Goal: Information Seeking & Learning: Check status

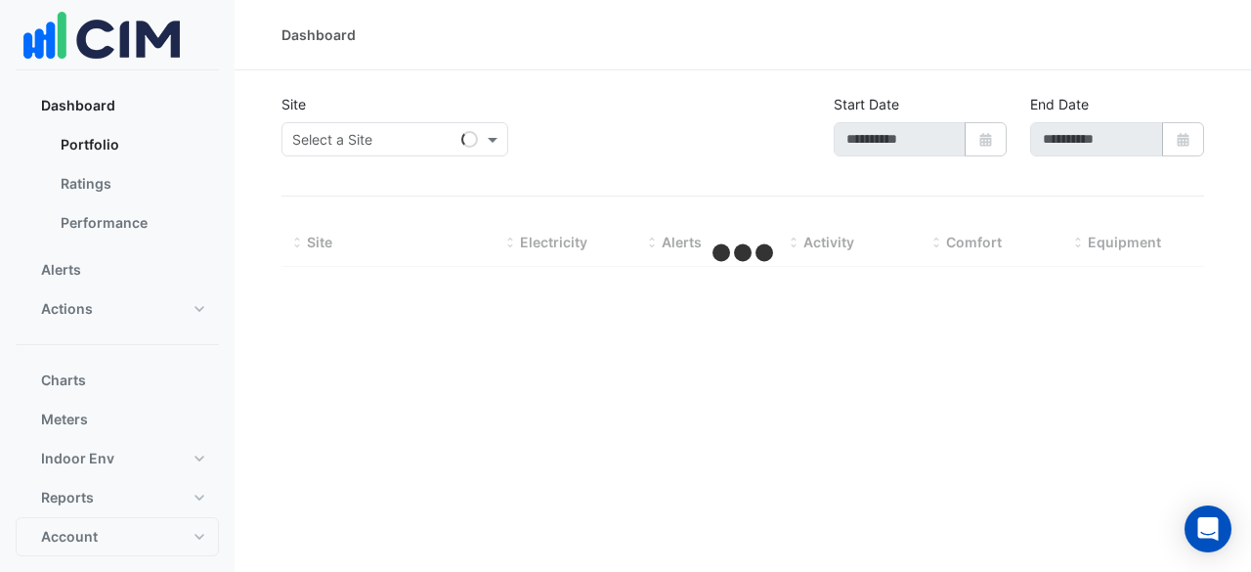
type input "**********"
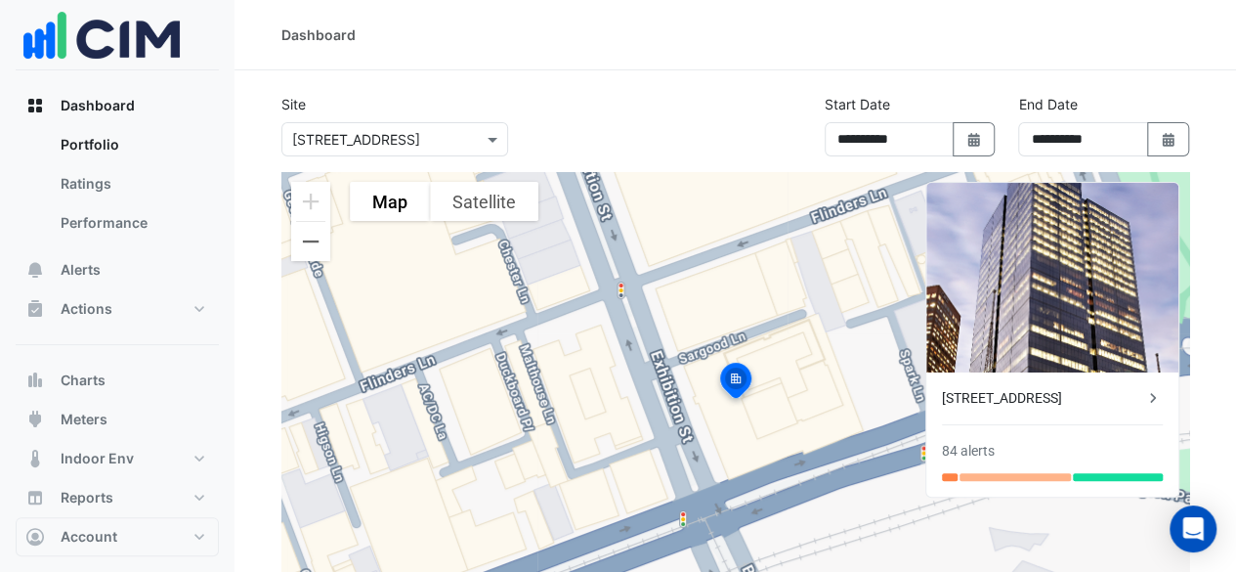
click at [1145, 395] on icon at bounding box center [1153, 398] width 20 height 20
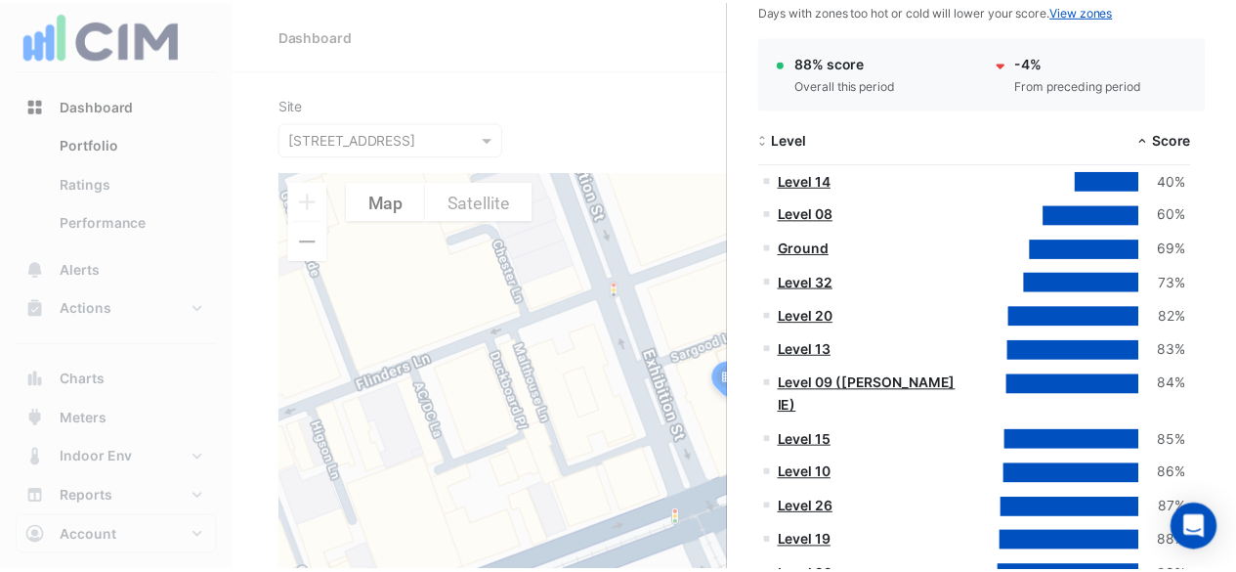
scroll to position [293, 0]
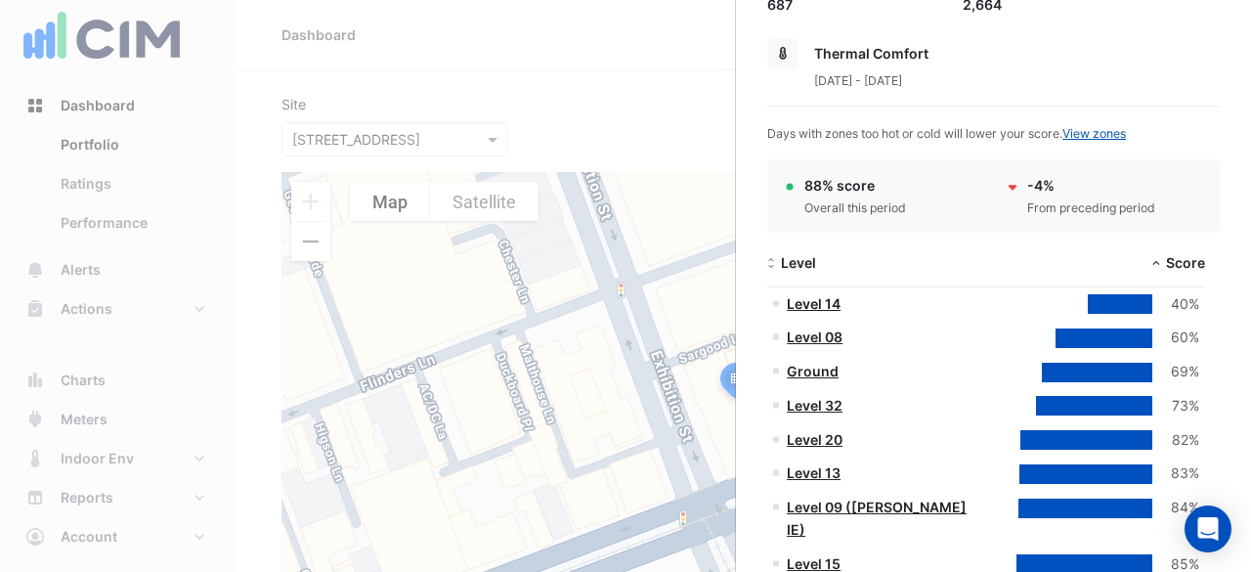
click at [827, 297] on link "Level 14" at bounding box center [813, 303] width 54 height 17
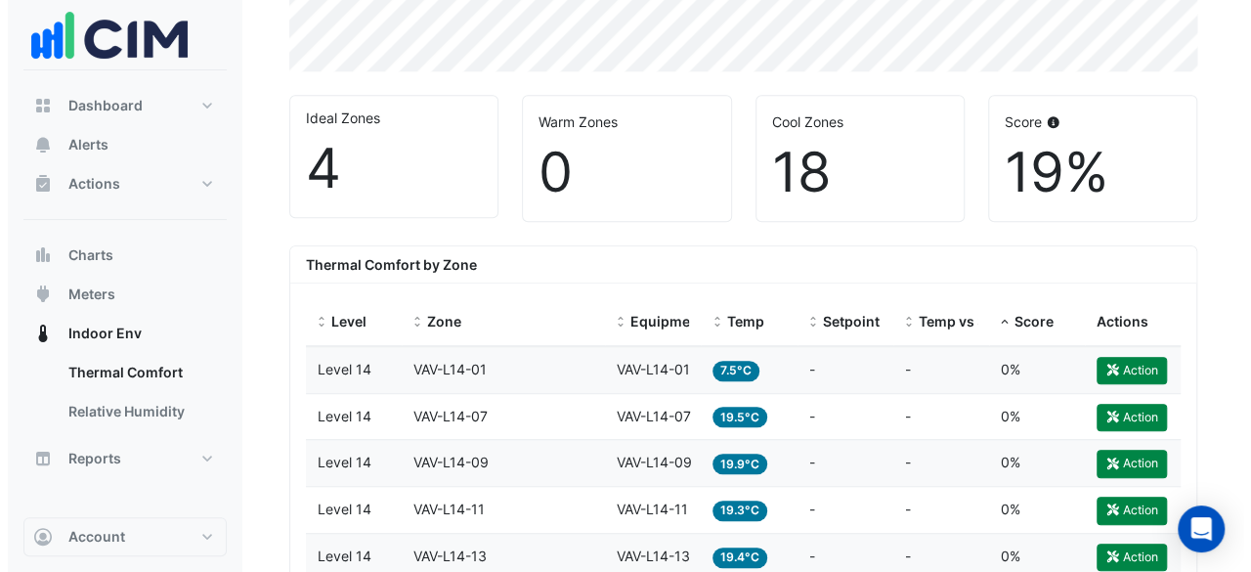
scroll to position [571, 0]
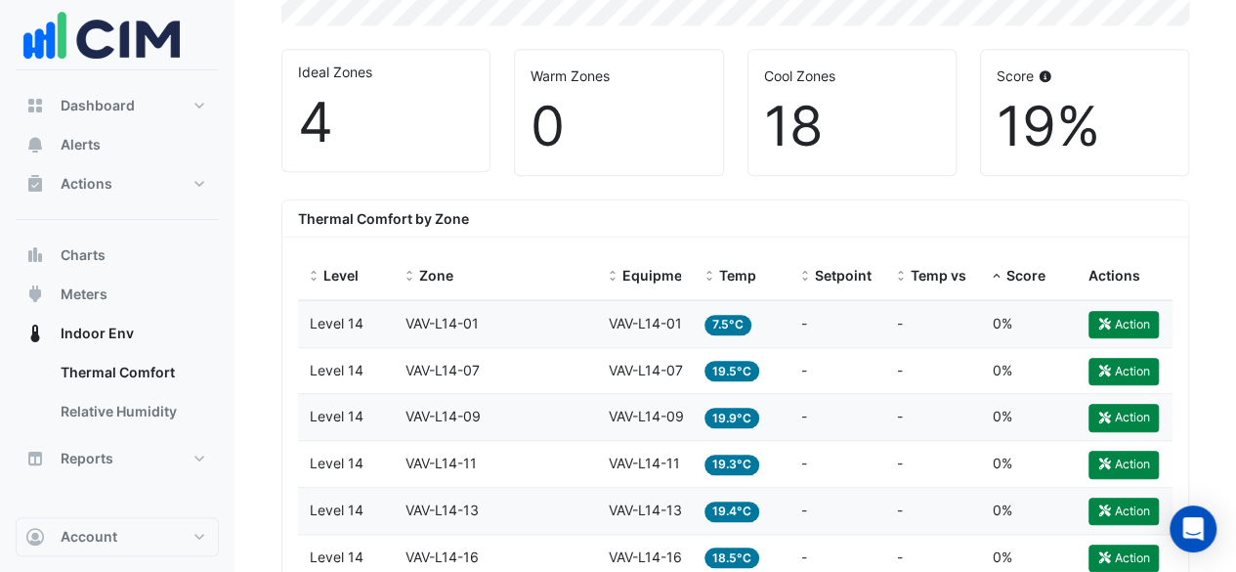
click at [720, 323] on span "7.5°C" at bounding box center [727, 325] width 47 height 21
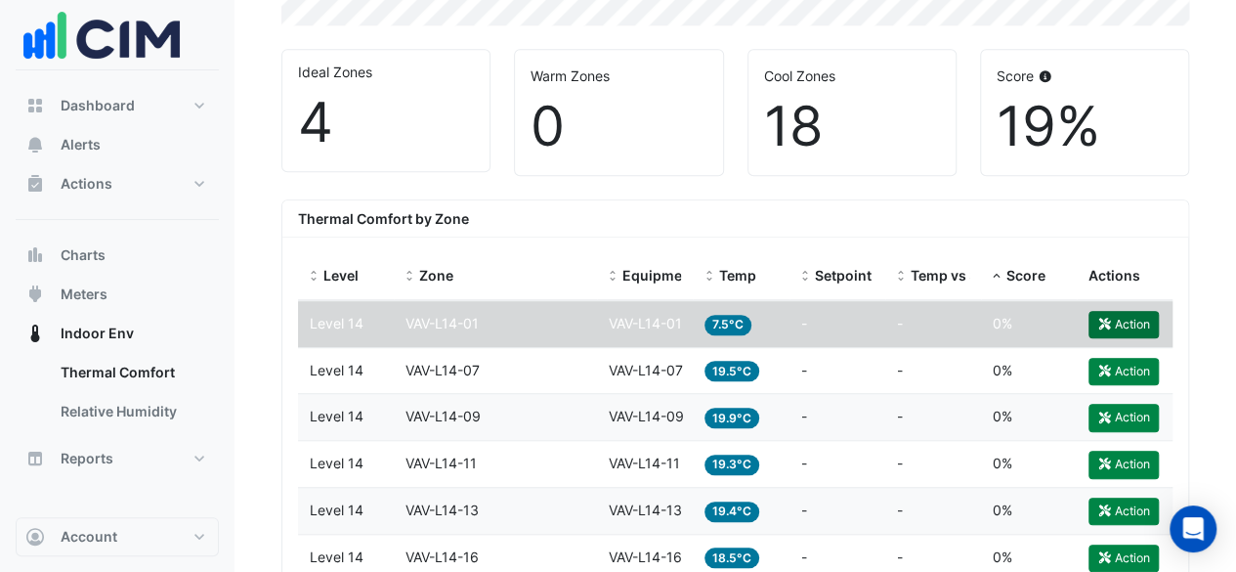
click at [1112, 318] on button "Action" at bounding box center [1123, 324] width 70 height 27
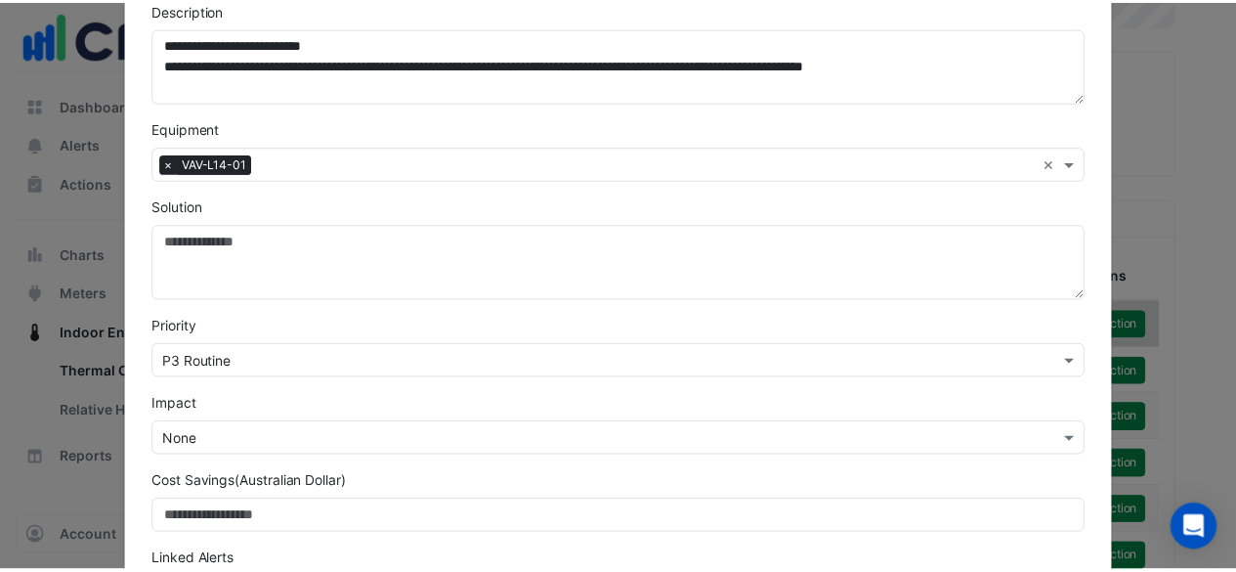
scroll to position [0, 0]
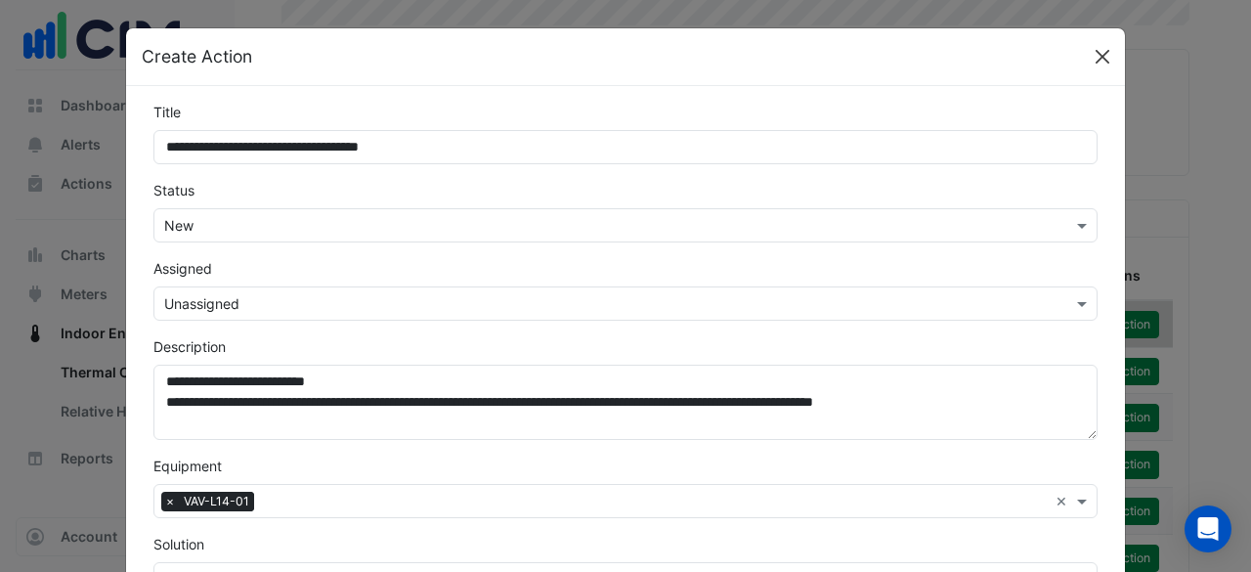
click at [1108, 63] on button "Close" at bounding box center [1101, 56] width 29 height 29
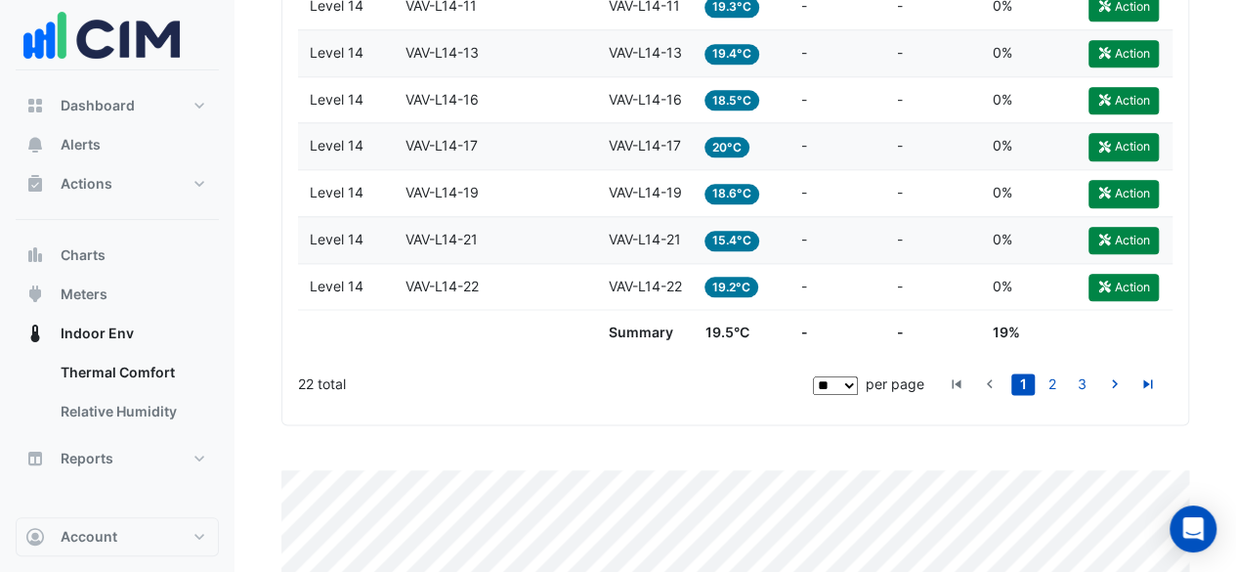
scroll to position [1059, 0]
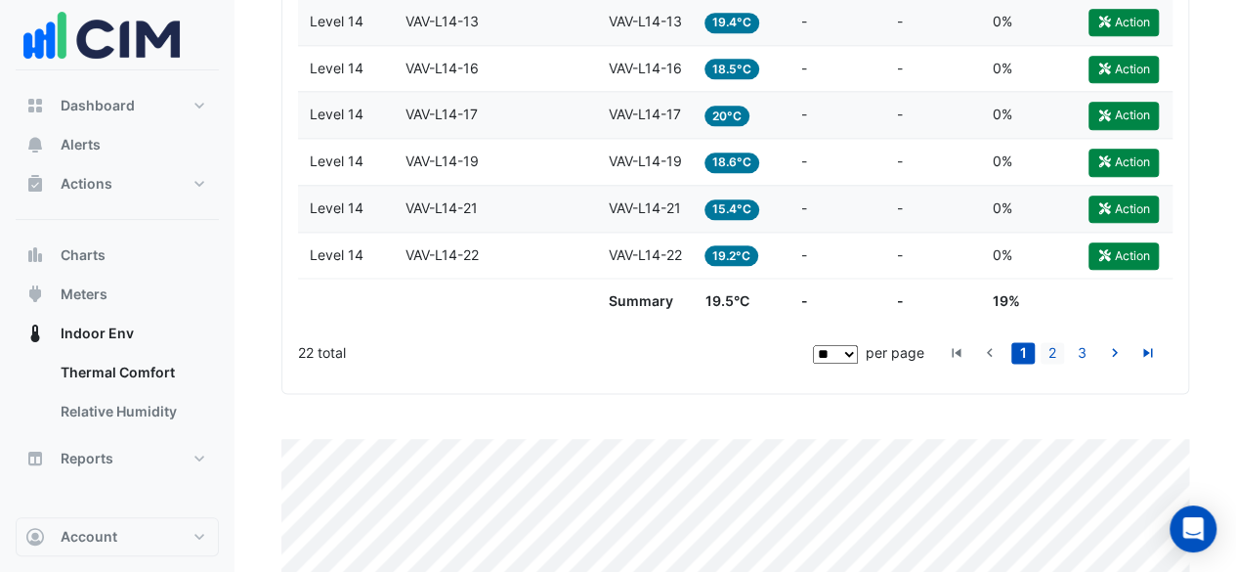
click at [1050, 349] on link "2" at bounding box center [1051, 352] width 23 height 21
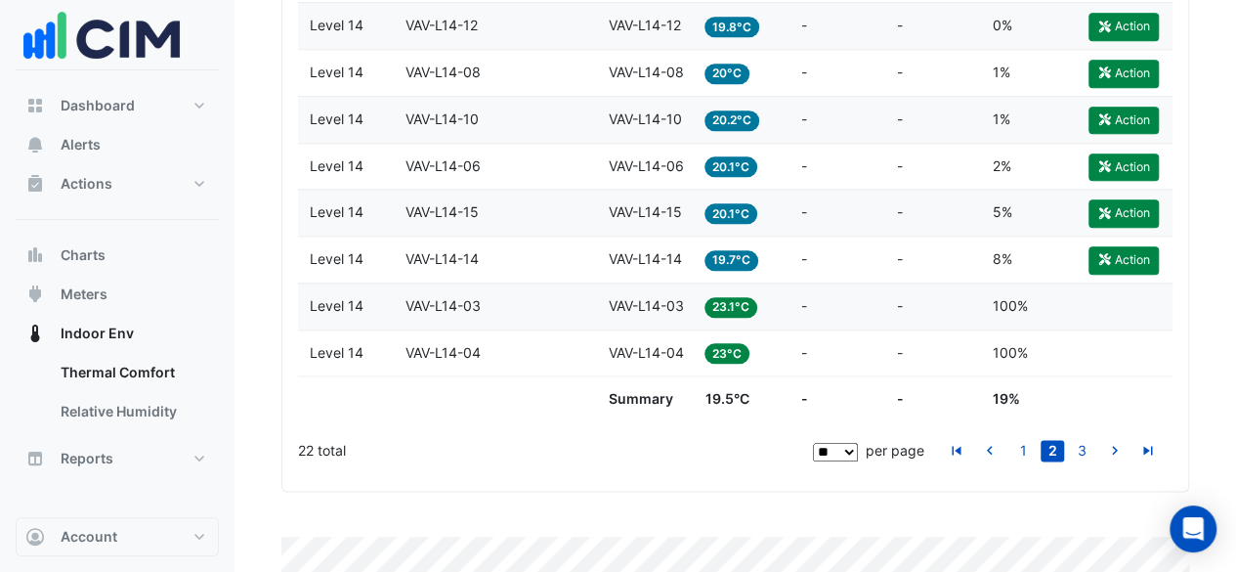
scroll to position [864, 0]
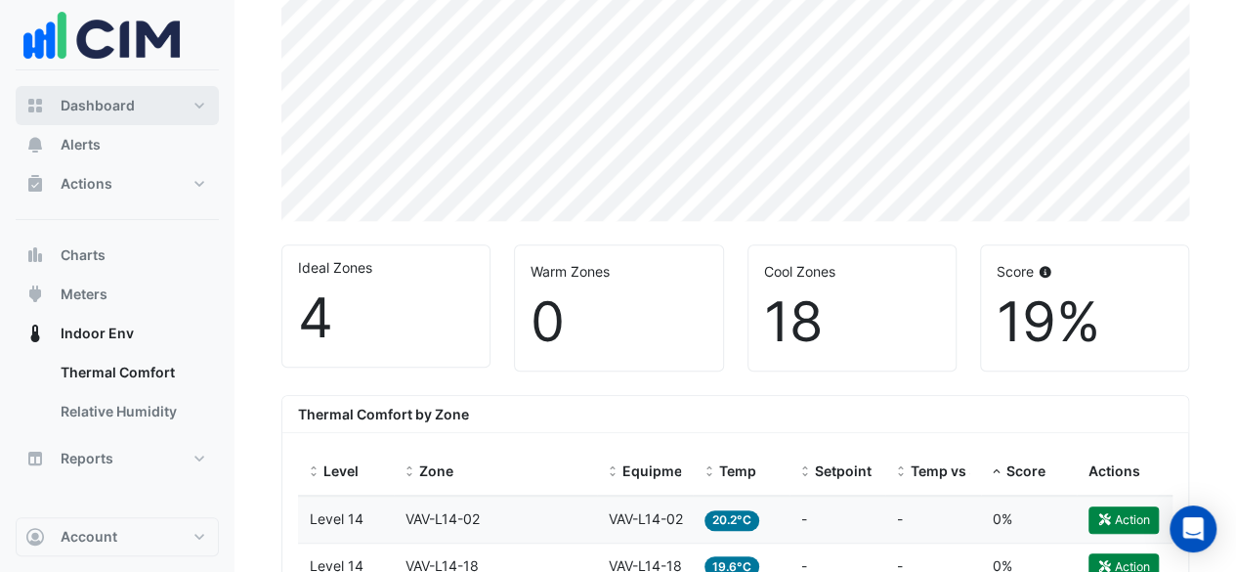
click at [131, 119] on button "Dashboard" at bounding box center [117, 105] width 203 height 39
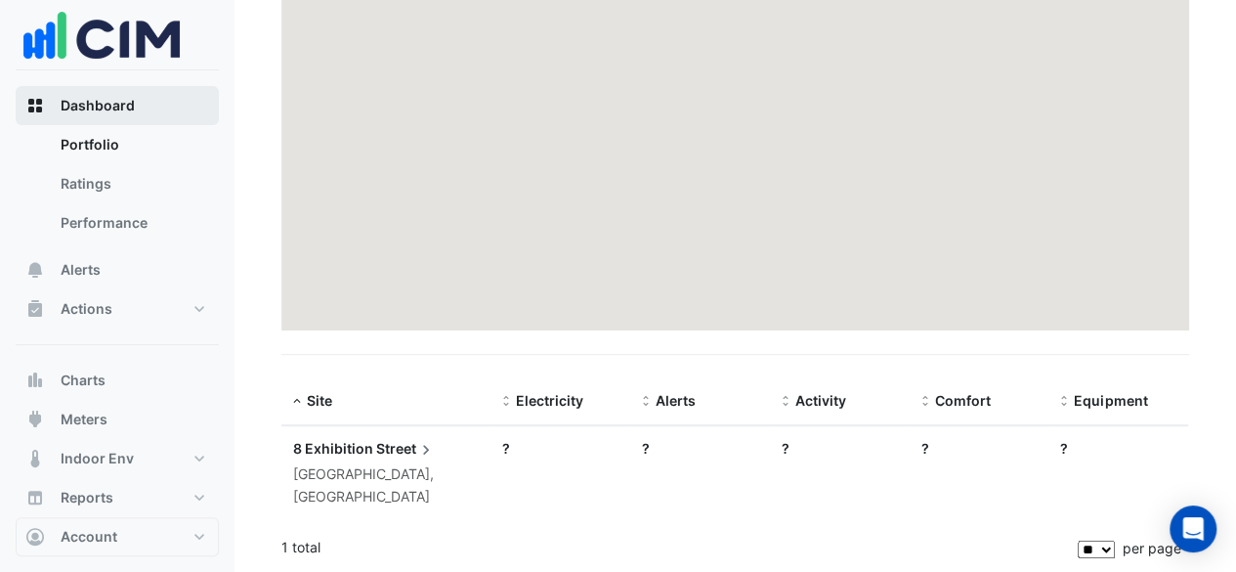
scroll to position [287, 0]
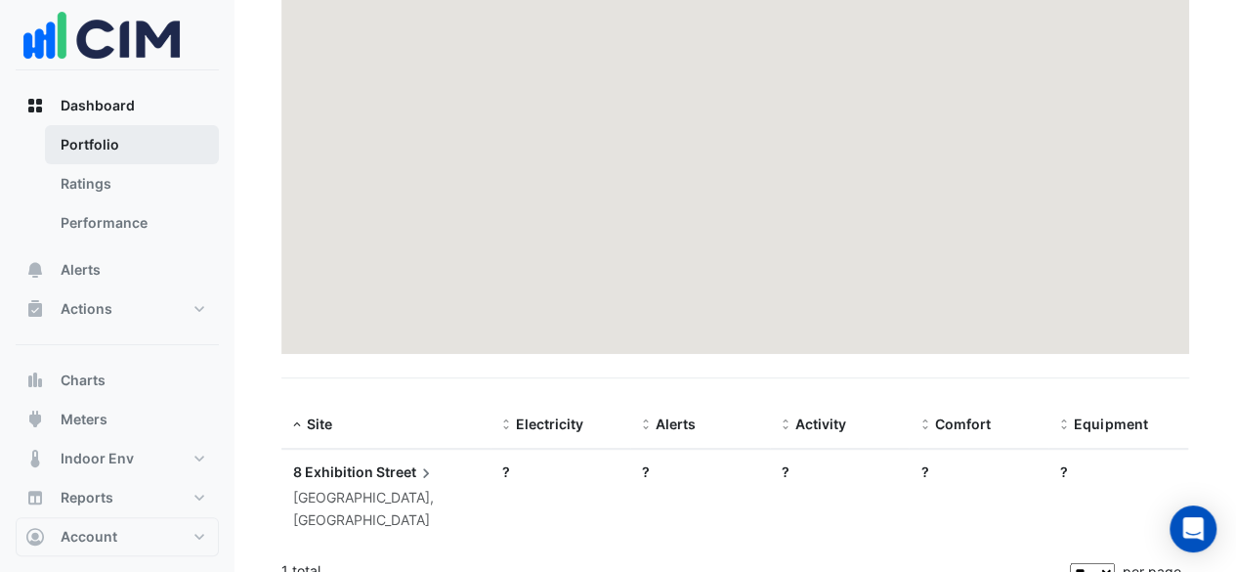
click at [137, 142] on link "Portfolio" at bounding box center [132, 144] width 174 height 39
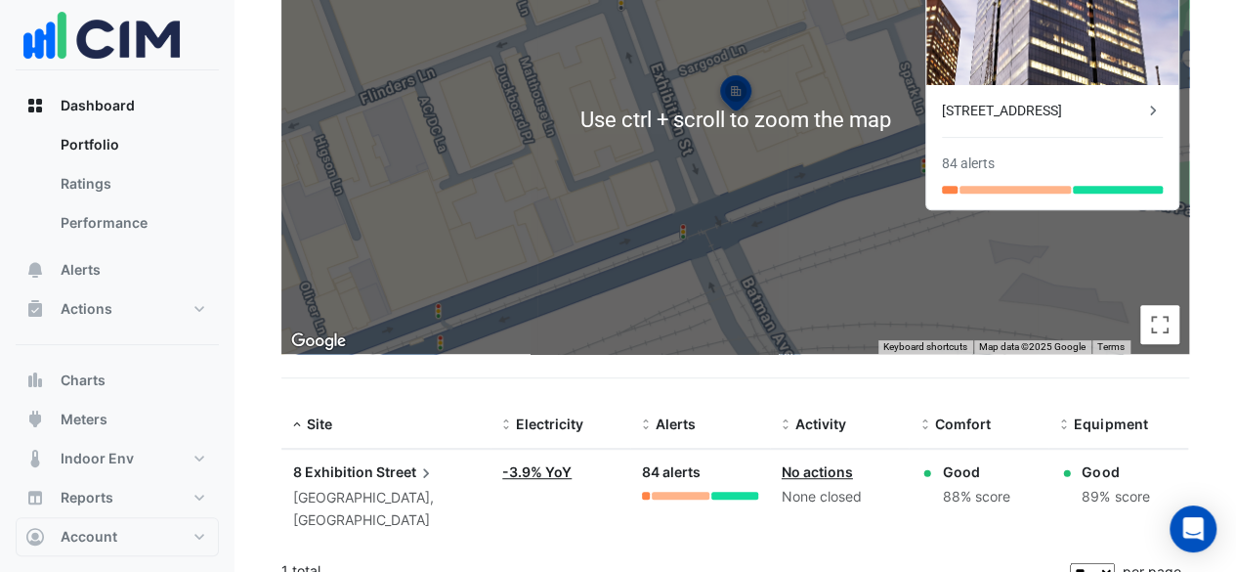
click at [543, 468] on link "-3.9% YoY" at bounding box center [536, 471] width 69 height 17
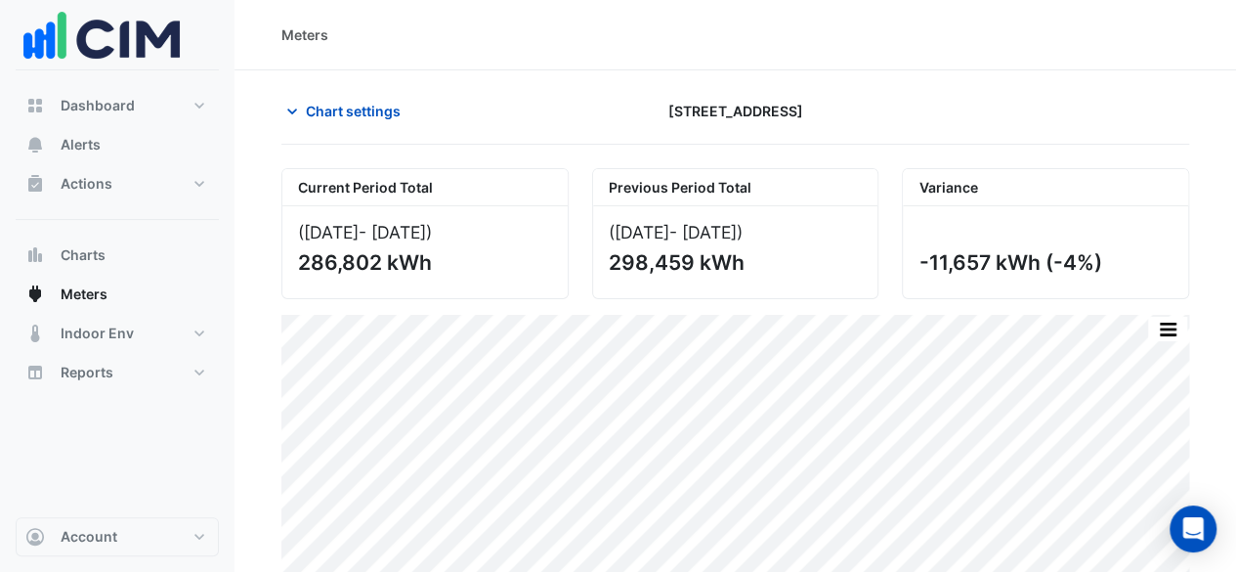
scroll to position [92, 0]
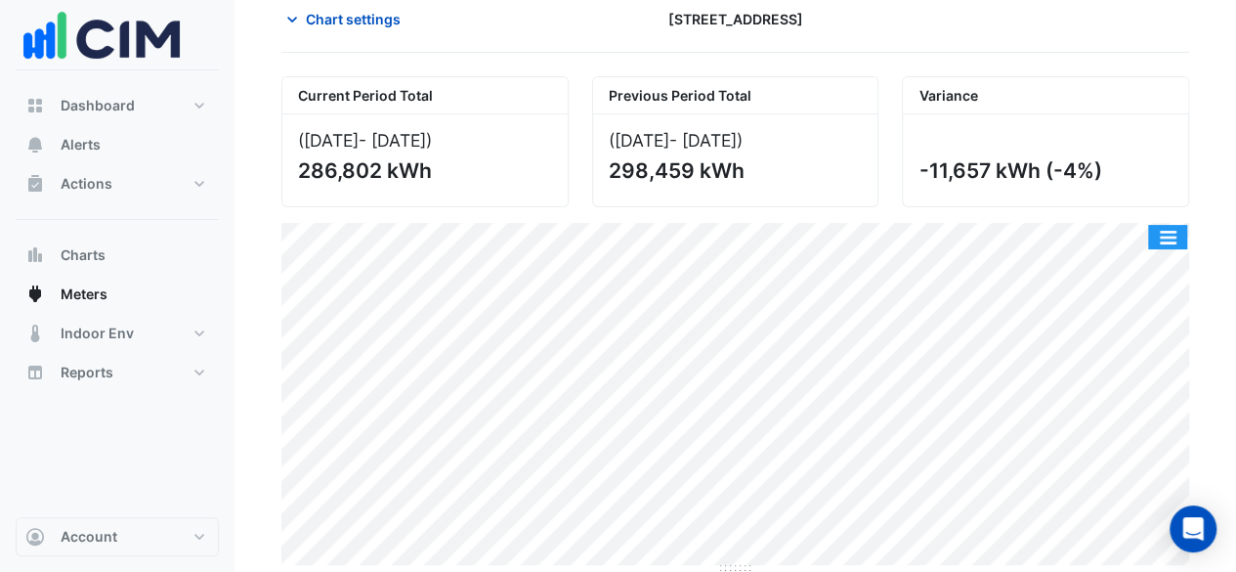
click at [1160, 233] on button "button" at bounding box center [1167, 237] width 39 height 24
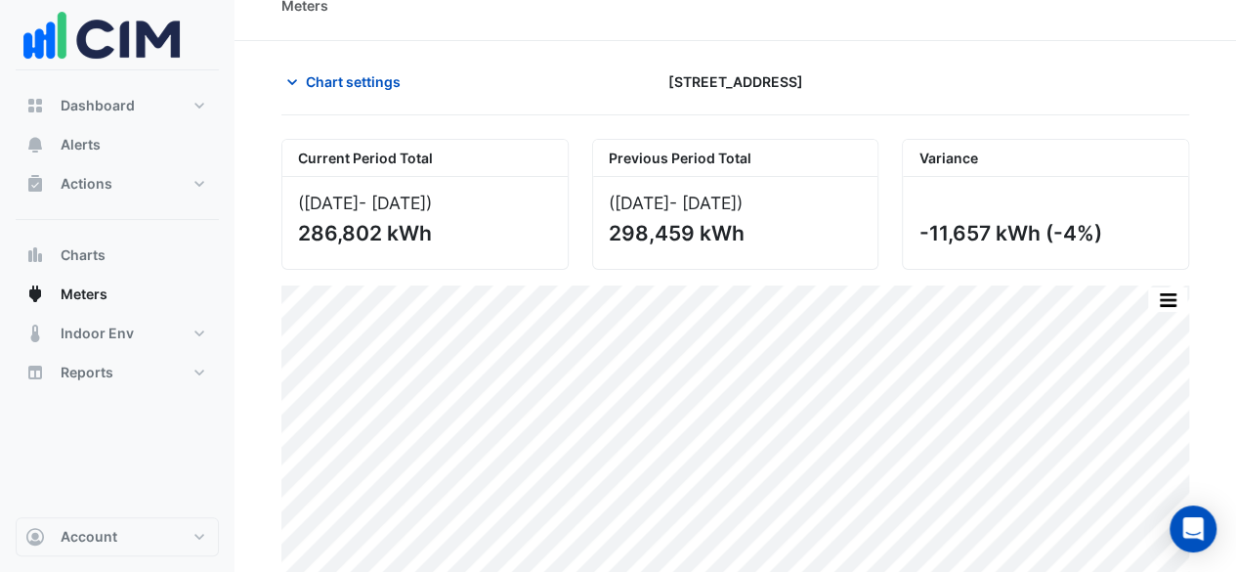
scroll to position [0, 0]
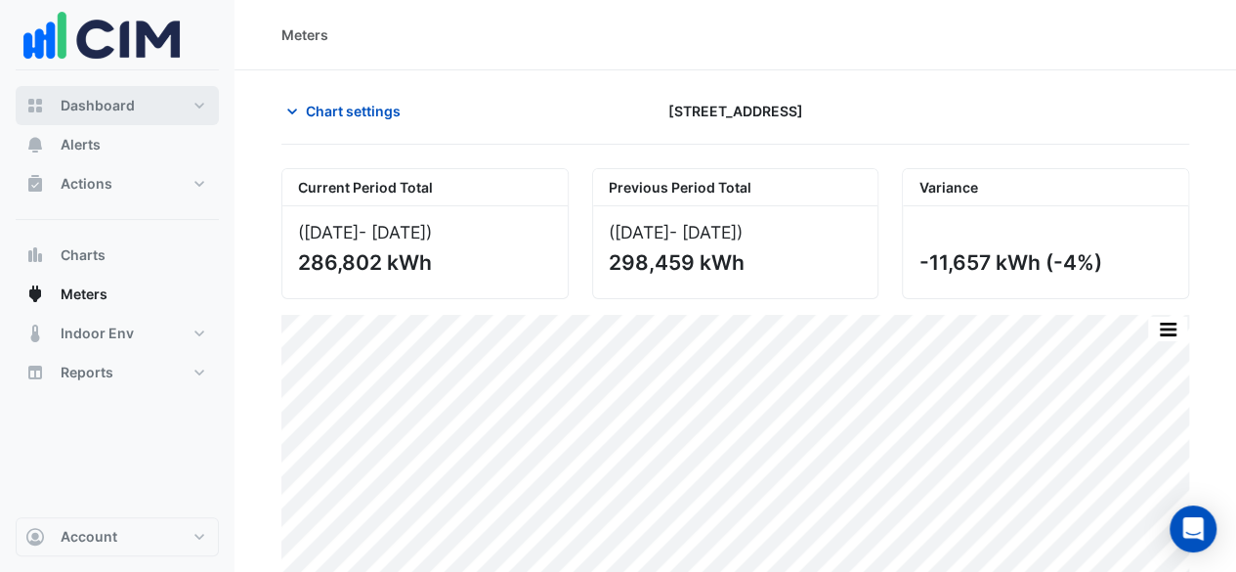
click at [133, 106] on button "Dashboard" at bounding box center [117, 105] width 203 height 39
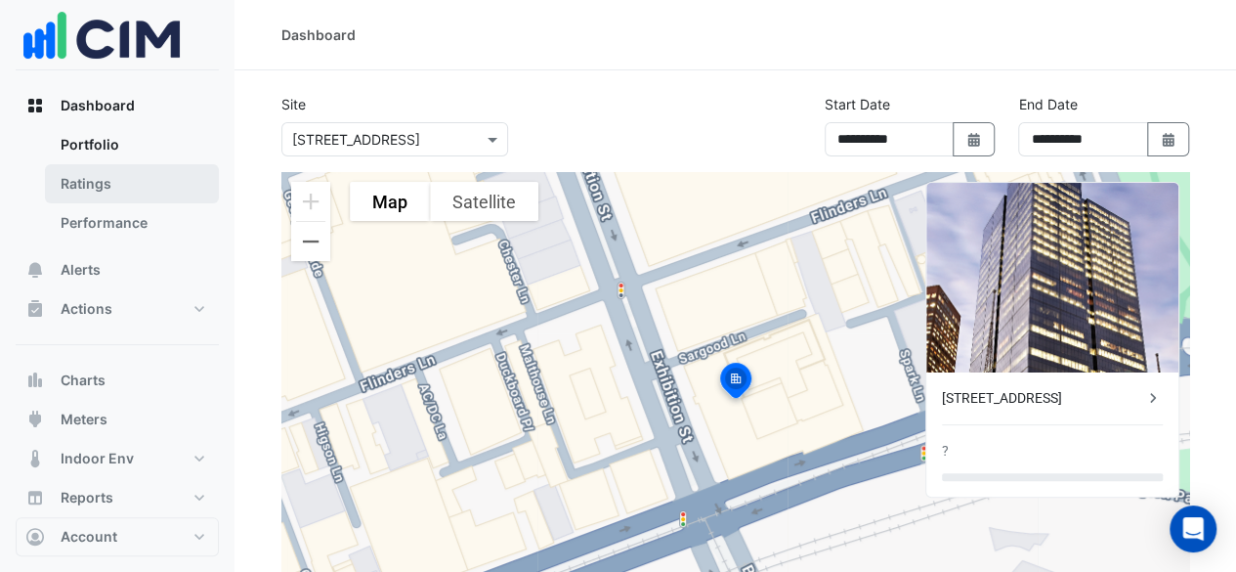
click at [121, 173] on link "Ratings" at bounding box center [132, 183] width 174 height 39
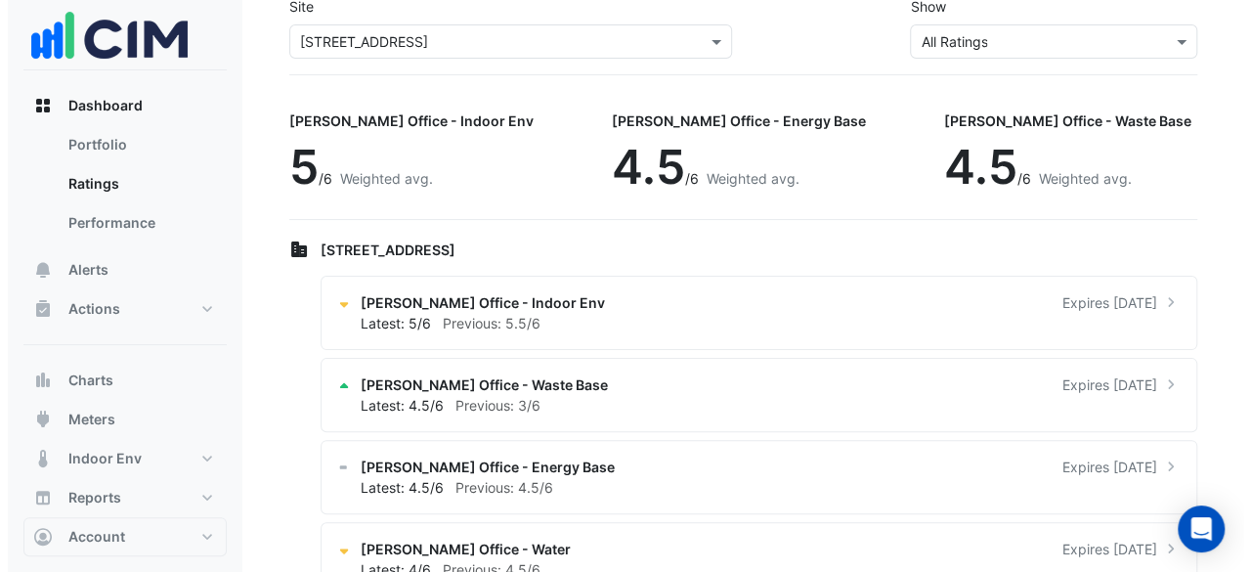
scroll to position [146, 0]
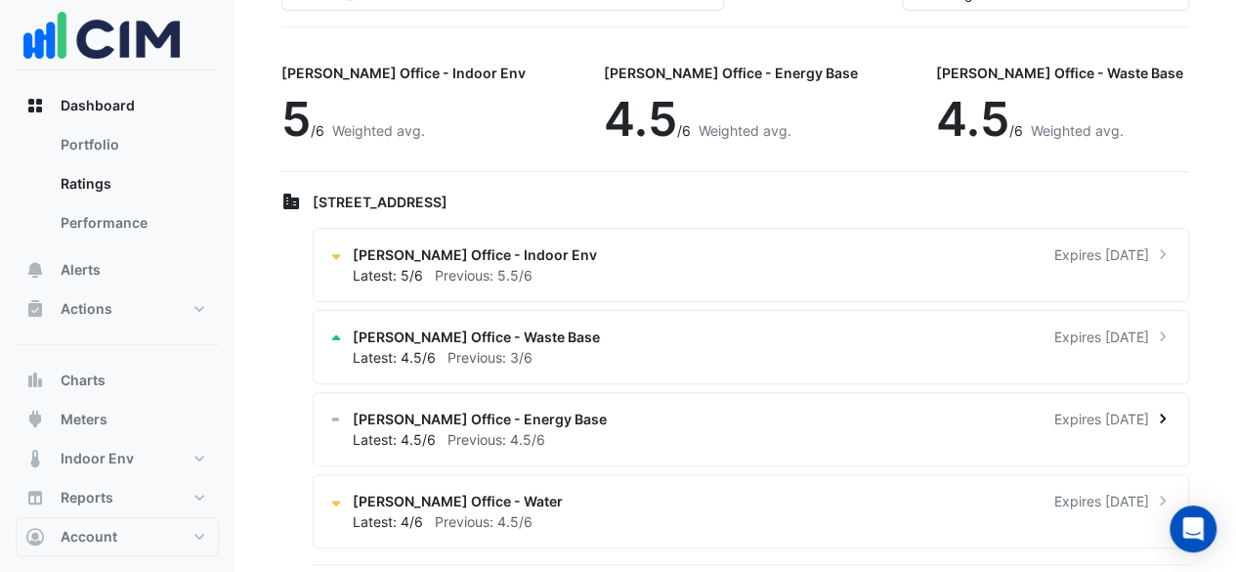
click at [564, 422] on div "NABERS Office - Energy Base Expires in 2 months" at bounding box center [763, 418] width 820 height 21
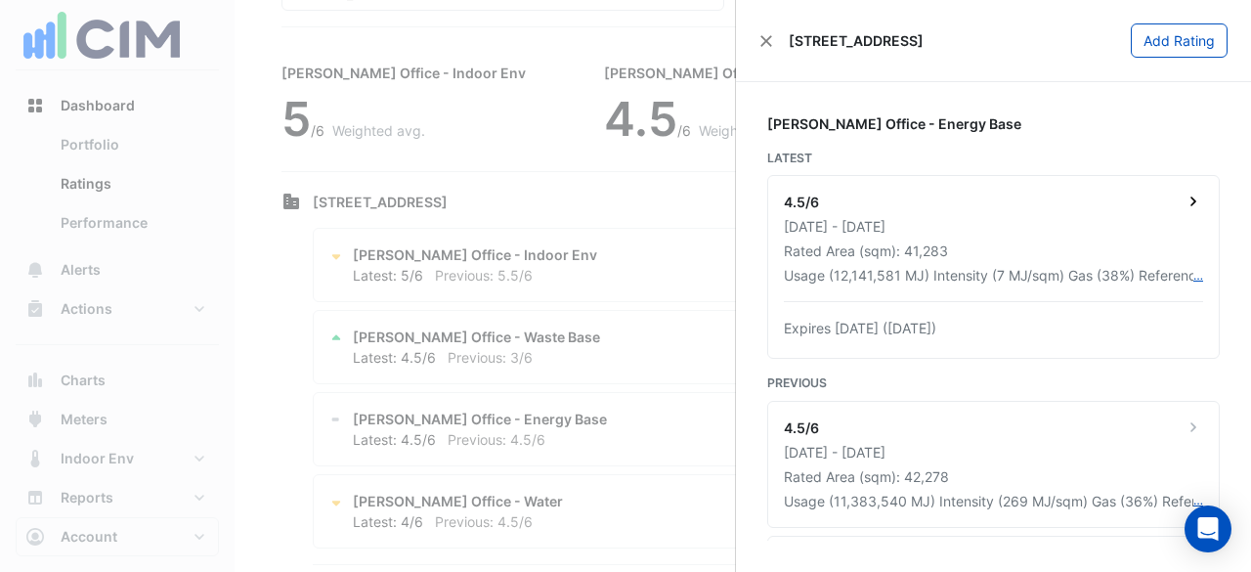
click at [1020, 224] on div "01 Oct 2023 - 30 Sep 2024" at bounding box center [993, 226] width 419 height 21
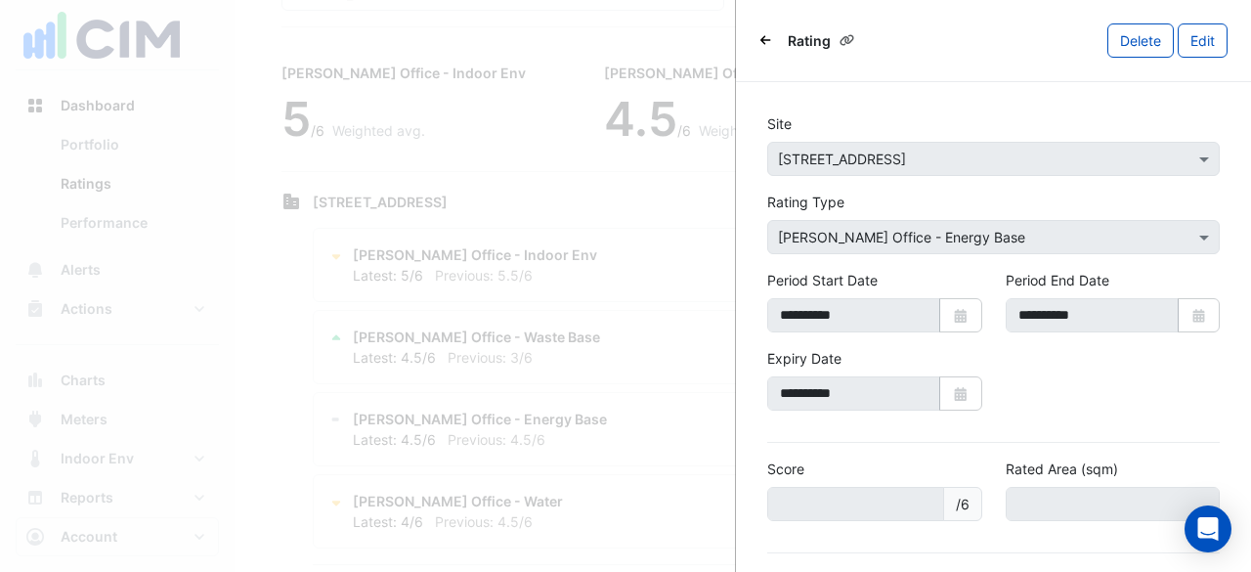
click at [680, 283] on ngb-offcanvas-backdrop at bounding box center [625, 286] width 1251 height 572
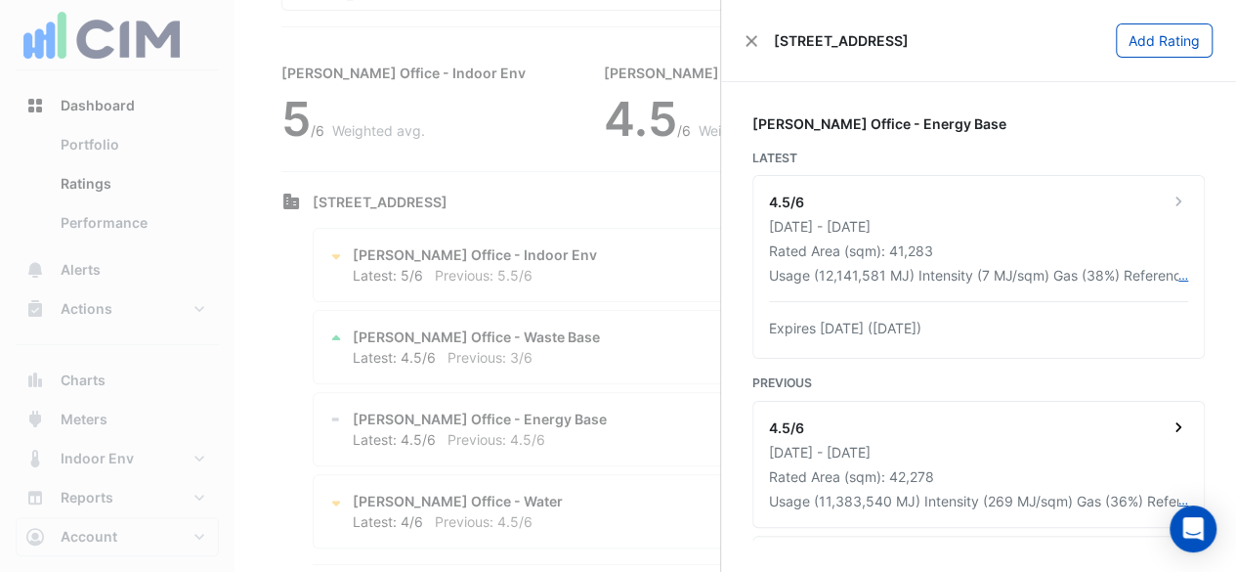
click at [1081, 442] on div "01 Dec 2022 - 30 Nov 2023" at bounding box center [978, 452] width 419 height 21
click at [708, 286] on ngb-offcanvas-backdrop at bounding box center [625, 286] width 1251 height 572
click at [635, 294] on ngb-offcanvas-backdrop at bounding box center [618, 286] width 1236 height 572
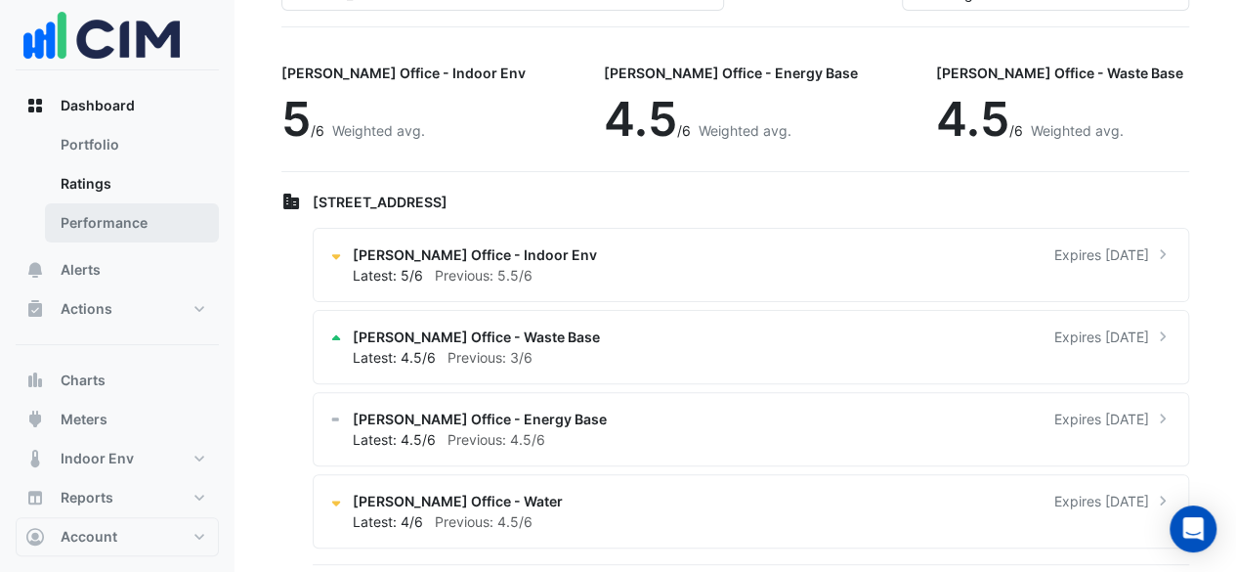
click at [108, 223] on link "Performance" at bounding box center [132, 222] width 174 height 39
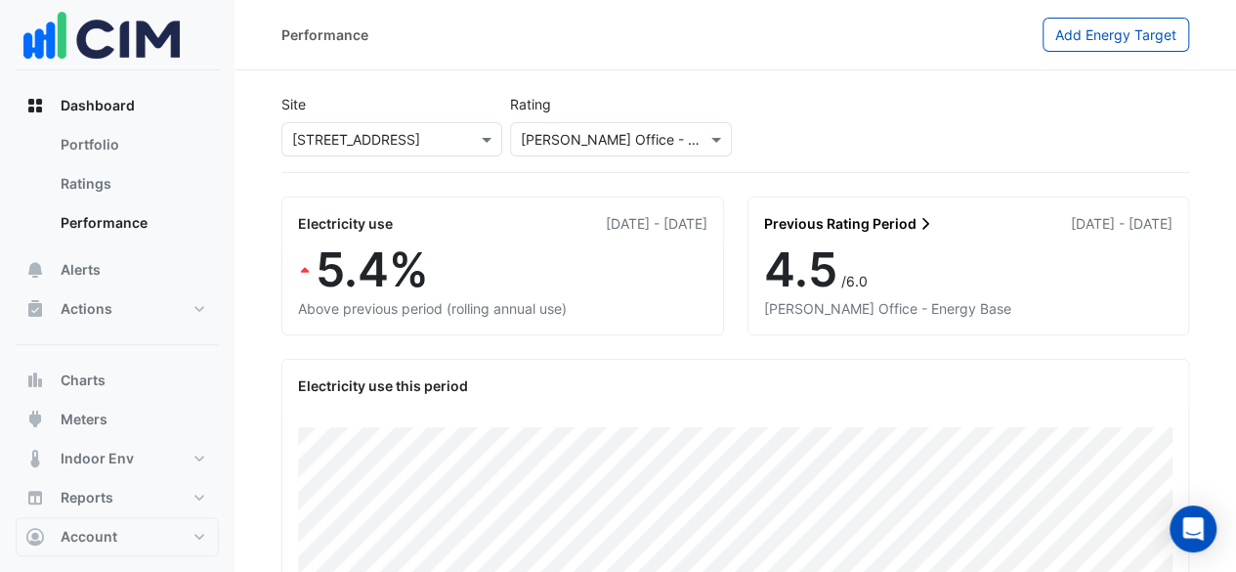
click at [921, 222] on icon at bounding box center [925, 224] width 18 height 14
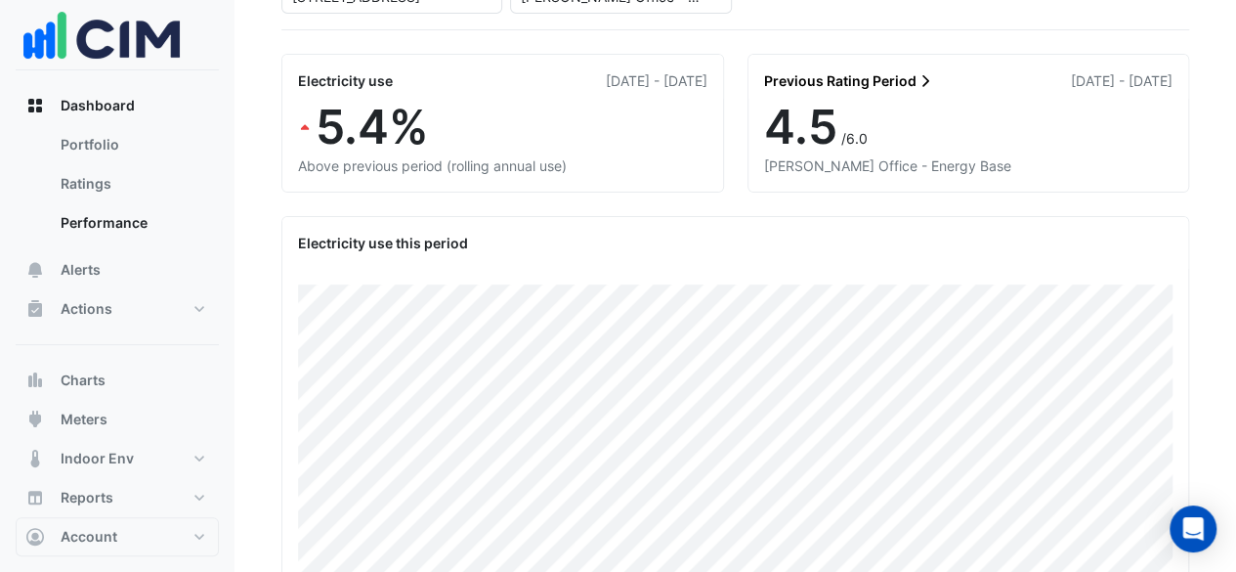
scroll to position [27, 0]
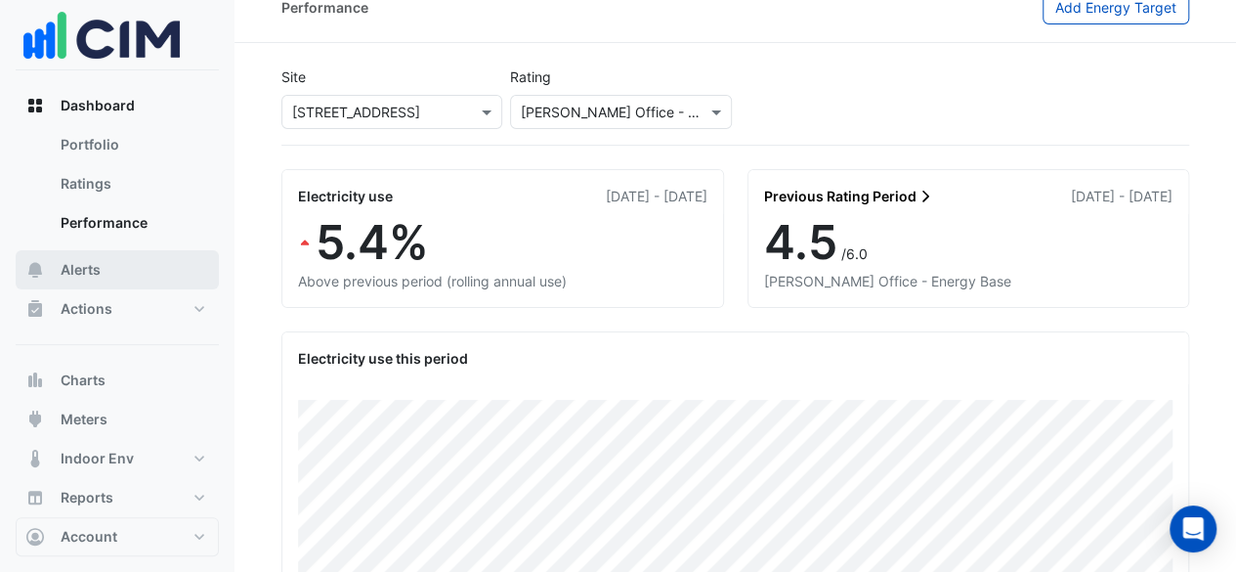
click at [142, 275] on button "Alerts" at bounding box center [117, 269] width 203 height 39
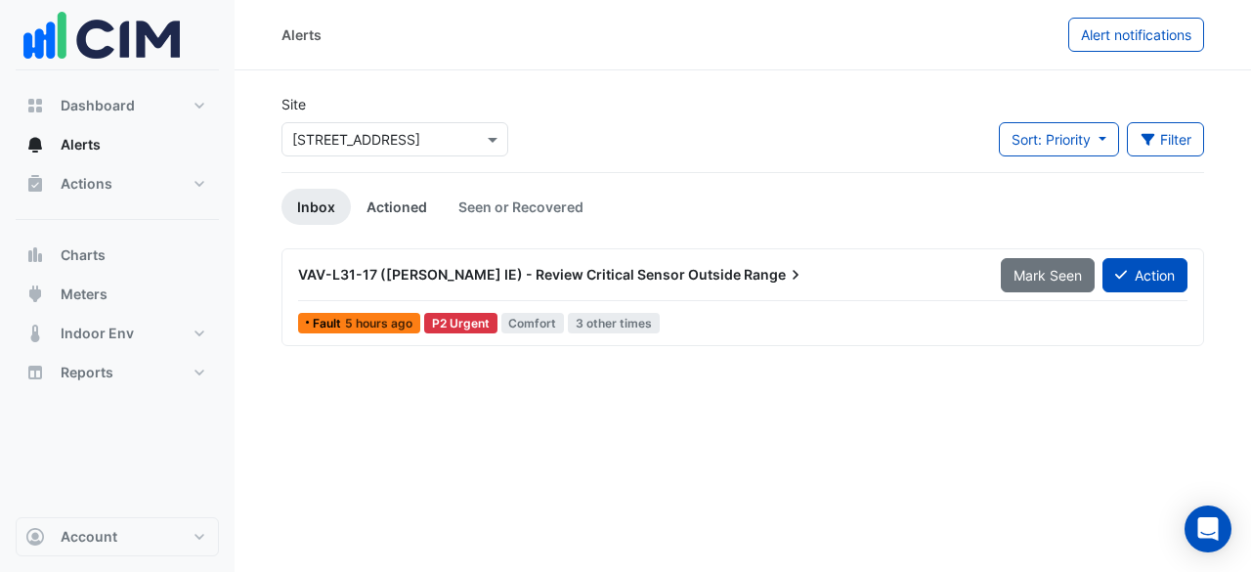
click at [388, 206] on link "Actioned" at bounding box center [397, 207] width 92 height 36
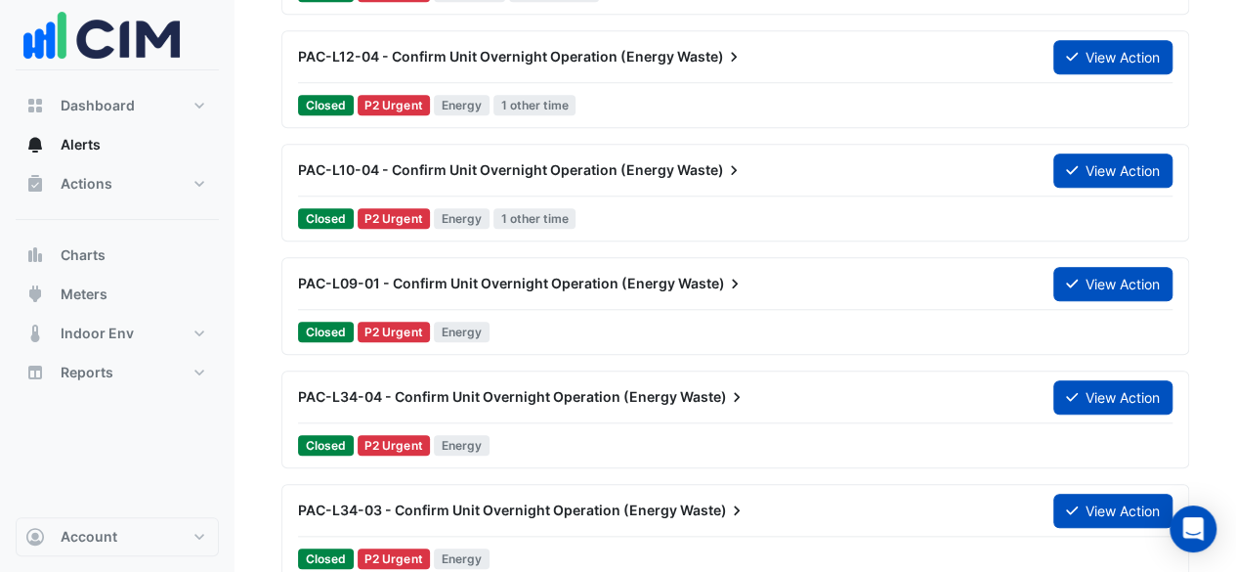
scroll to position [977, 0]
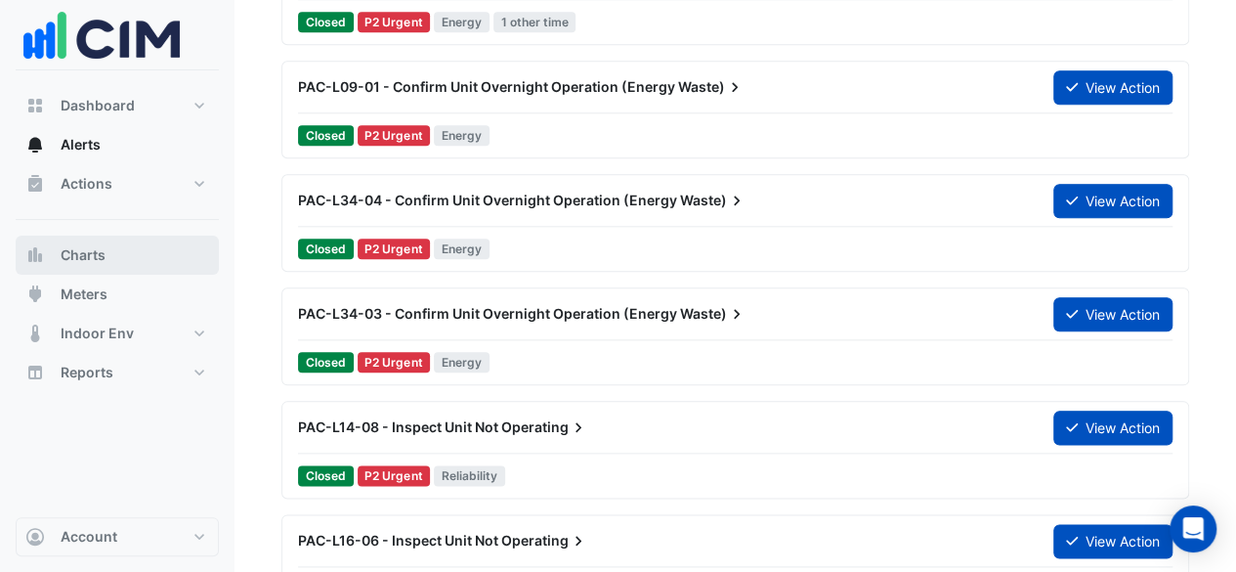
click at [147, 252] on button "Charts" at bounding box center [117, 254] width 203 height 39
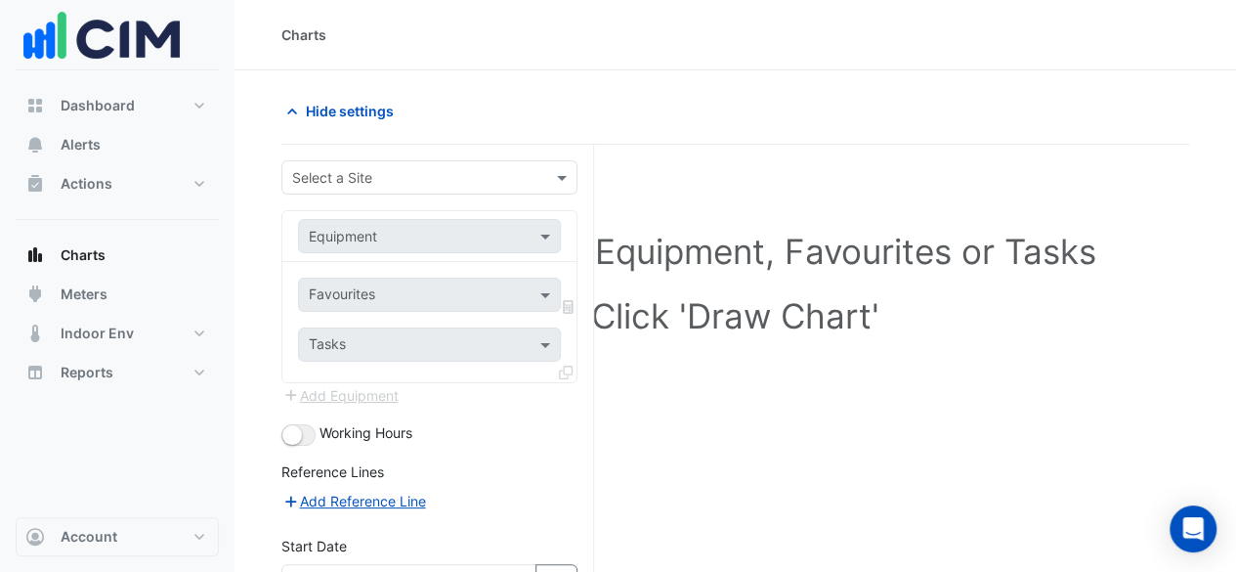
click at [417, 168] on input "text" at bounding box center [409, 178] width 235 height 21
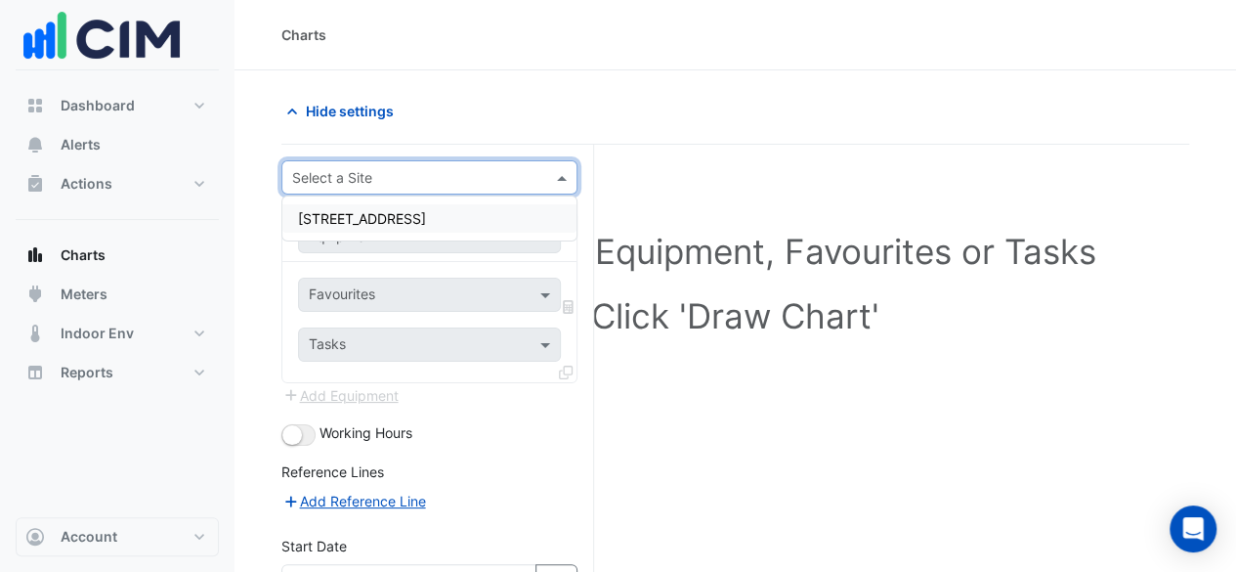
click at [413, 213] on span "[STREET_ADDRESS]" at bounding box center [362, 218] width 128 height 17
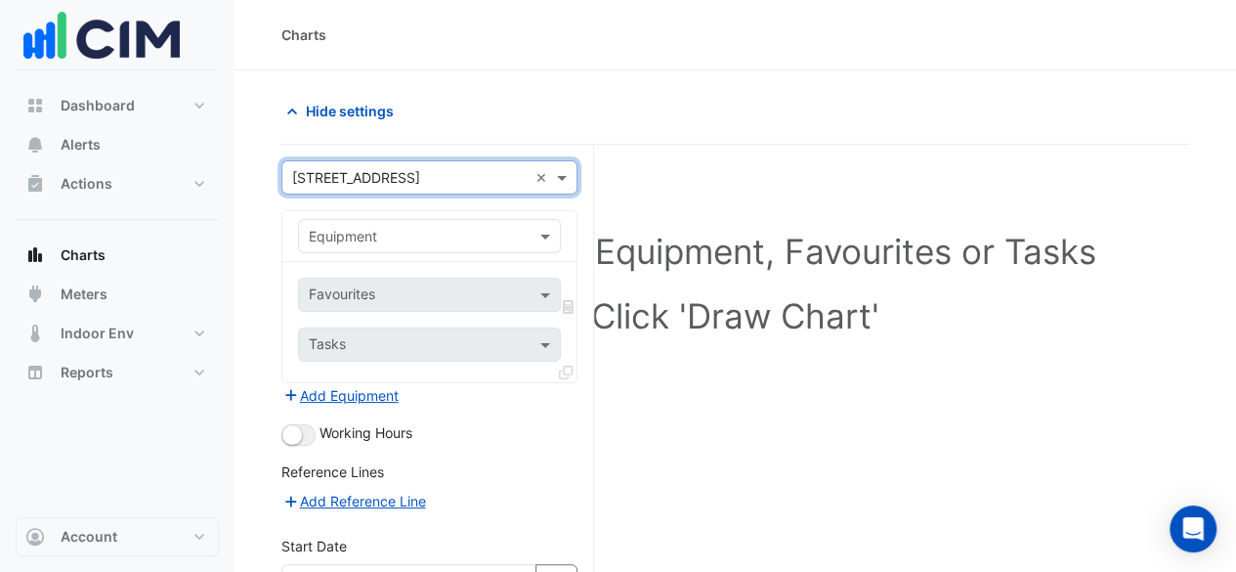
click at [412, 241] on input "text" at bounding box center [410, 237] width 202 height 21
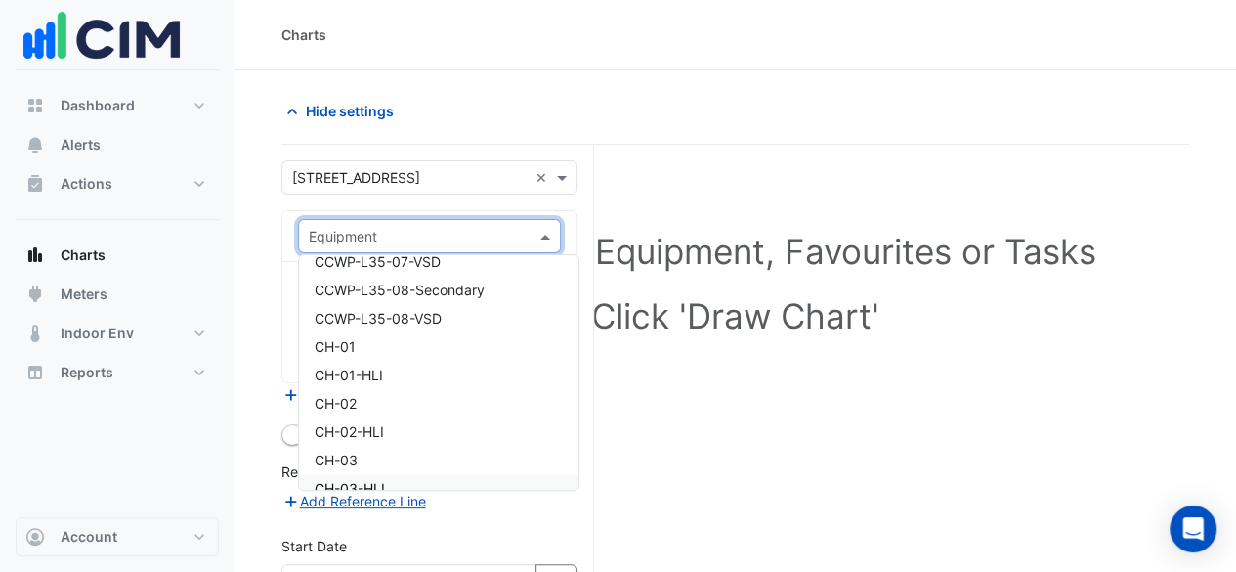
scroll to position [977, 0]
click at [406, 384] on div "CH-01" at bounding box center [438, 376] width 279 height 28
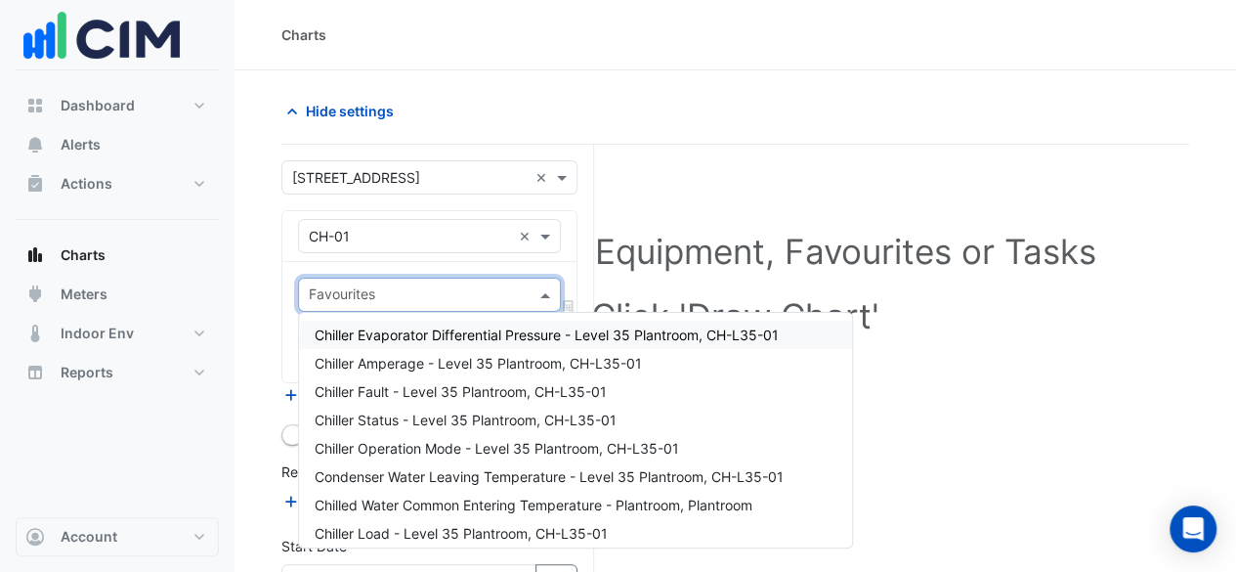
click at [434, 286] on input "text" at bounding box center [418, 296] width 219 height 21
click at [423, 360] on span "Chiller Amperage - Level 35 Plantroom, CH-L35-01" at bounding box center [478, 363] width 327 height 17
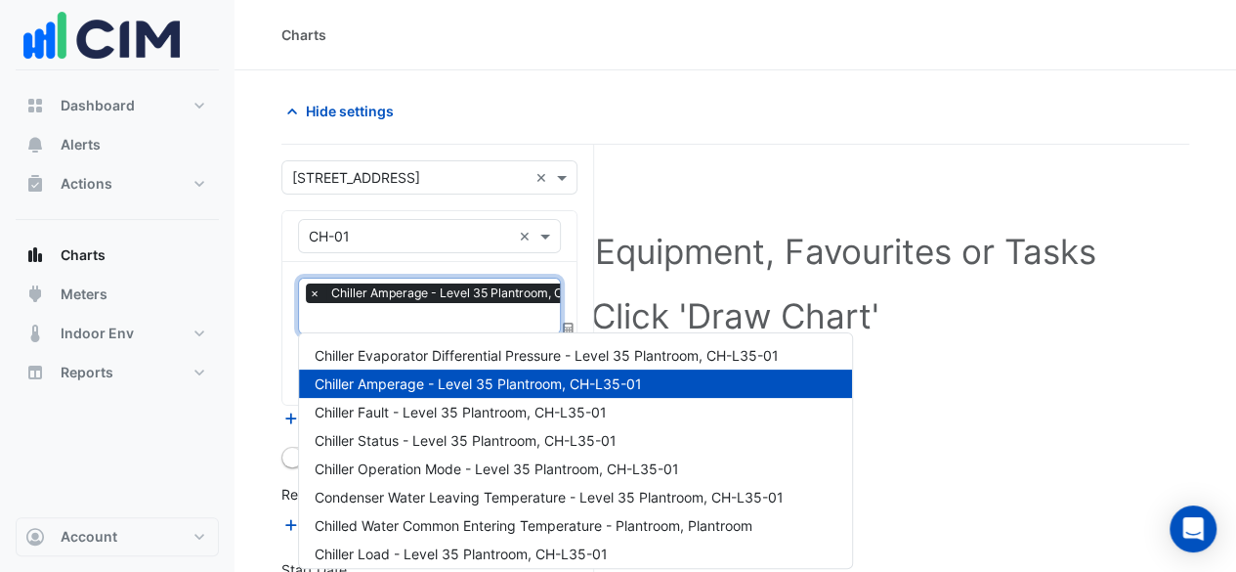
click at [436, 316] on input "text" at bounding box center [468, 320] width 319 height 21
click at [461, 460] on span "Chiller Operation Mode - Level 35 Plantroom, CH-L35-01" at bounding box center [497, 468] width 364 height 17
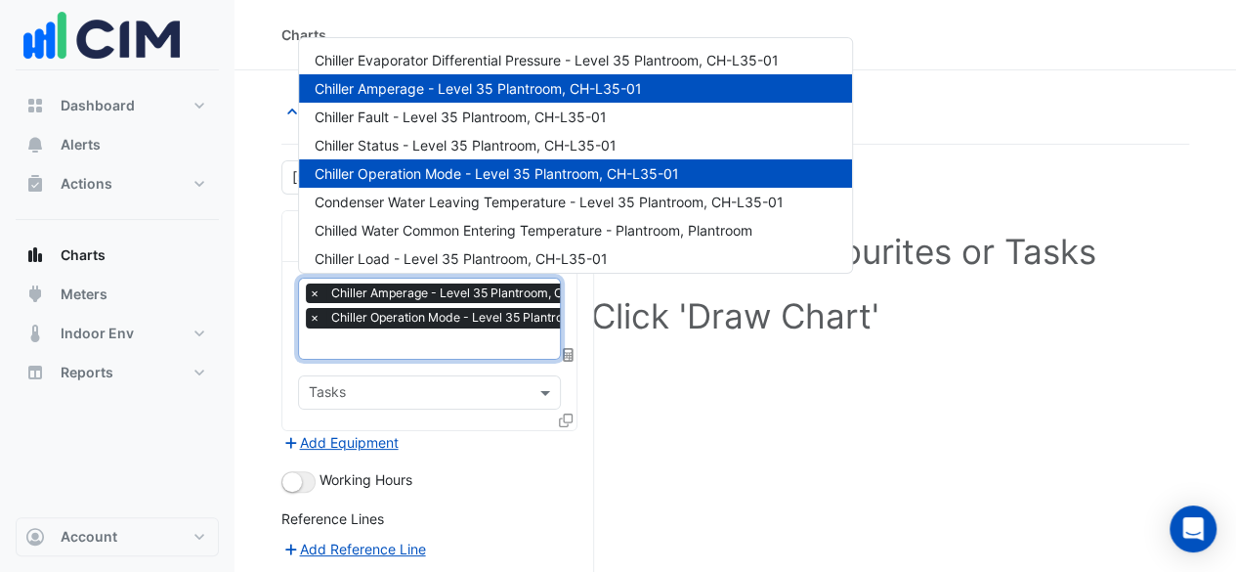
click at [447, 343] on input "text" at bounding box center [485, 345] width 352 height 21
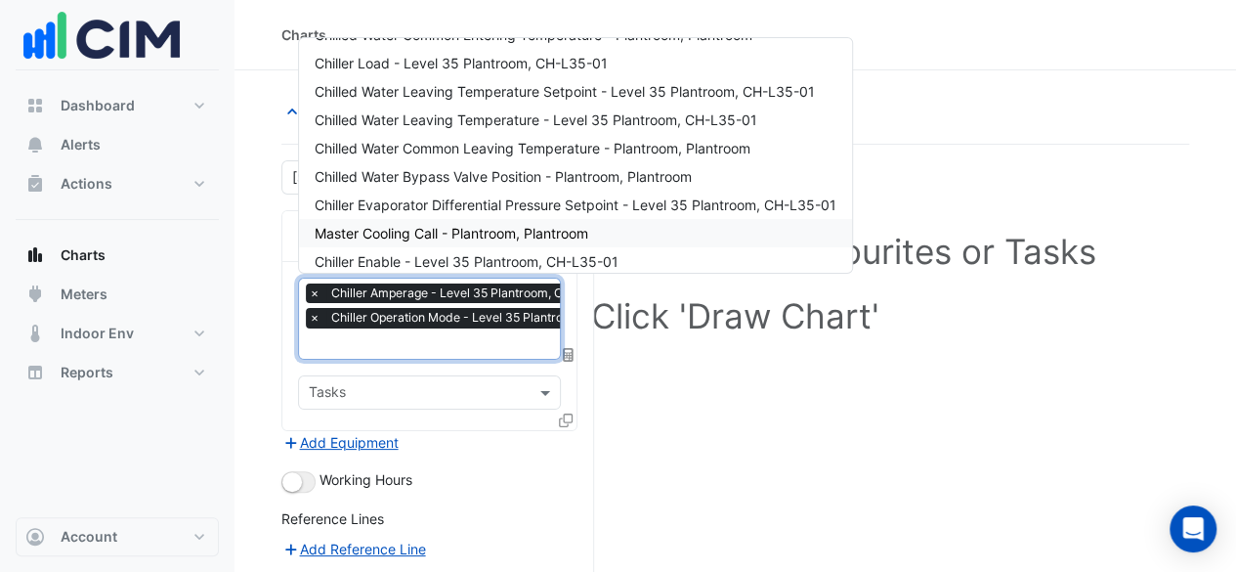
scroll to position [98, 0]
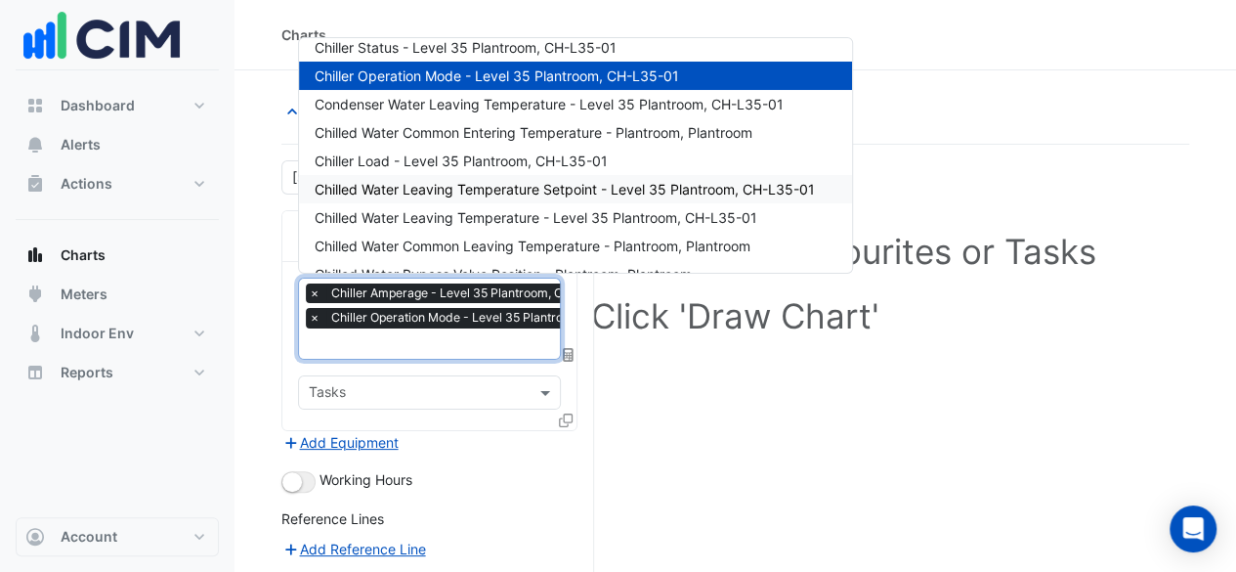
click at [504, 194] on span "Chilled Water Leaving Temperature Setpoint - Level 35 Plantroom, CH-L35-01" at bounding box center [565, 189] width 500 height 17
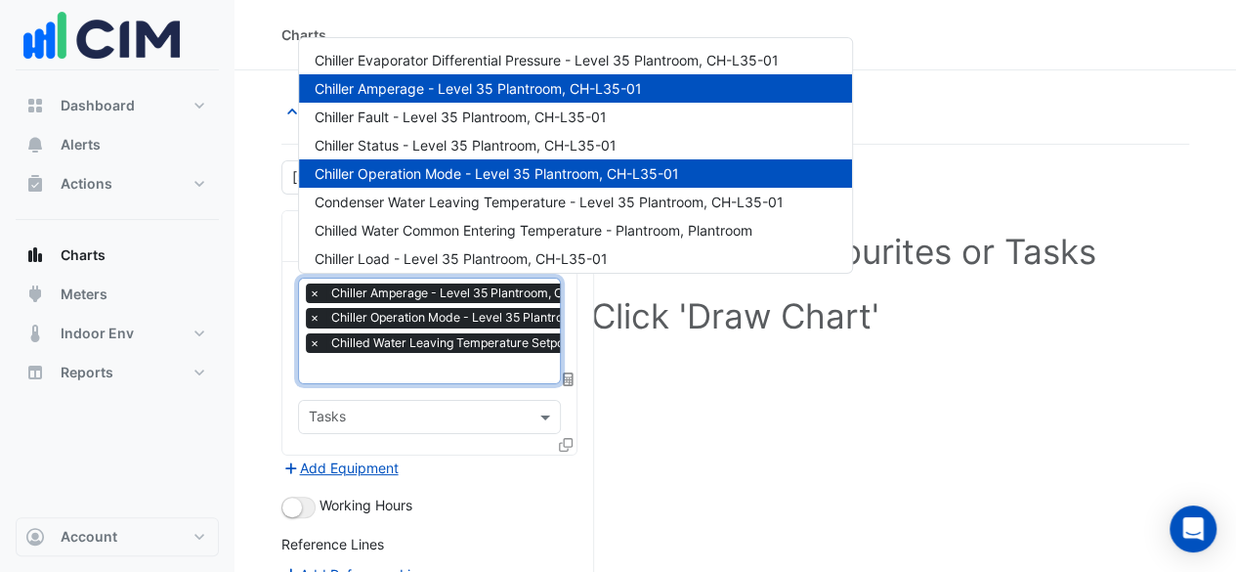
click at [402, 361] on input "text" at bounding box center [543, 370] width 469 height 21
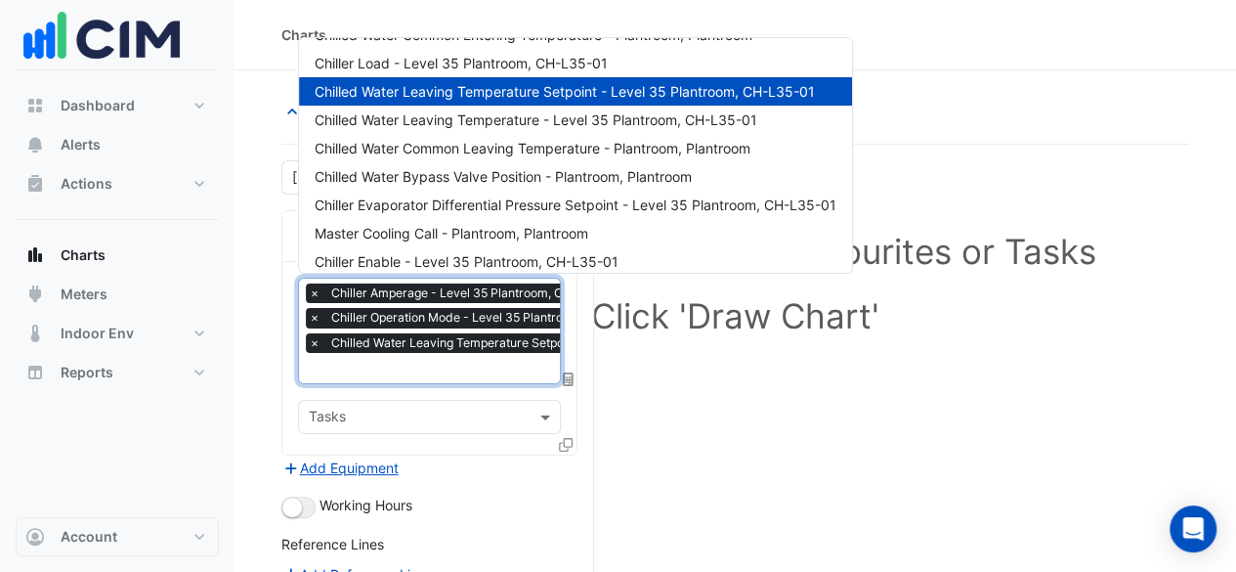
scroll to position [164, 0]
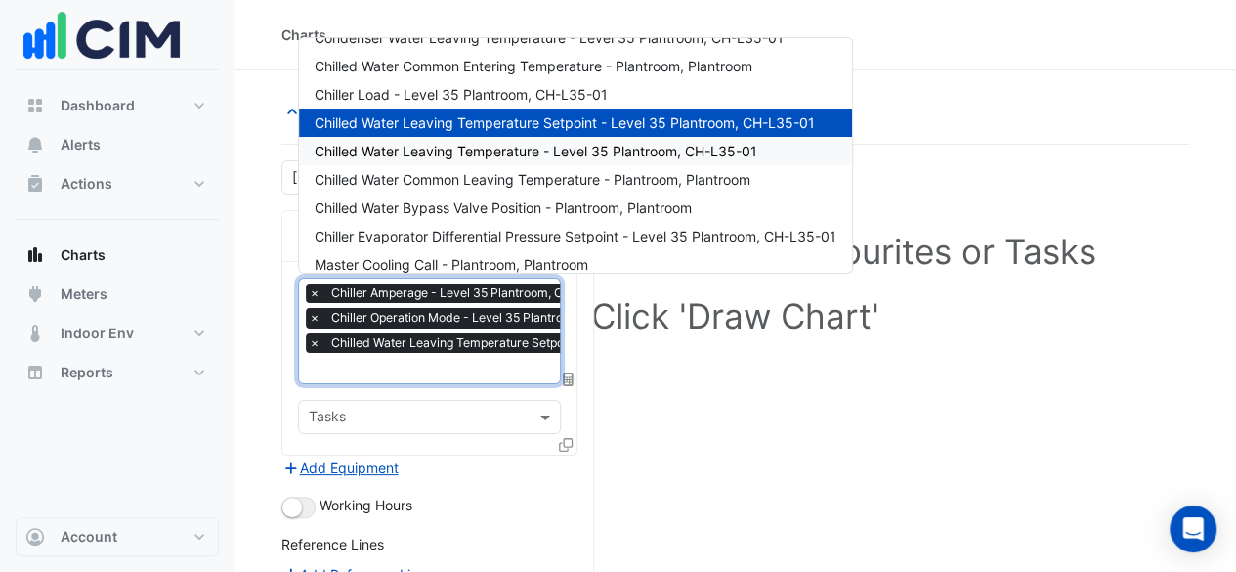
click at [514, 160] on div "Chilled Water Leaving Temperature - Level 35 Plantroom, CH-L35-01" at bounding box center [575, 151] width 553 height 28
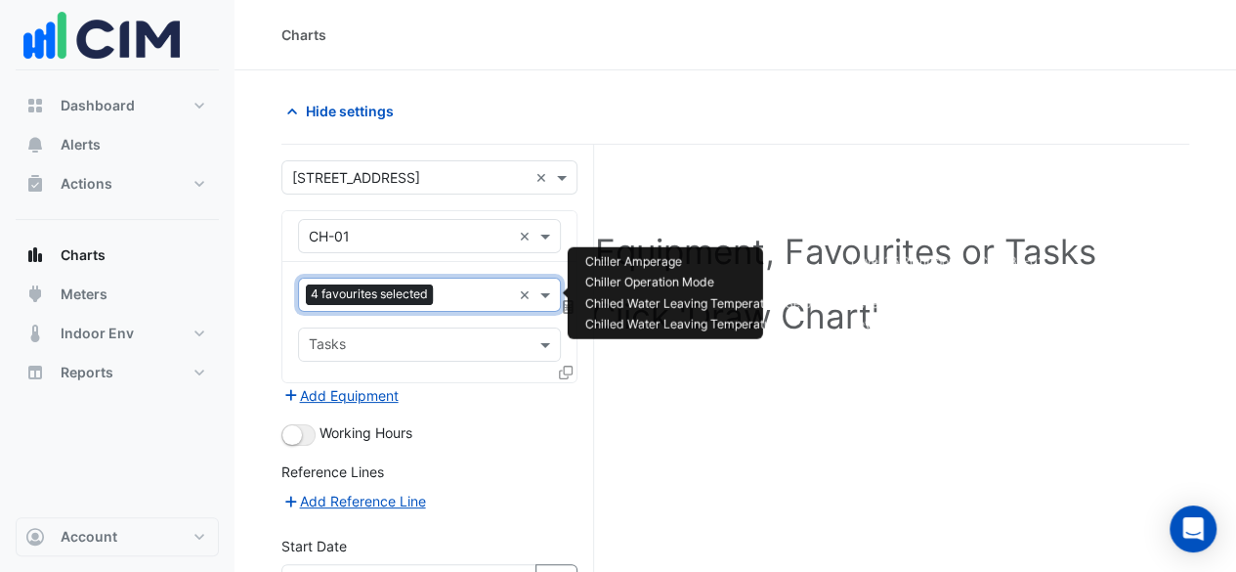
click at [505, 297] on input "text" at bounding box center [476, 296] width 70 height 21
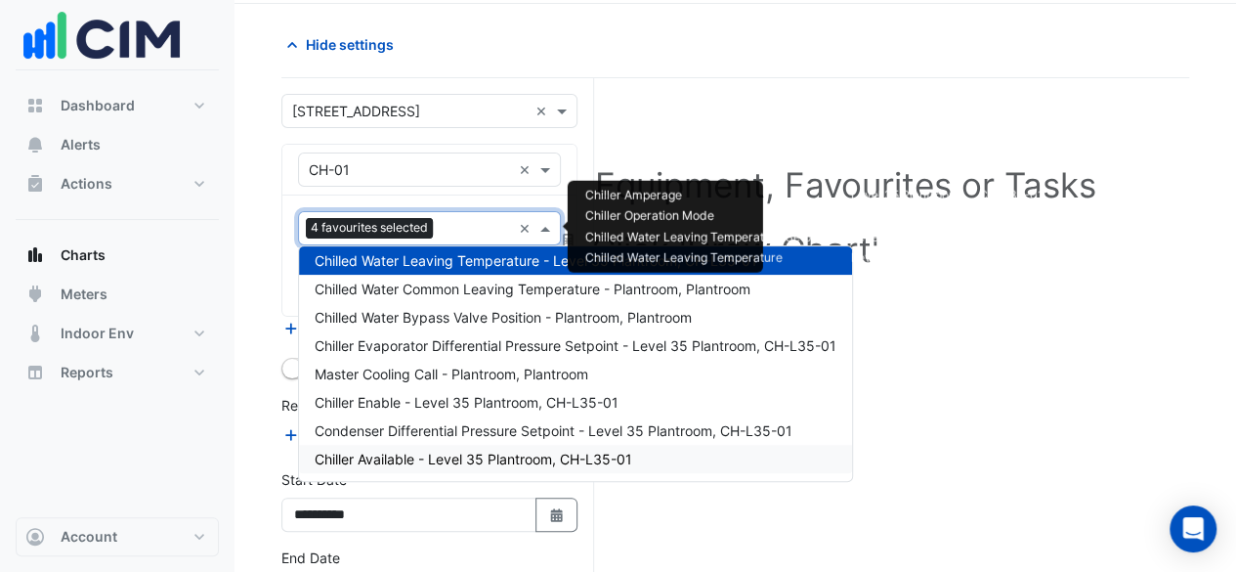
scroll to position [98, 0]
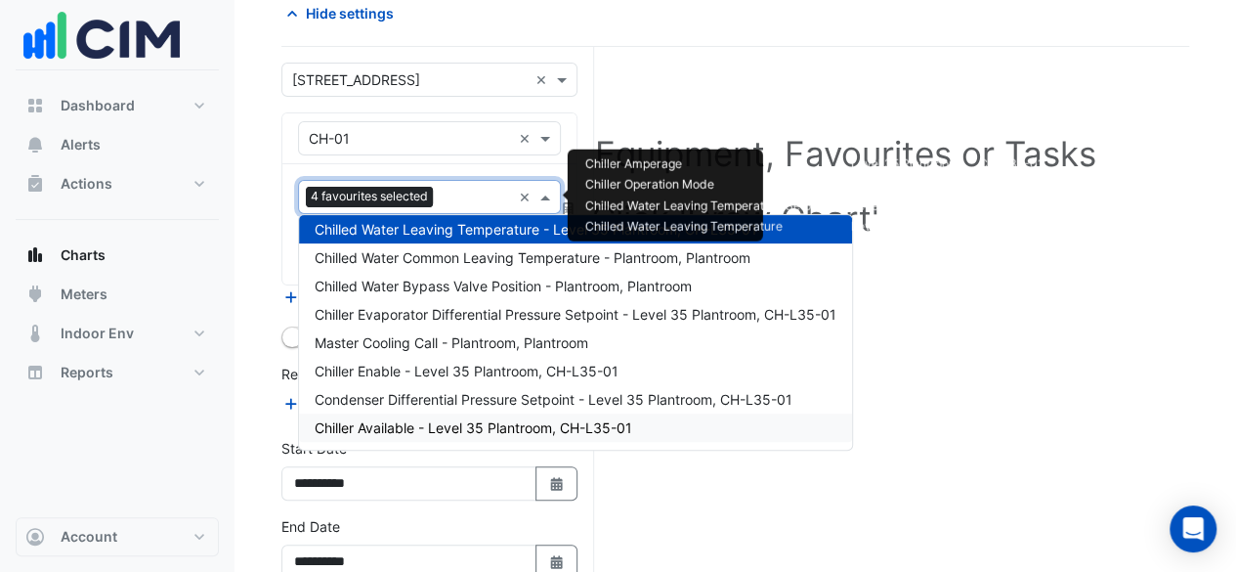
click at [641, 516] on div "Select a Site, Equipment, Favourites or Tasks Click 'Draw Chart'" at bounding box center [735, 365] width 908 height 636
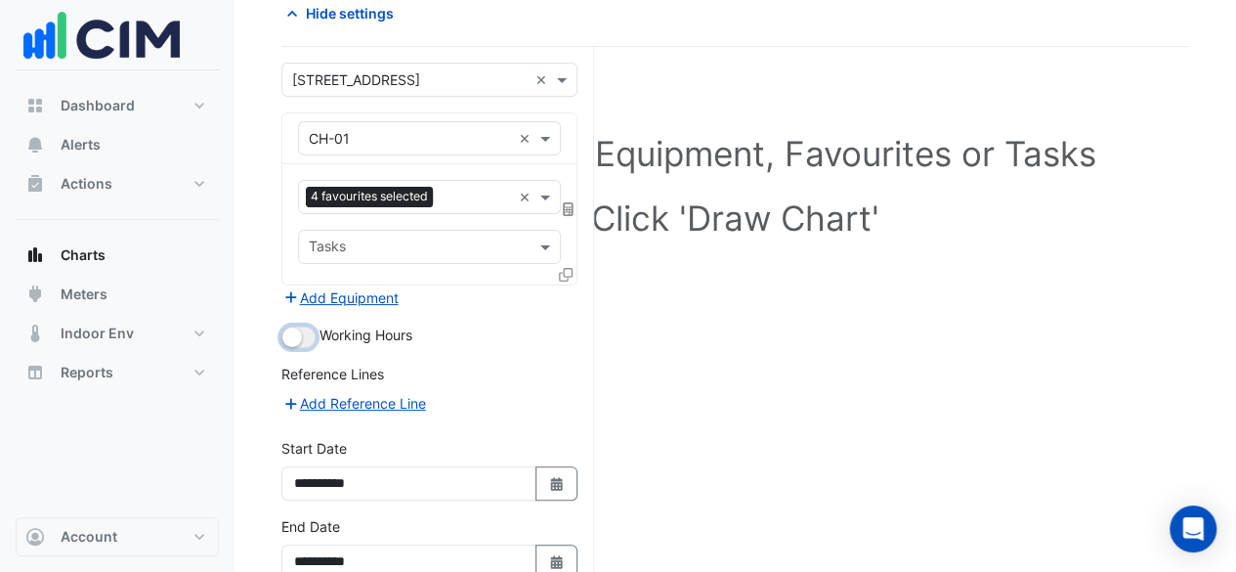
click at [303, 331] on button "button" at bounding box center [298, 336] width 34 height 21
click at [303, 331] on small "button" at bounding box center [305, 337] width 20 height 20
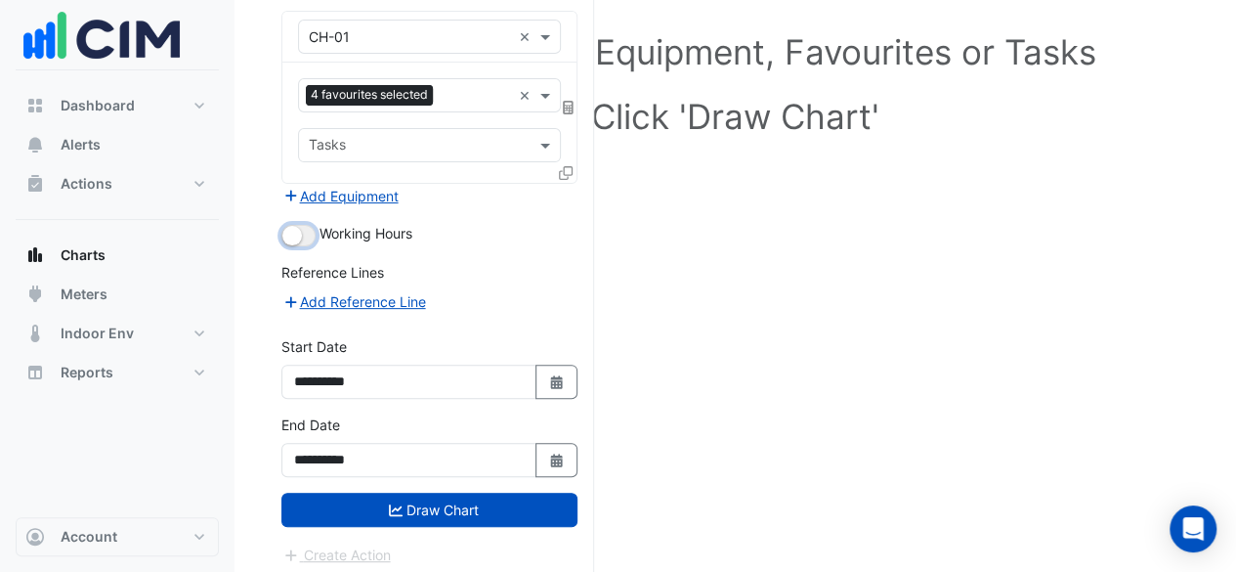
scroll to position [201, 0]
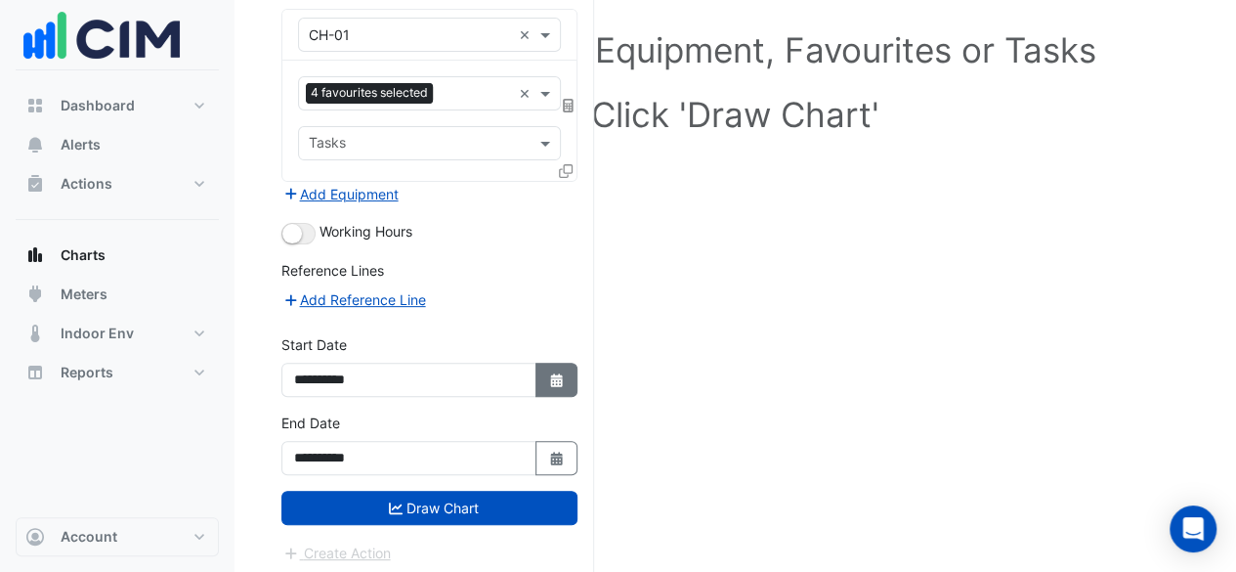
click at [549, 373] on icon "Select Date" at bounding box center [557, 380] width 18 height 14
select select "*"
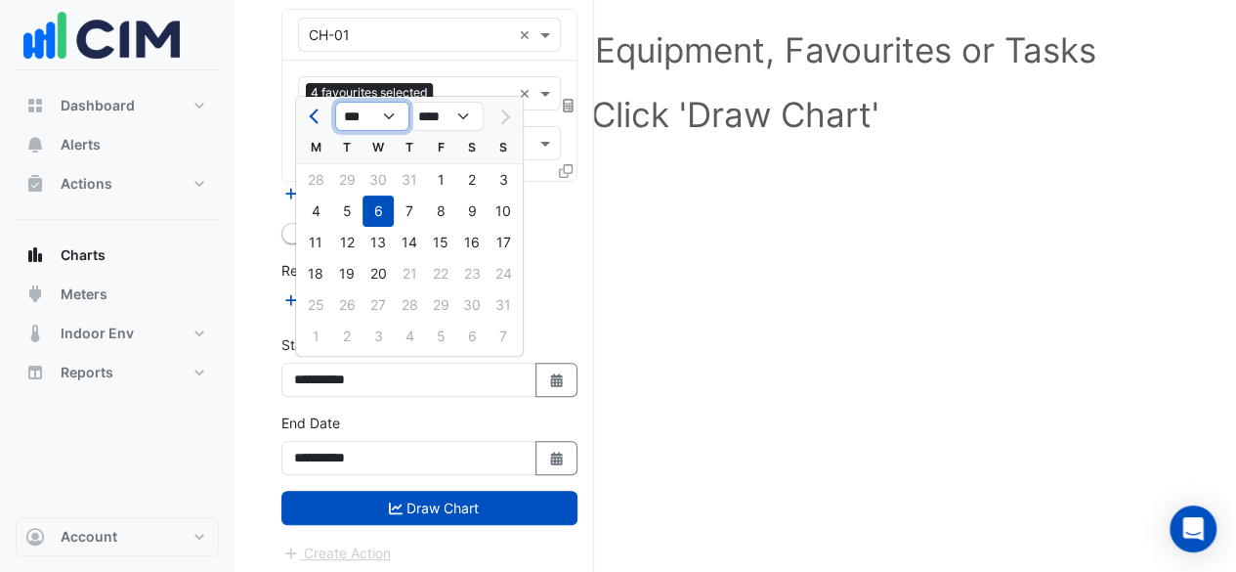
click at [394, 126] on select "*** *** *** *** *** *** *** ***" at bounding box center [372, 116] width 74 height 29
click at [389, 118] on select "*** *** *** *** *** *** *** ***" at bounding box center [372, 116] width 74 height 29
click at [441, 114] on select "**** **** **** **** **** **** **** **** **** **** ****" at bounding box center [446, 116] width 74 height 29
select select "****"
click at [409, 103] on select "**** **** **** **** **** **** **** **** **** **** ****" at bounding box center [446, 116] width 74 height 29
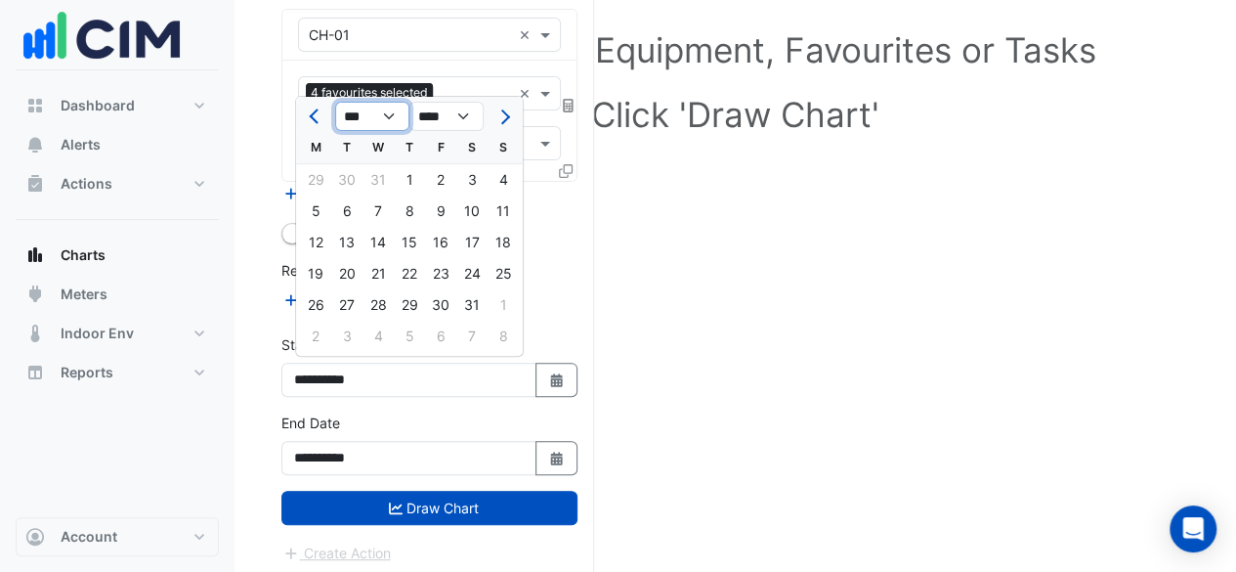
click at [375, 105] on select "*** *** *** *** *** *** *** *** *** *** *** ***" at bounding box center [372, 116] width 74 height 29
select select "**"
click at [335, 103] on select "*** *** *** *** *** *** *** *** *** *** *** ***" at bounding box center [372, 116] width 74 height 29
click at [548, 454] on icon "Select Date" at bounding box center [557, 458] width 18 height 14
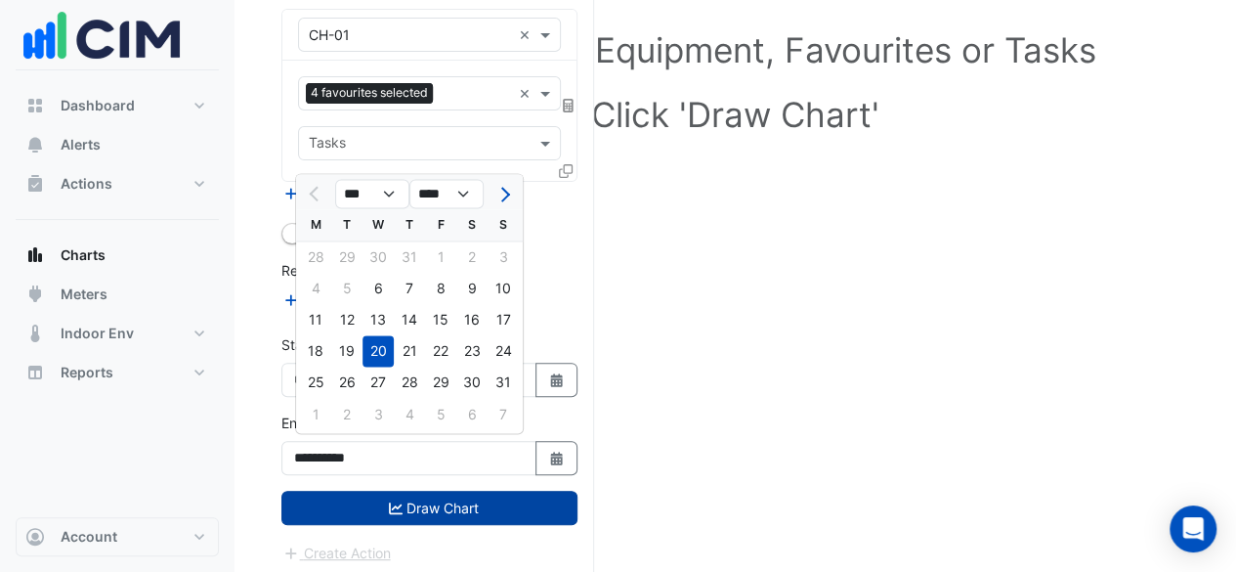
click at [426, 501] on button "Draw Chart" at bounding box center [429, 507] width 296 height 34
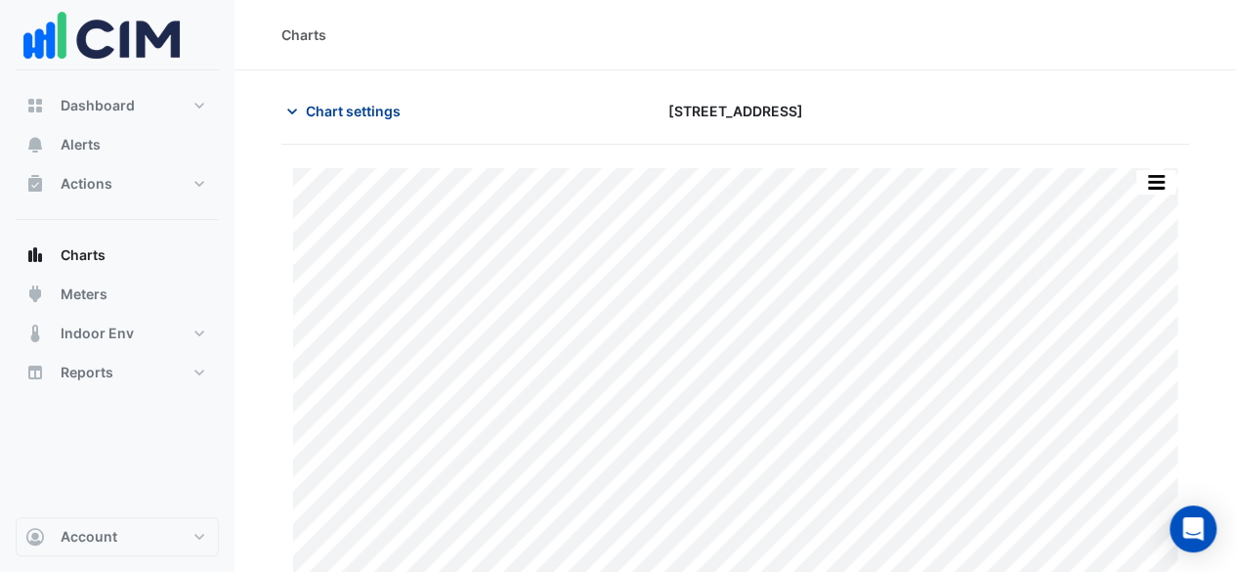
click at [284, 103] on icon "button" at bounding box center [292, 112] width 20 height 20
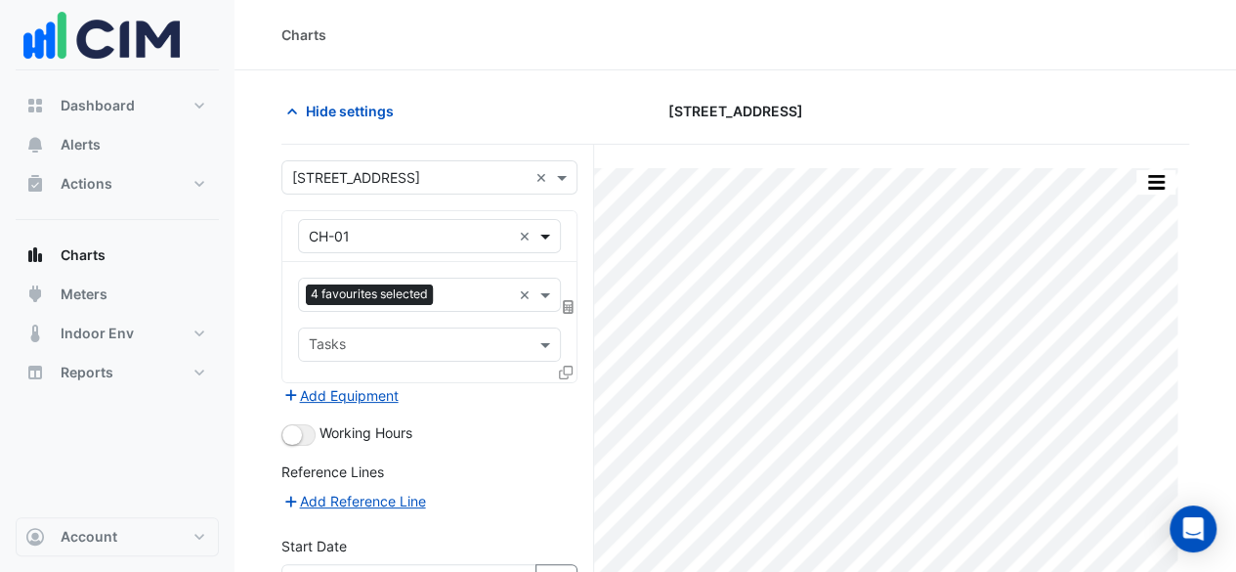
click at [544, 233] on span at bounding box center [547, 236] width 24 height 21
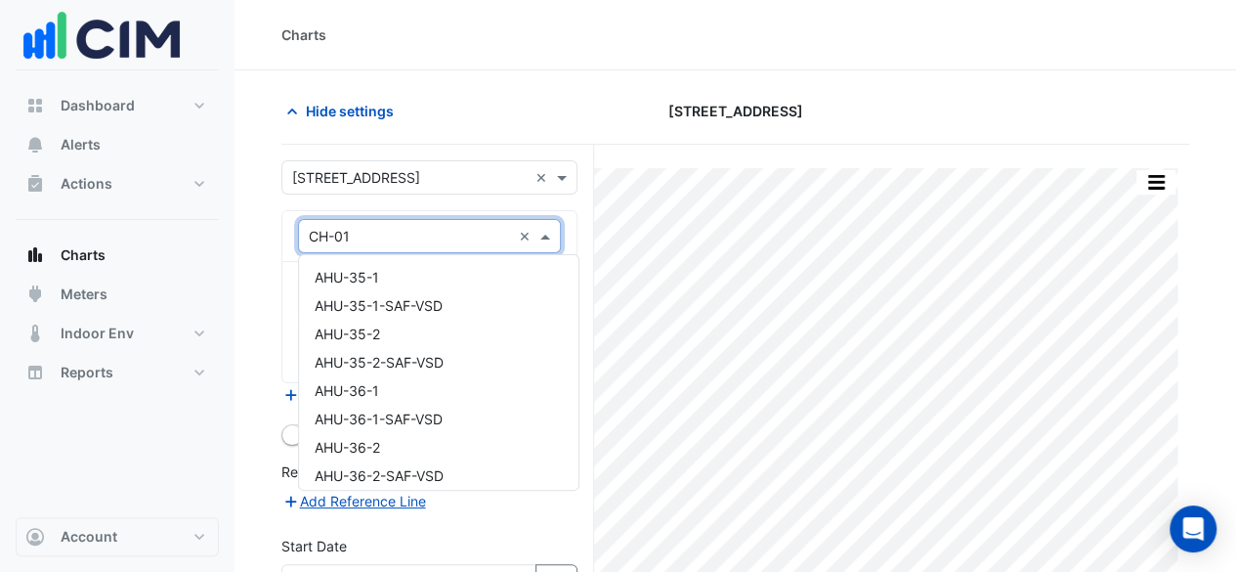
scroll to position [1084, 0]
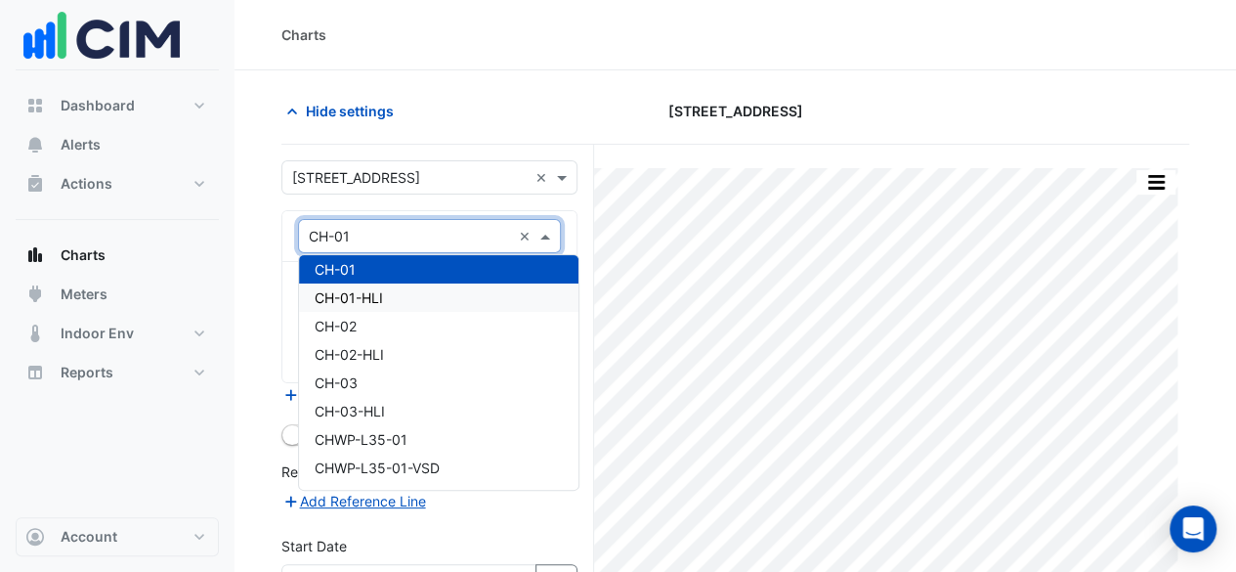
click at [486, 298] on div "CH-01-HLI" at bounding box center [438, 297] width 279 height 28
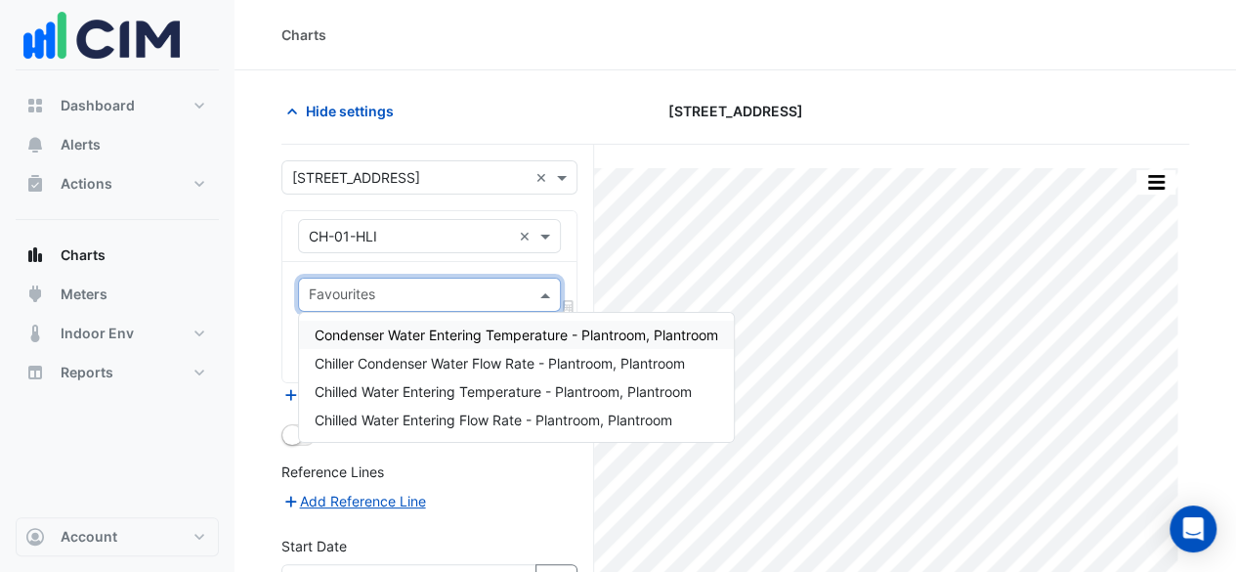
click at [486, 297] on input "text" at bounding box center [418, 296] width 219 height 21
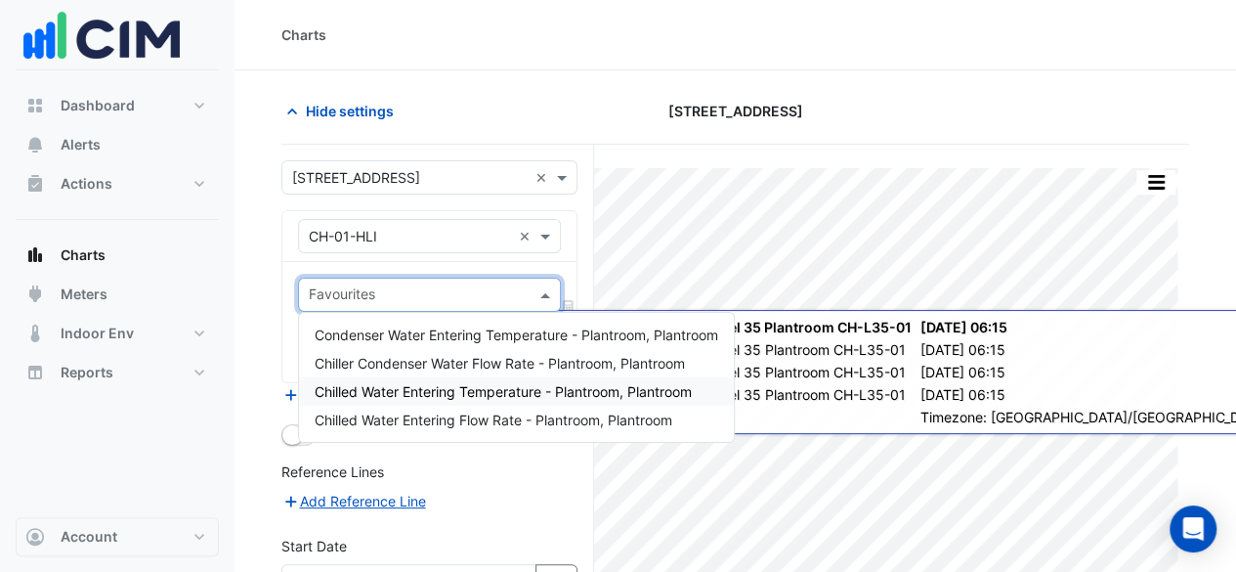
click at [464, 402] on div "Chilled Water Entering Temperature - Plantroom, Plantroom" at bounding box center [516, 391] width 435 height 28
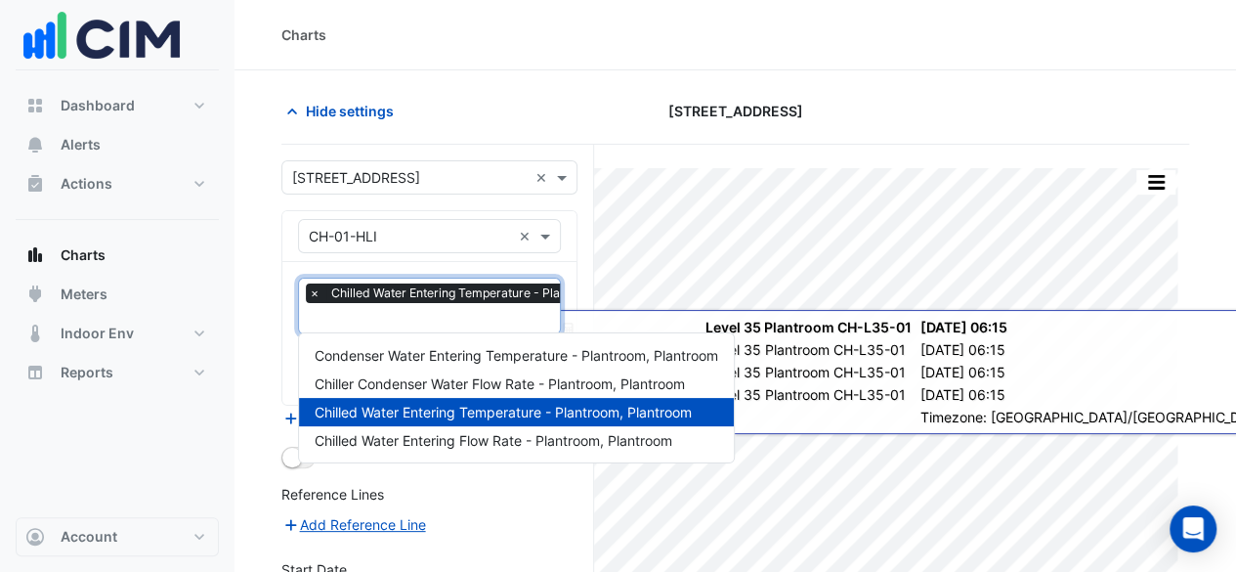
click at [317, 311] on input "text" at bounding box center [491, 320] width 364 height 21
click at [410, 440] on span "Chilled Water Entering Flow Rate - Plantroom, Plantroom" at bounding box center [494, 440] width 358 height 17
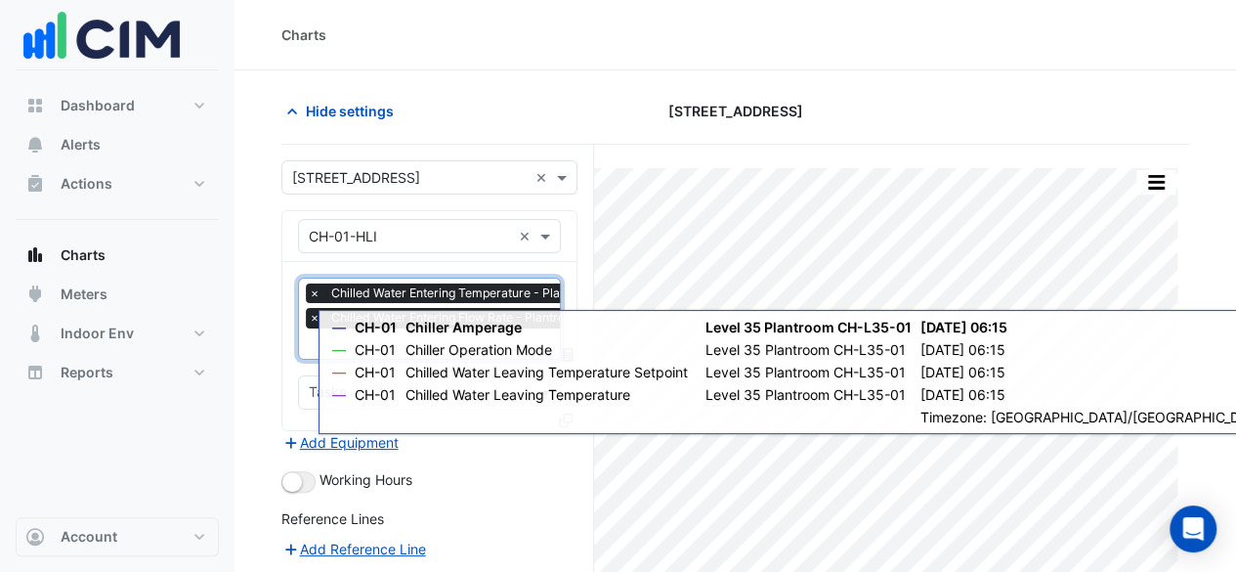
click at [574, 484] on div "Working Hours" at bounding box center [429, 480] width 296 height 23
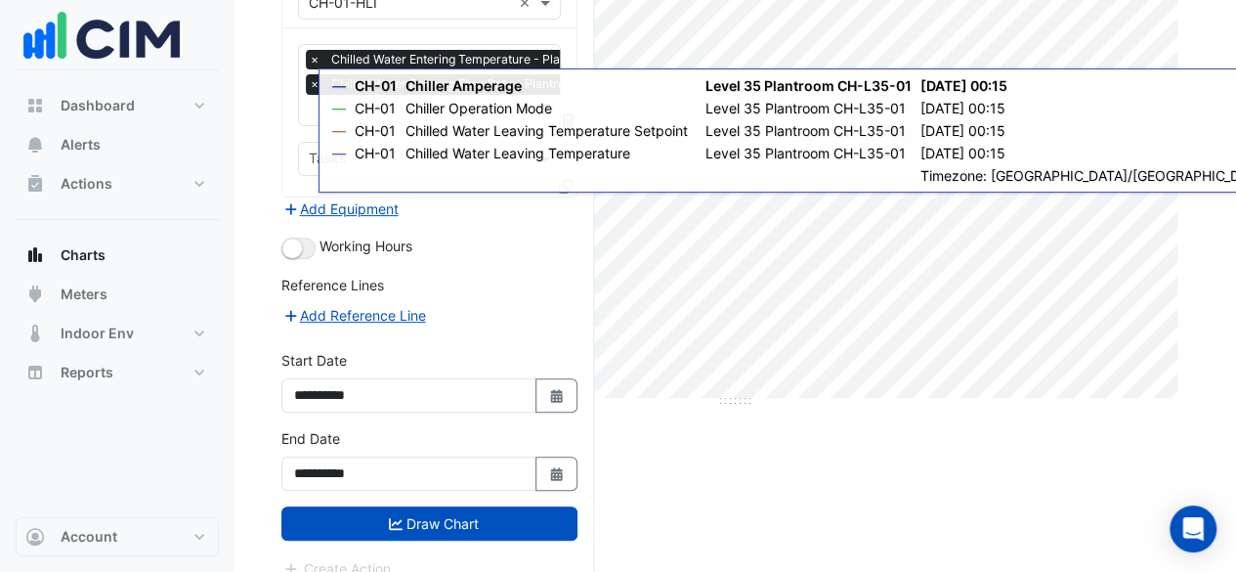
scroll to position [246, 0]
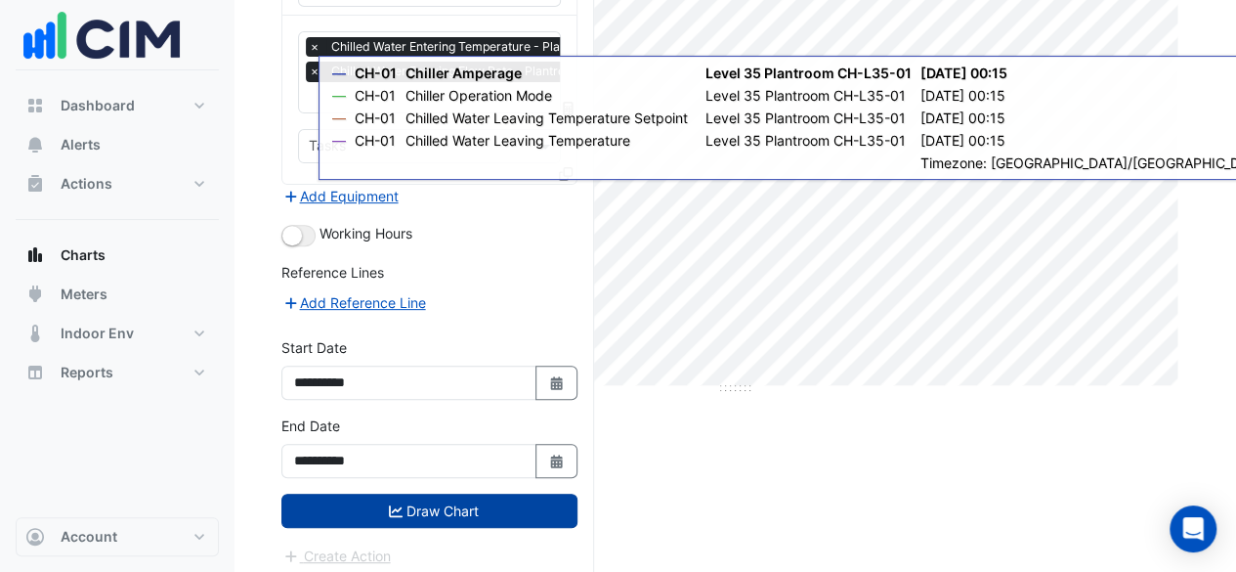
click at [467, 497] on button "Draw Chart" at bounding box center [429, 510] width 296 height 34
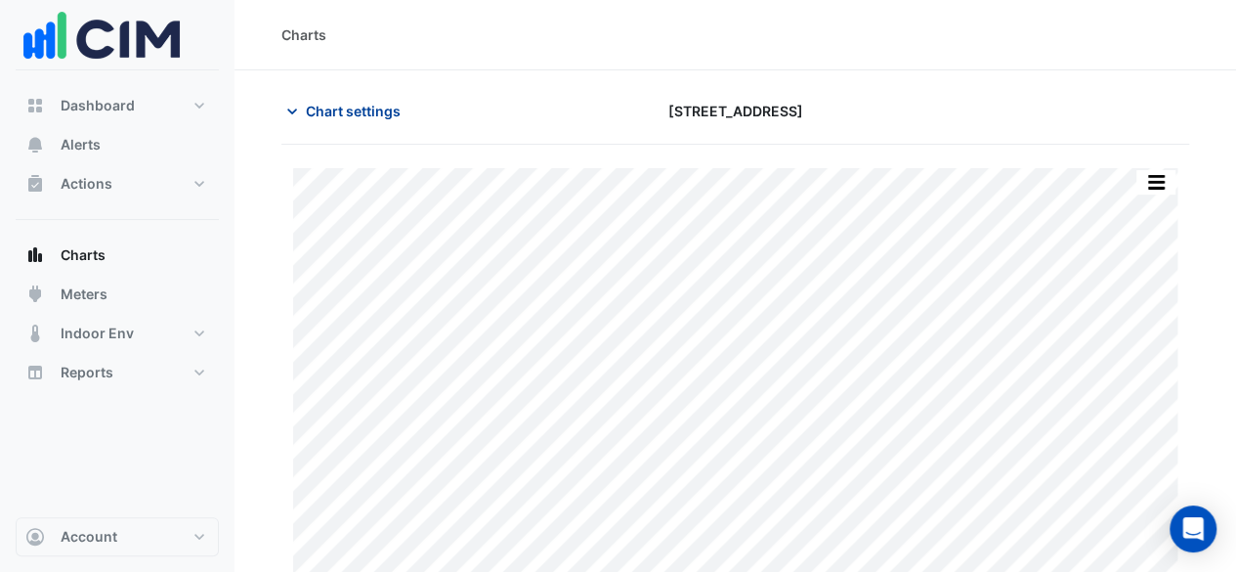
click at [297, 112] on icon "button" at bounding box center [292, 112] width 20 height 20
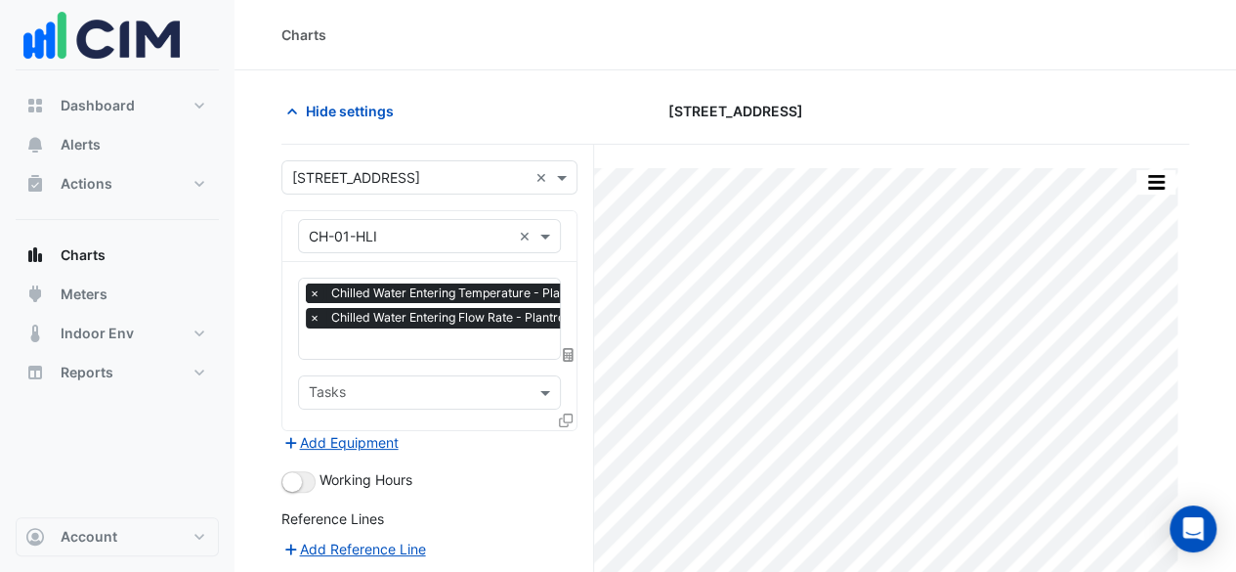
click at [316, 288] on span "×" at bounding box center [315, 293] width 18 height 20
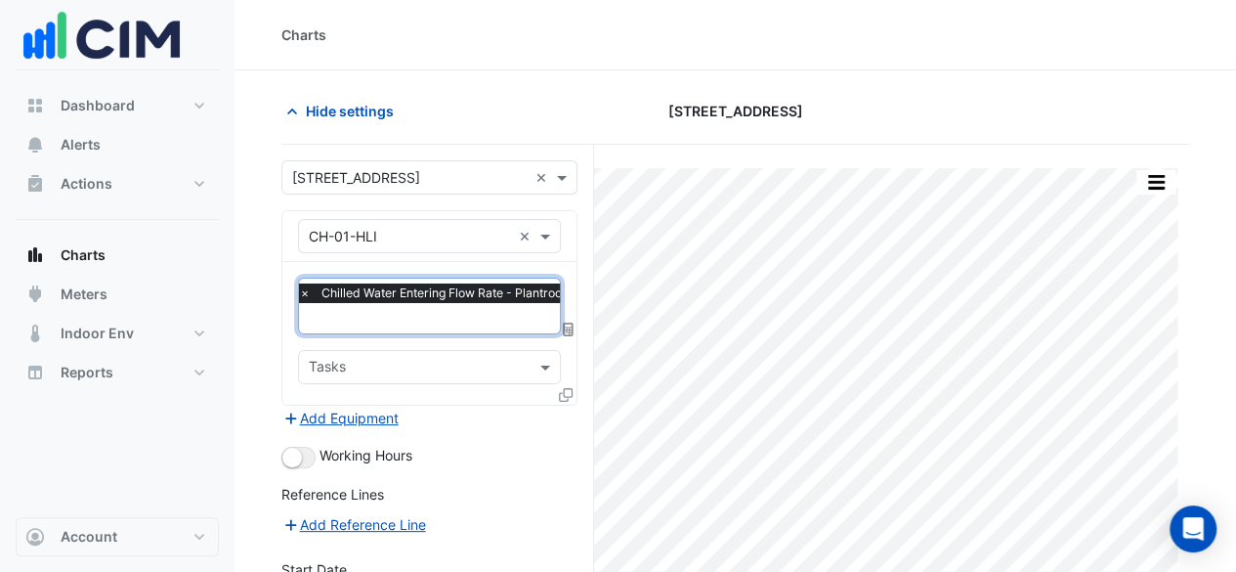
click at [307, 290] on span "×" at bounding box center [305, 293] width 18 height 20
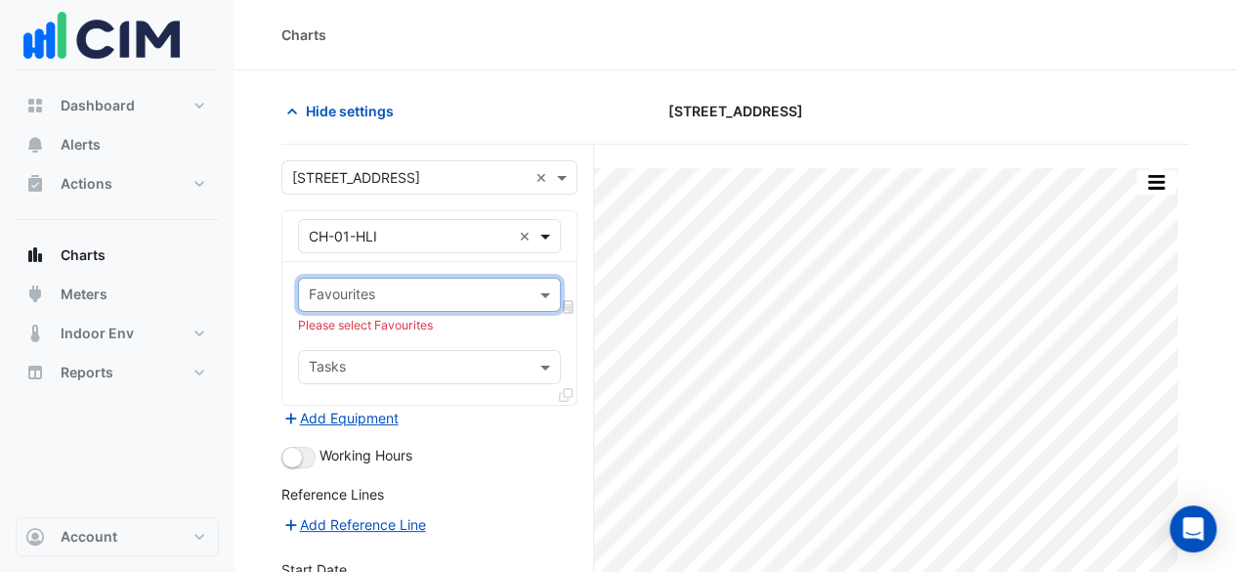
click at [557, 234] on span at bounding box center [547, 236] width 24 height 21
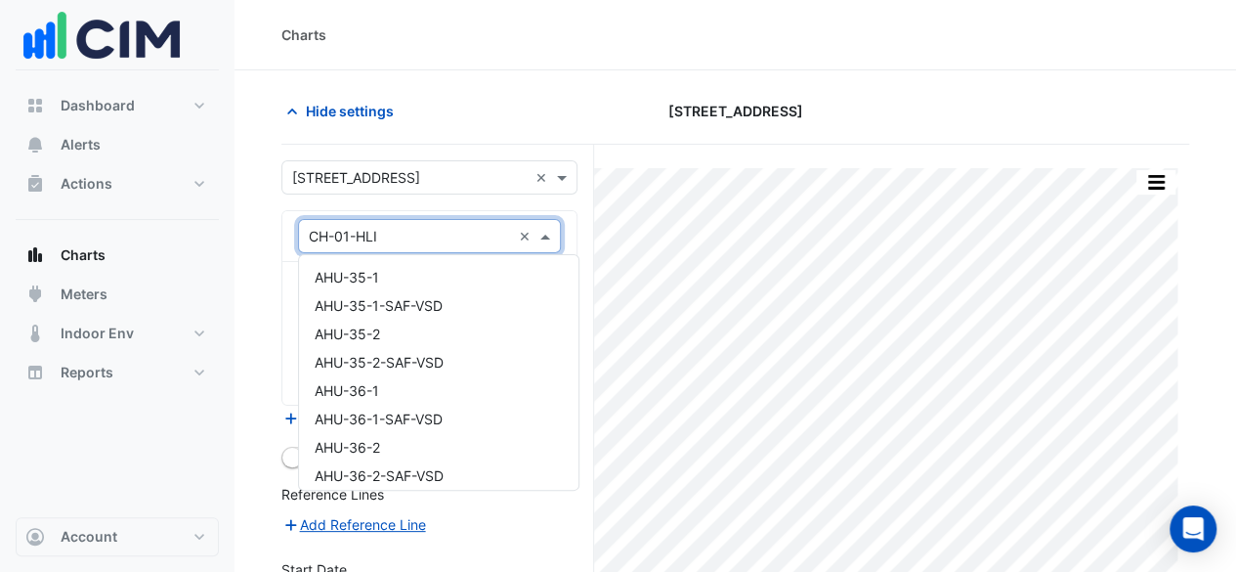
scroll to position [1113, 0]
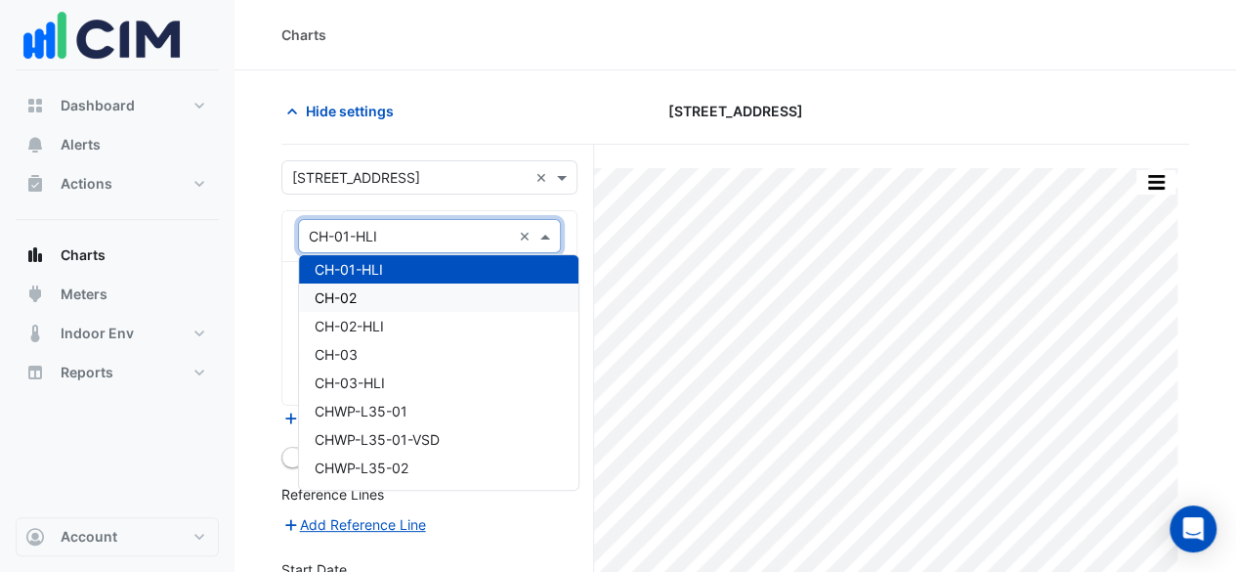
click at [512, 301] on div "CH-02" at bounding box center [438, 297] width 279 height 28
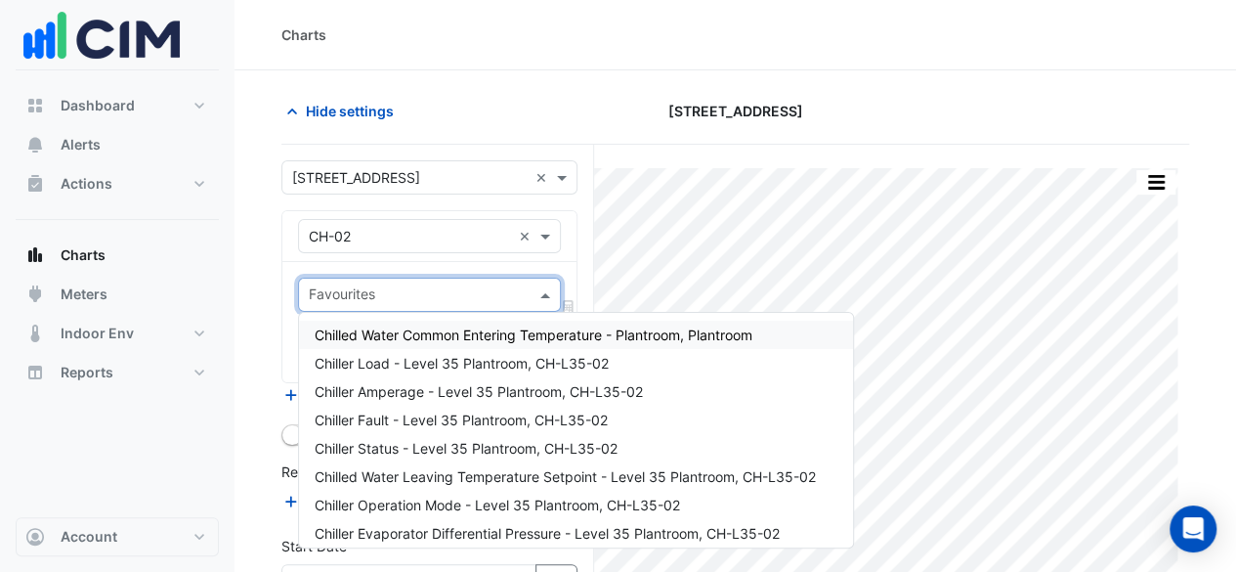
click at [428, 300] on input "text" at bounding box center [418, 296] width 219 height 21
click at [455, 388] on span "Chiller Amperage - Level 35 Plantroom, CH-L35-02" at bounding box center [479, 391] width 328 height 17
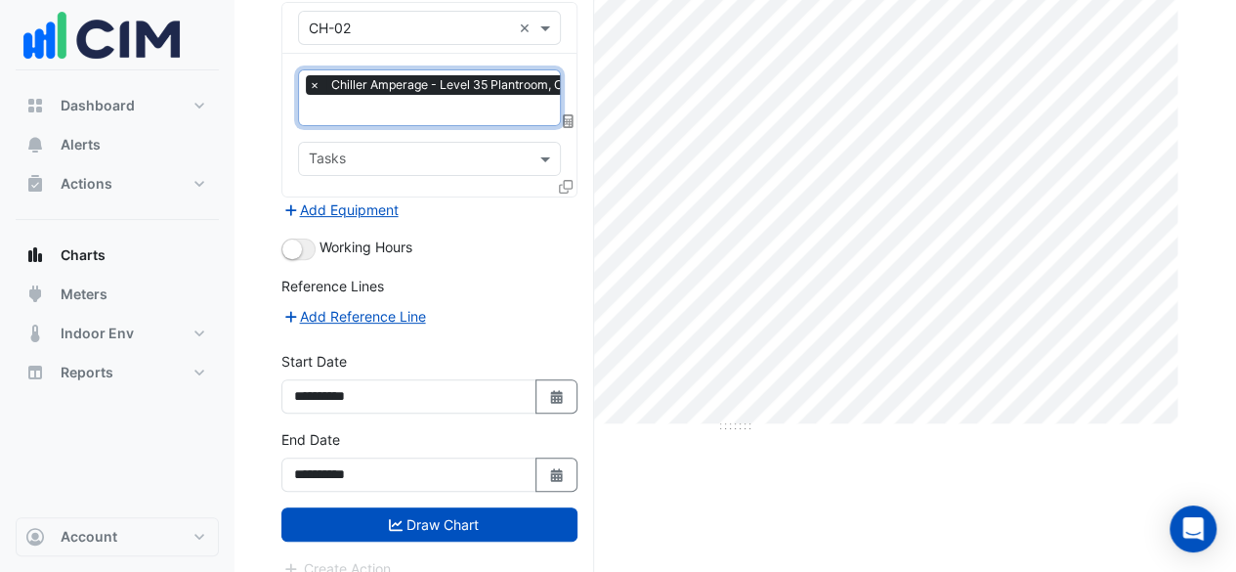
scroll to position [221, 0]
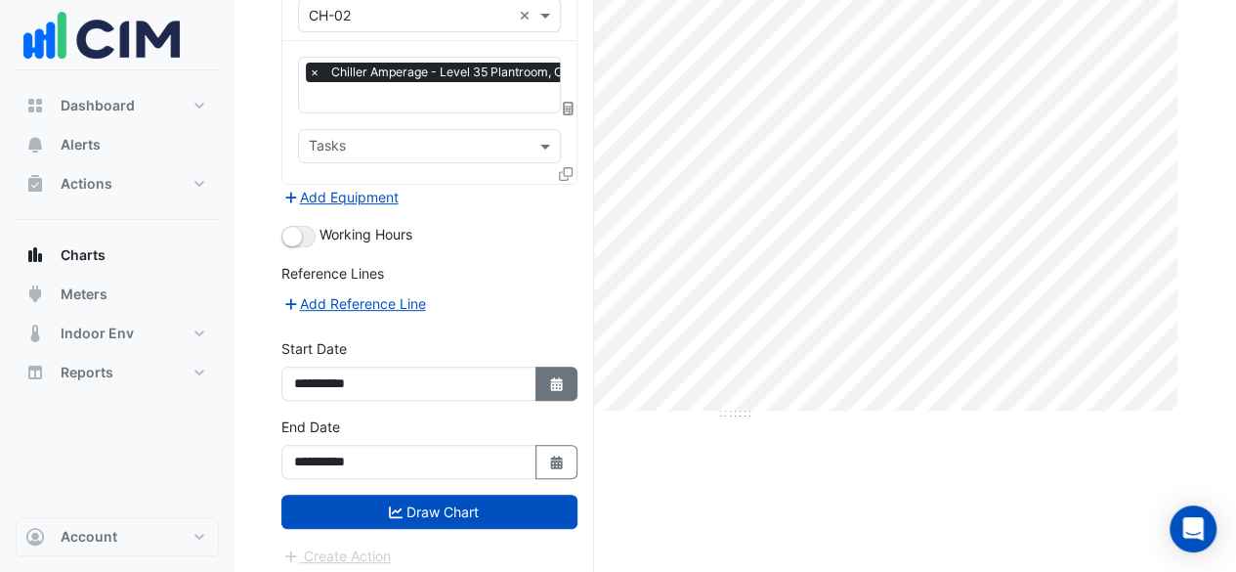
click at [569, 373] on button "Select Date" at bounding box center [556, 383] width 43 height 34
select select "*"
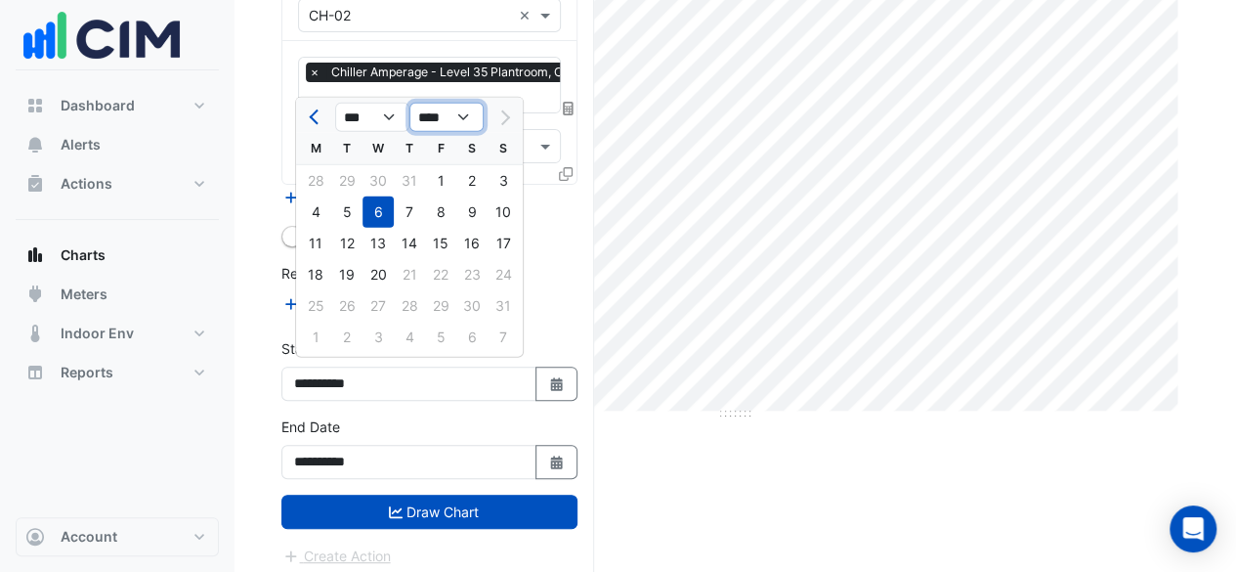
click at [454, 120] on select "**** **** **** **** **** **** **** **** **** **** ****" at bounding box center [446, 117] width 74 height 29
select select "****"
click at [409, 103] on select "**** **** **** **** **** **** **** **** **** **** ****" at bounding box center [446, 117] width 74 height 29
click at [363, 114] on select "*** *** *** *** *** *** *** *** *** *** *** ***" at bounding box center [372, 117] width 74 height 29
select select "**"
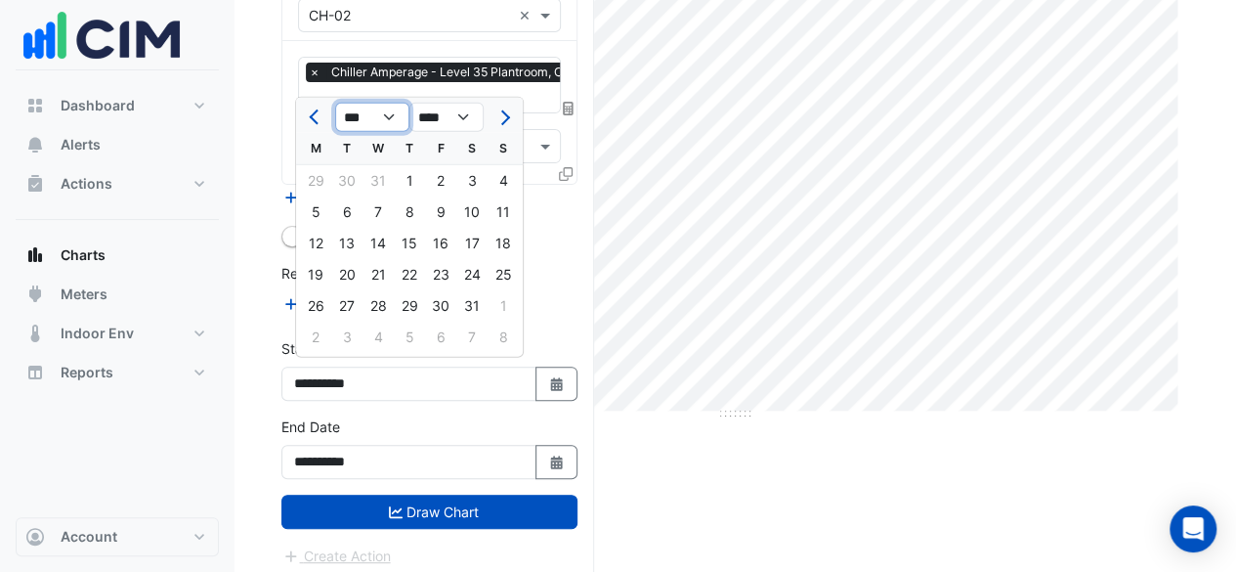
click at [335, 103] on select "*** *** *** *** *** *** *** *** *** *** *** ***" at bounding box center [372, 117] width 74 height 29
click at [438, 494] on button "Draw Chart" at bounding box center [429, 511] width 296 height 34
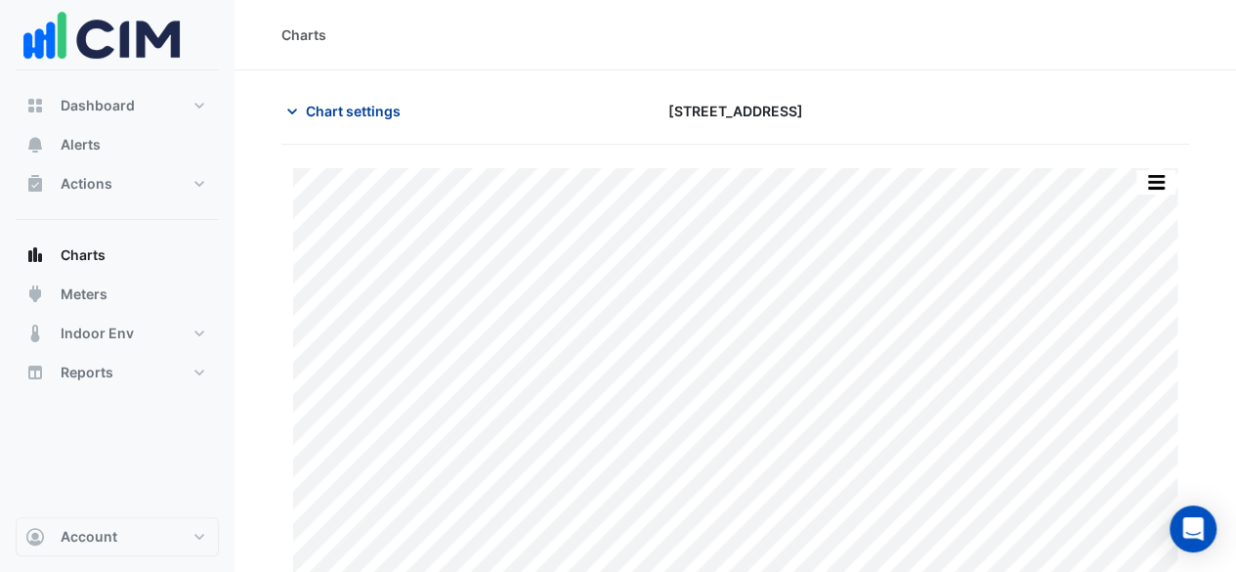
click at [311, 115] on span "Chart settings" at bounding box center [353, 111] width 95 height 21
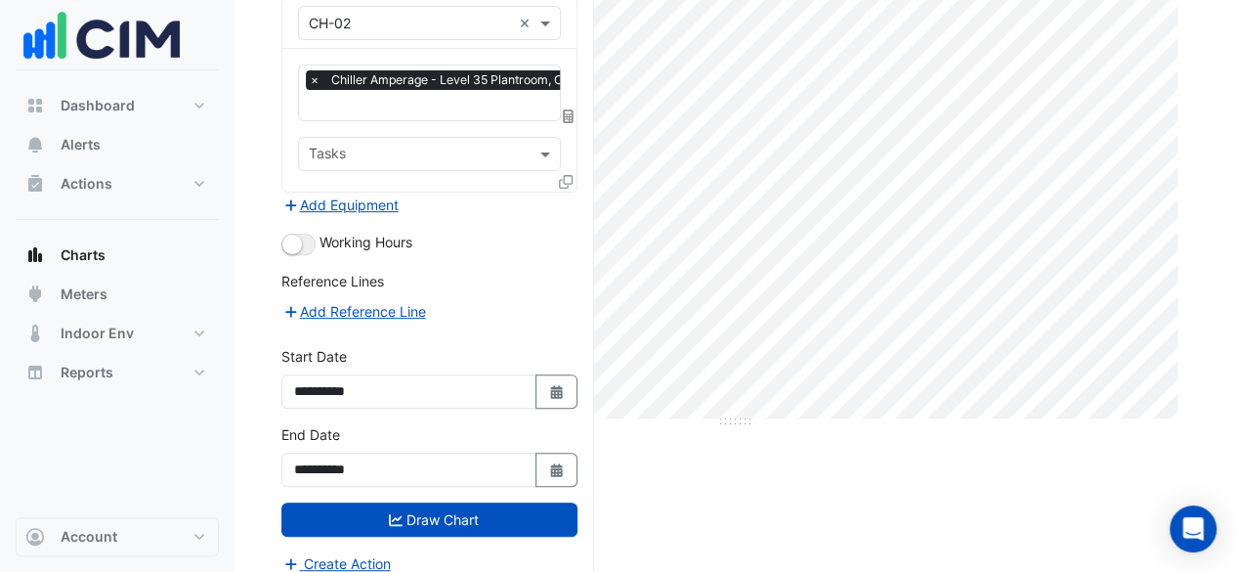
scroll to position [221, 0]
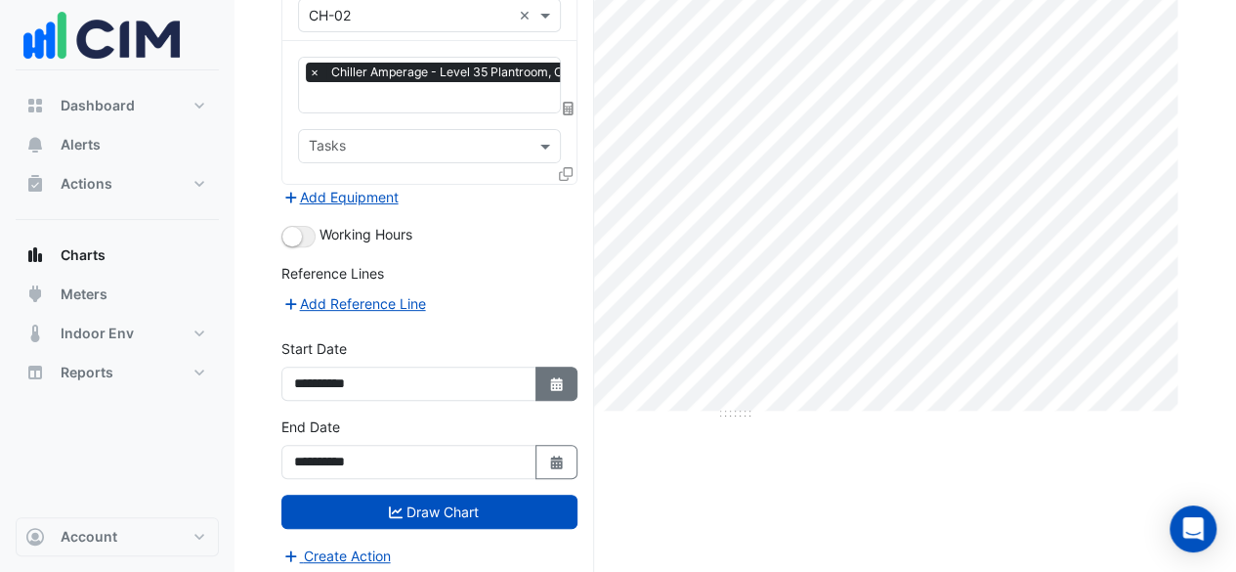
click at [550, 377] on icon "Select Date" at bounding box center [557, 384] width 18 height 14
select select "*"
select select "****"
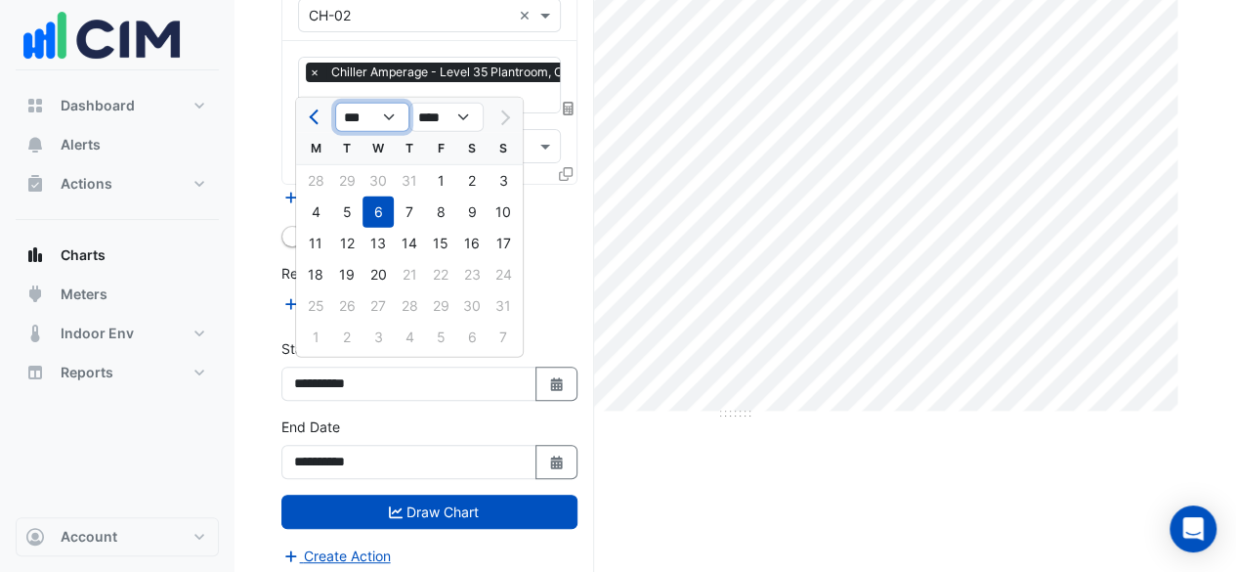
click at [390, 119] on select "*** *** *** *** *** *** *** ***" at bounding box center [372, 117] width 74 height 29
select select "*"
click at [335, 103] on select "*** *** *** *** *** *** *** ***" at bounding box center [372, 117] width 74 height 29
click at [381, 260] on div "19" at bounding box center [377, 274] width 31 height 31
type input "**********"
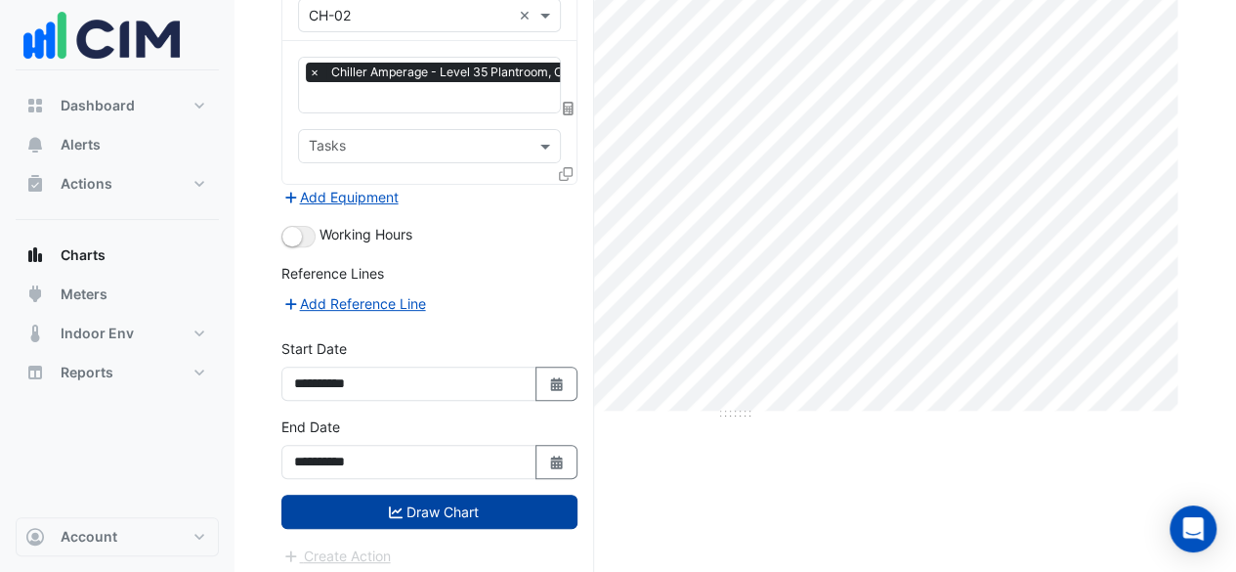
click at [439, 502] on button "Draw Chart" at bounding box center [429, 511] width 296 height 34
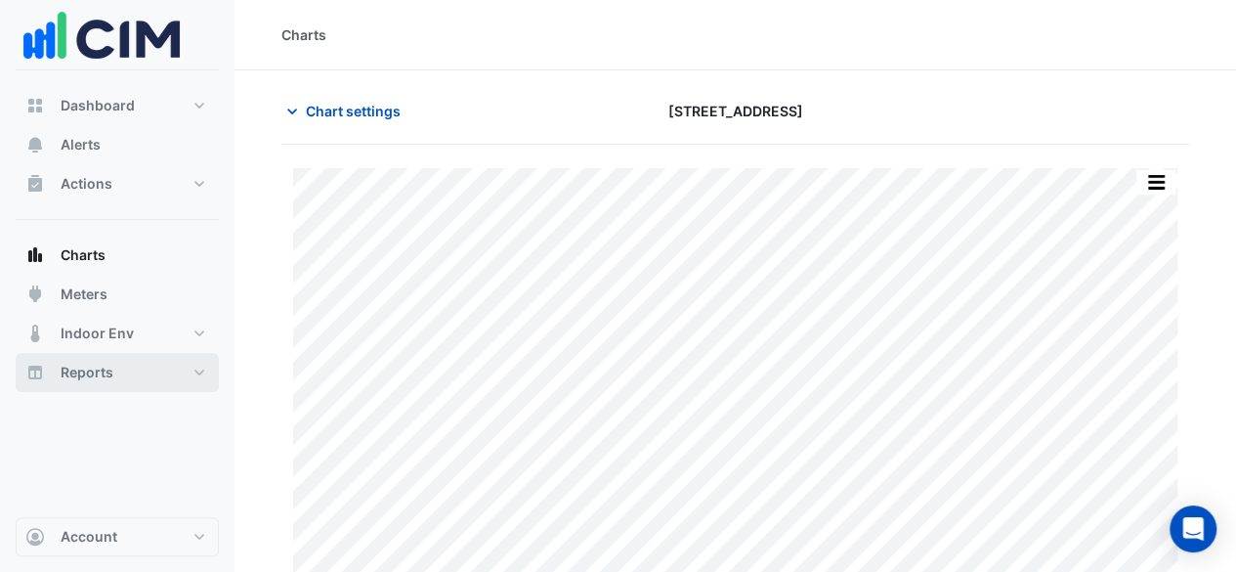
click at [150, 363] on button "Reports" at bounding box center [117, 372] width 203 height 39
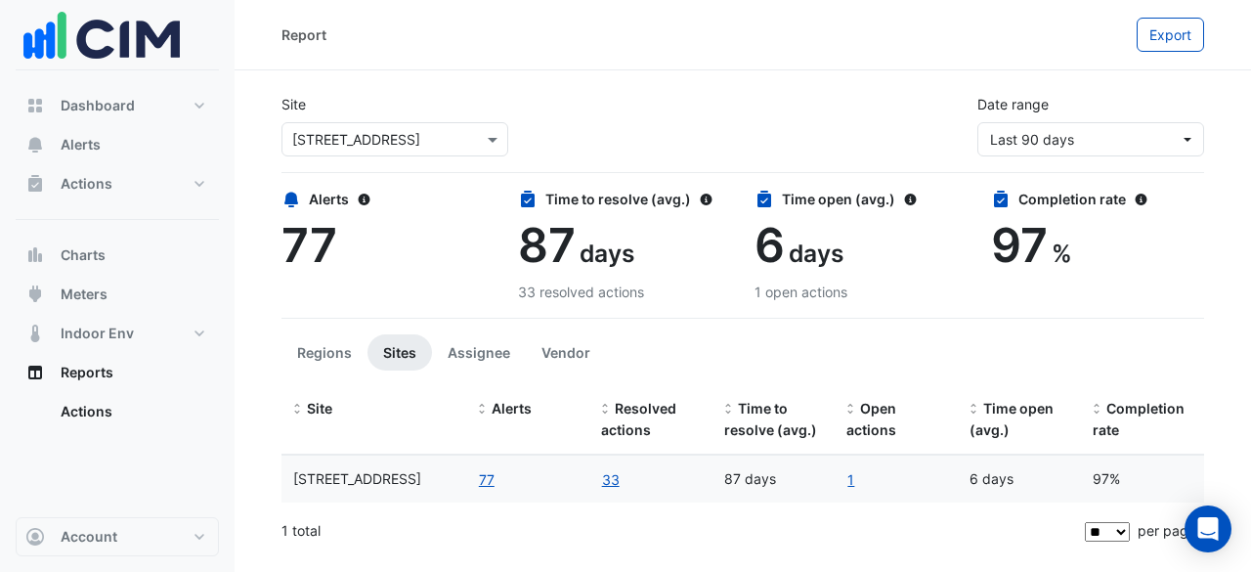
click at [854, 476] on div "1" at bounding box center [896, 478] width 100 height 23
click at [849, 484] on link "1" at bounding box center [850, 479] width 9 height 22
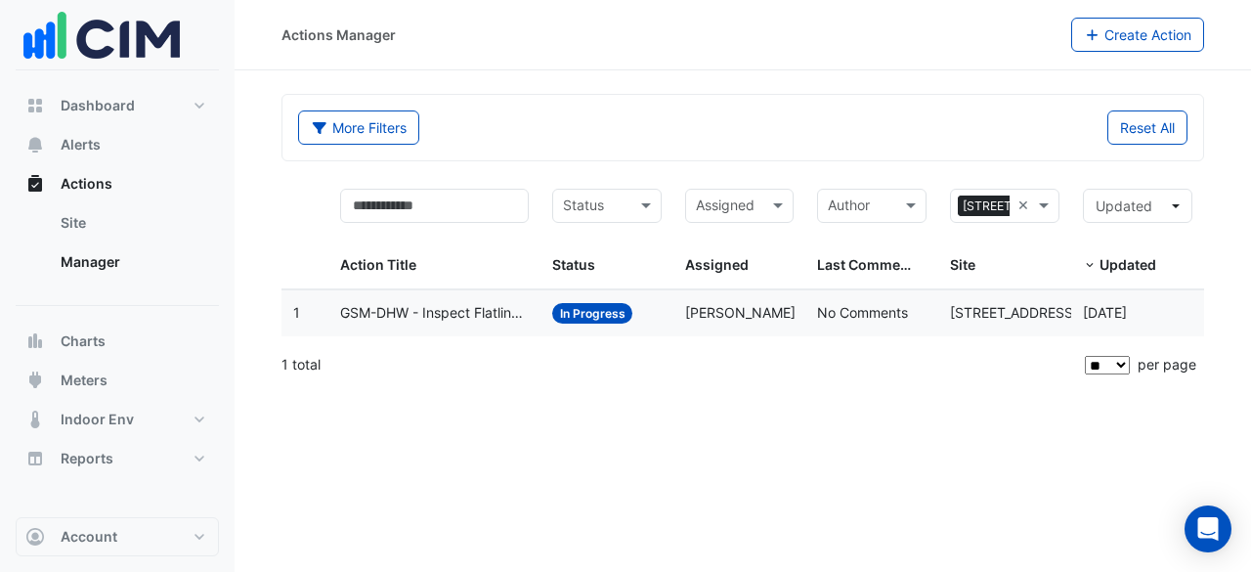
click at [501, 318] on span "GSM-DHW - Inspect Flatlined Gas Sub-Meter" at bounding box center [434, 313] width 189 height 22
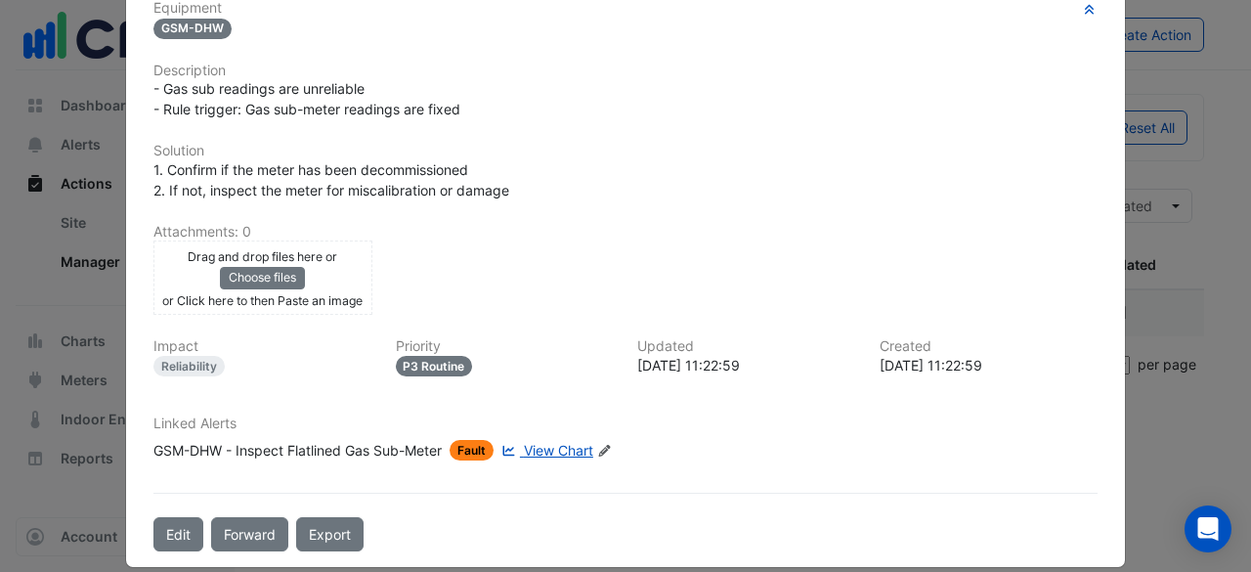
scroll to position [419, 0]
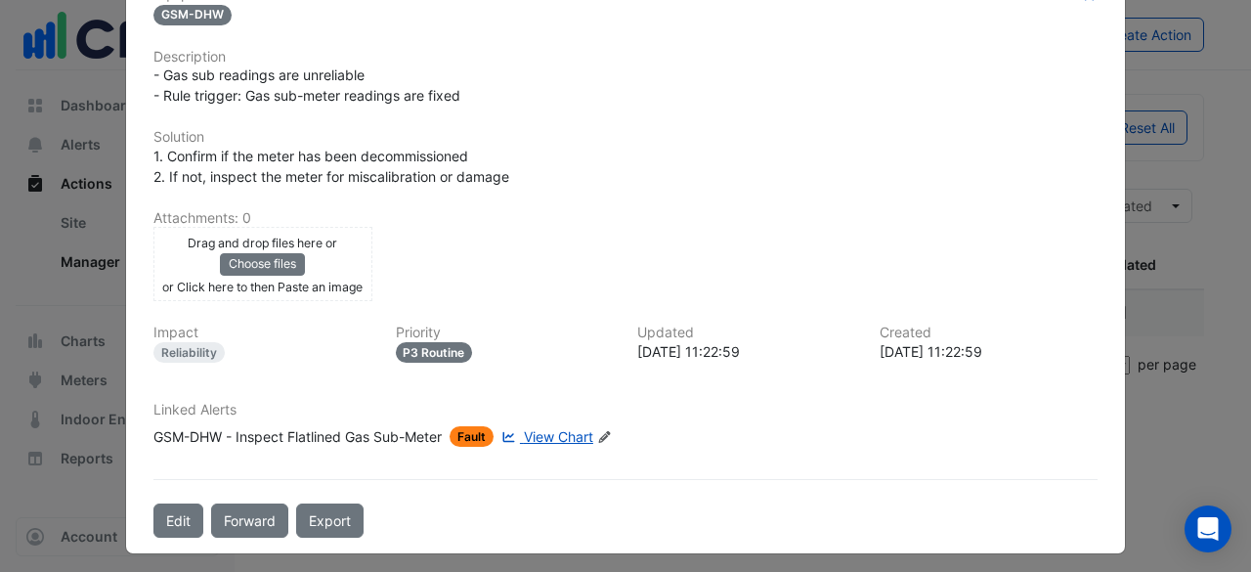
click at [547, 436] on span "View Chart" at bounding box center [558, 436] width 69 height 17
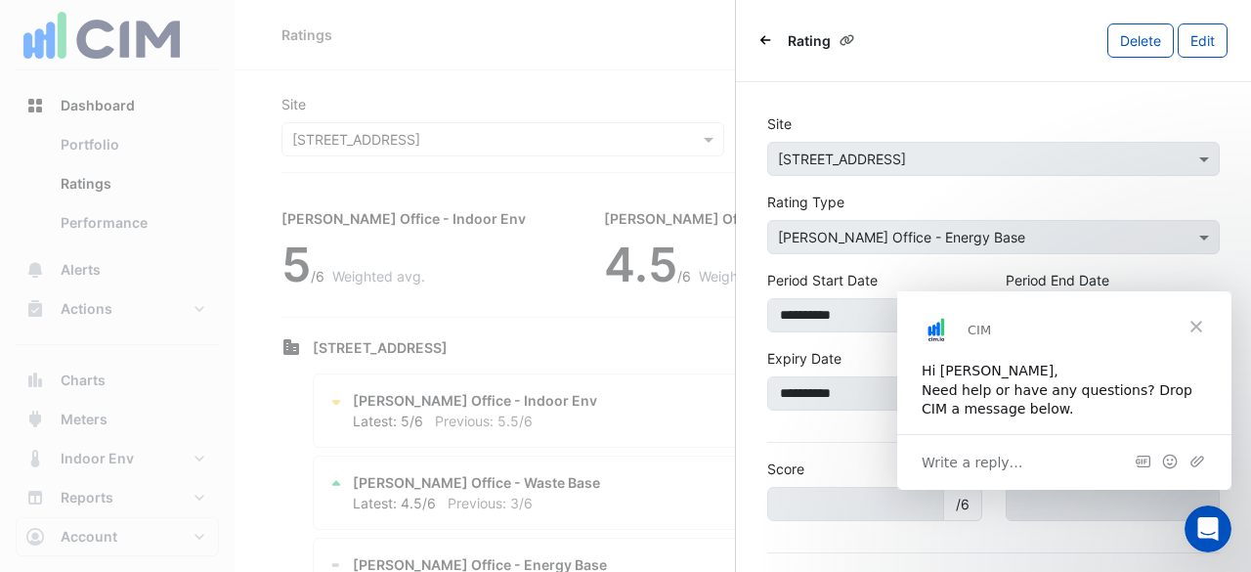
click at [1202, 324] on span "Close" at bounding box center [1196, 326] width 70 height 70
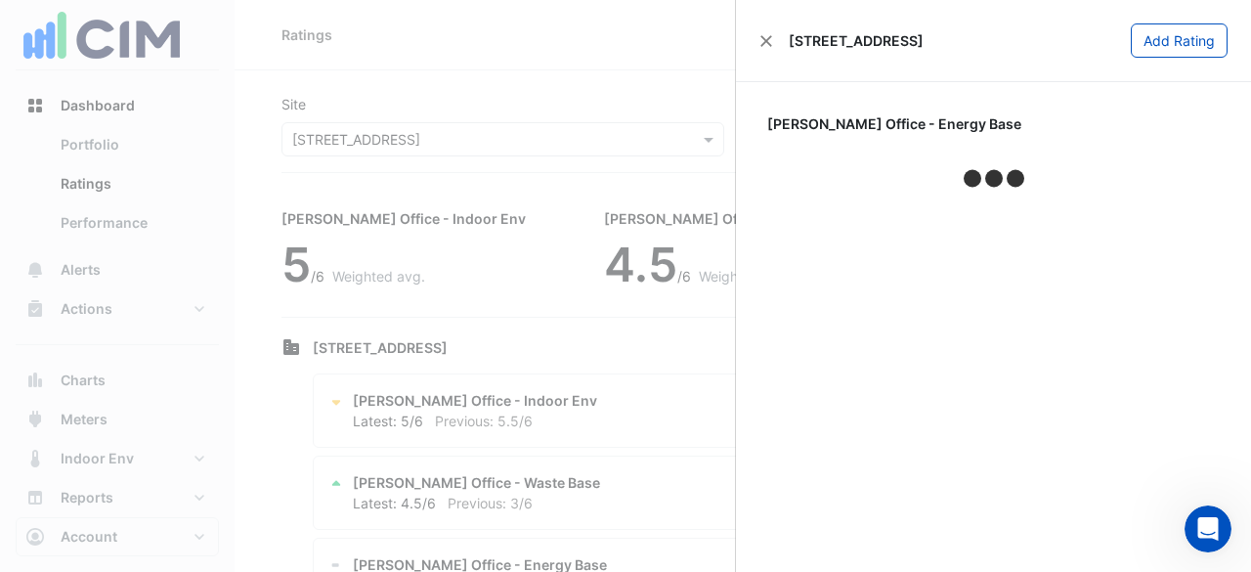
click at [492, 105] on body "Ratings Add Rating Site Select a Site × 8 Exhibition Street Show Sustainability…" at bounding box center [625, 361] width 1251 height 722
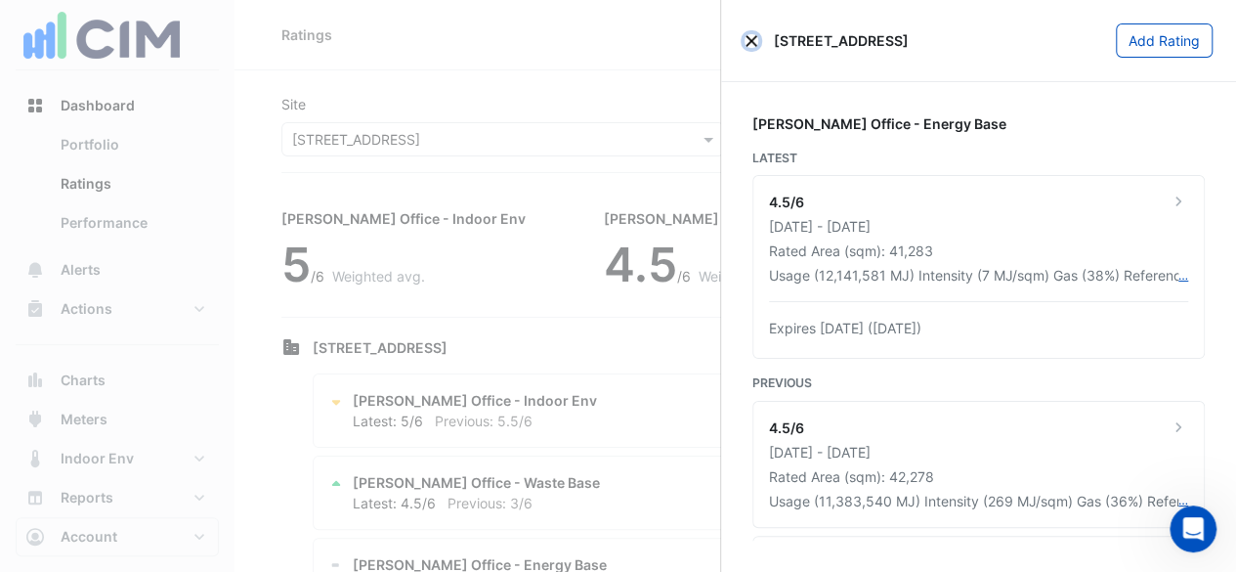
click at [752, 40] on button "Close" at bounding box center [751, 41] width 14 height 14
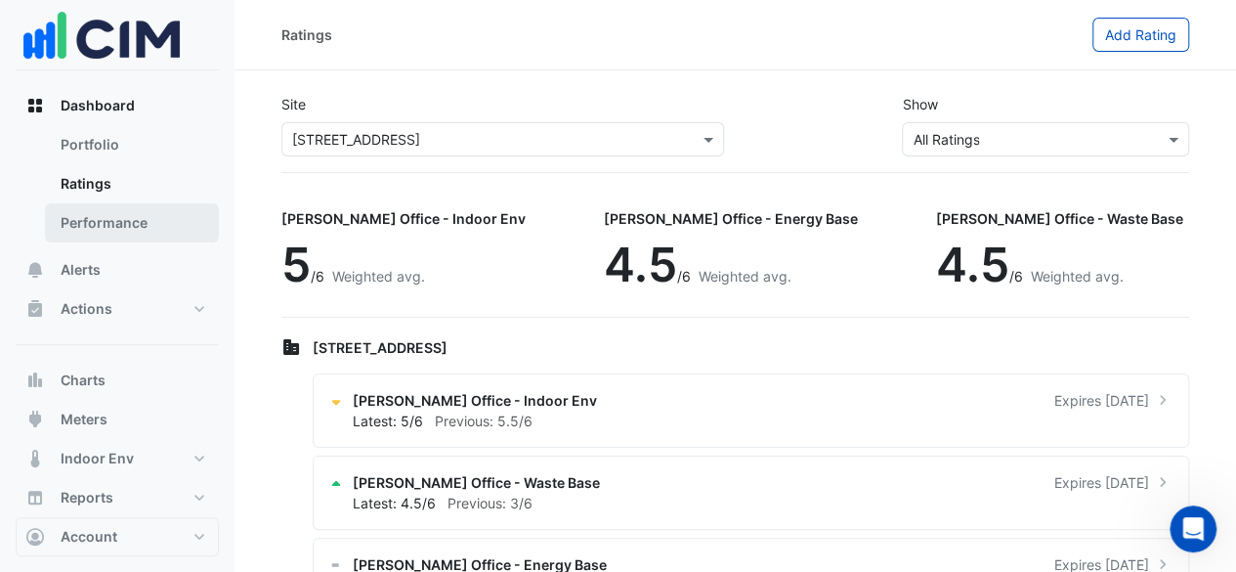
click at [126, 216] on link "Performance" at bounding box center [132, 222] width 174 height 39
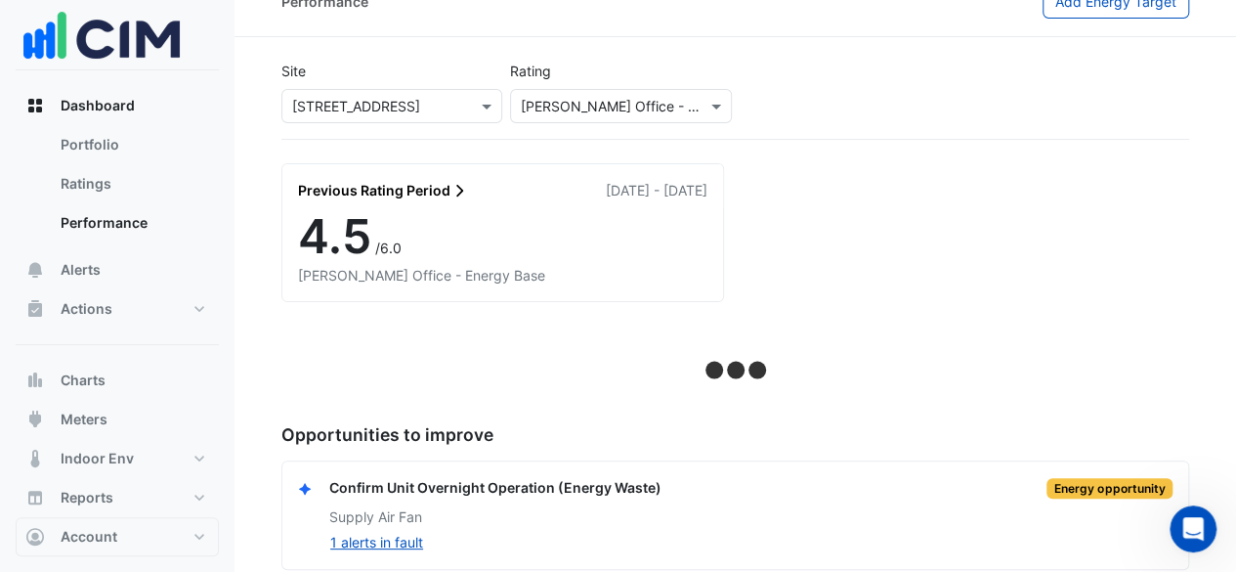
scroll to position [52, 0]
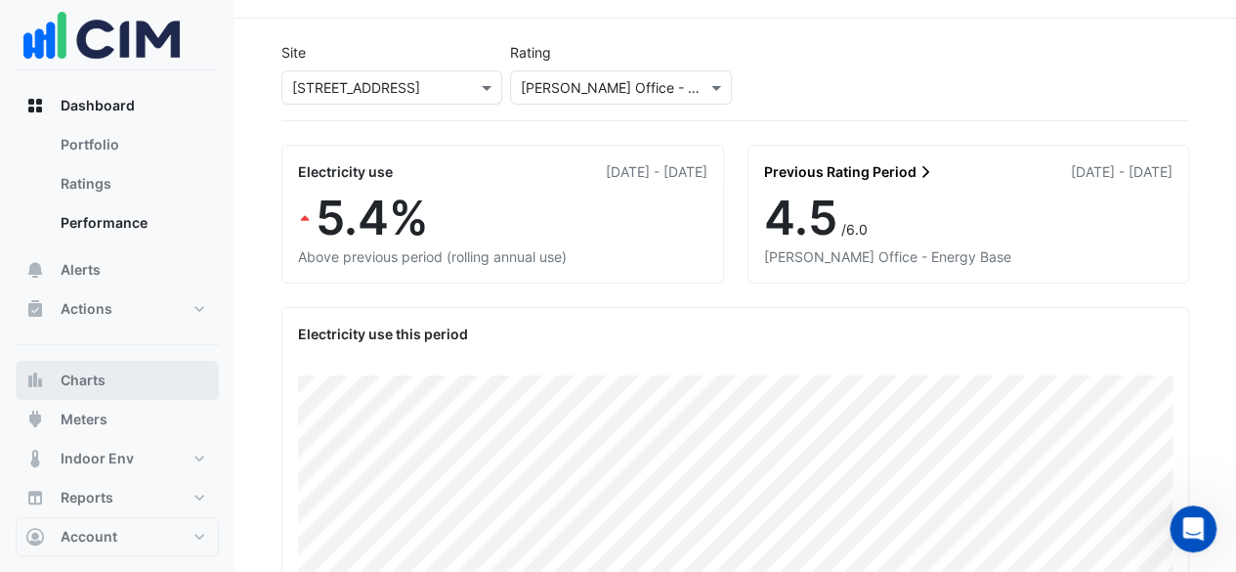
click at [148, 372] on button "Charts" at bounding box center [117, 379] width 203 height 39
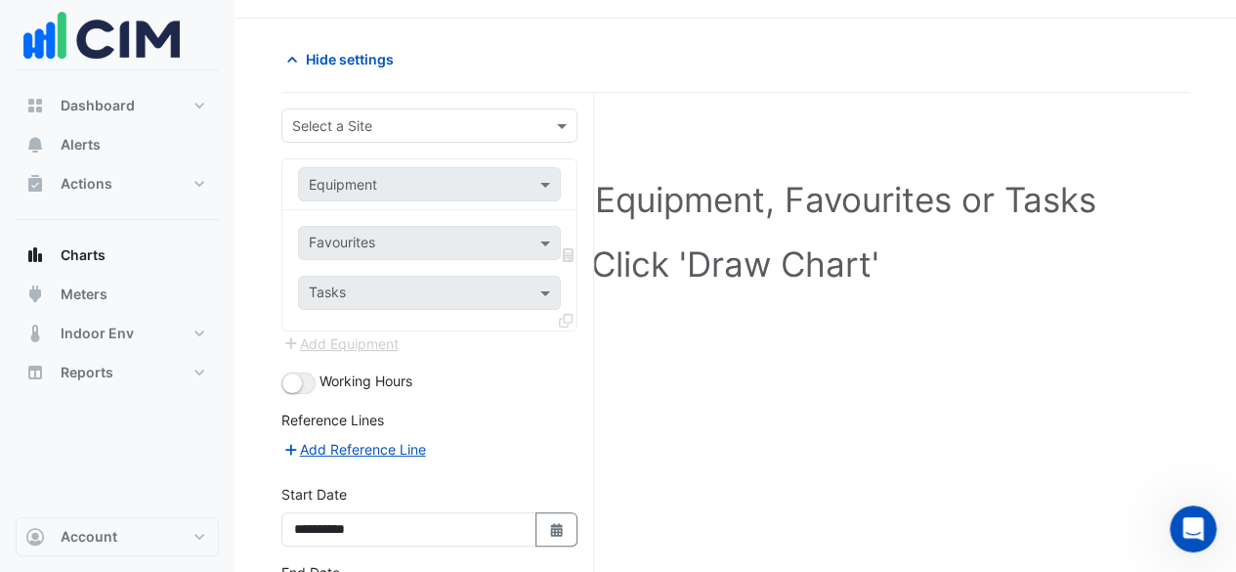
click at [545, 124] on div at bounding box center [429, 125] width 294 height 22
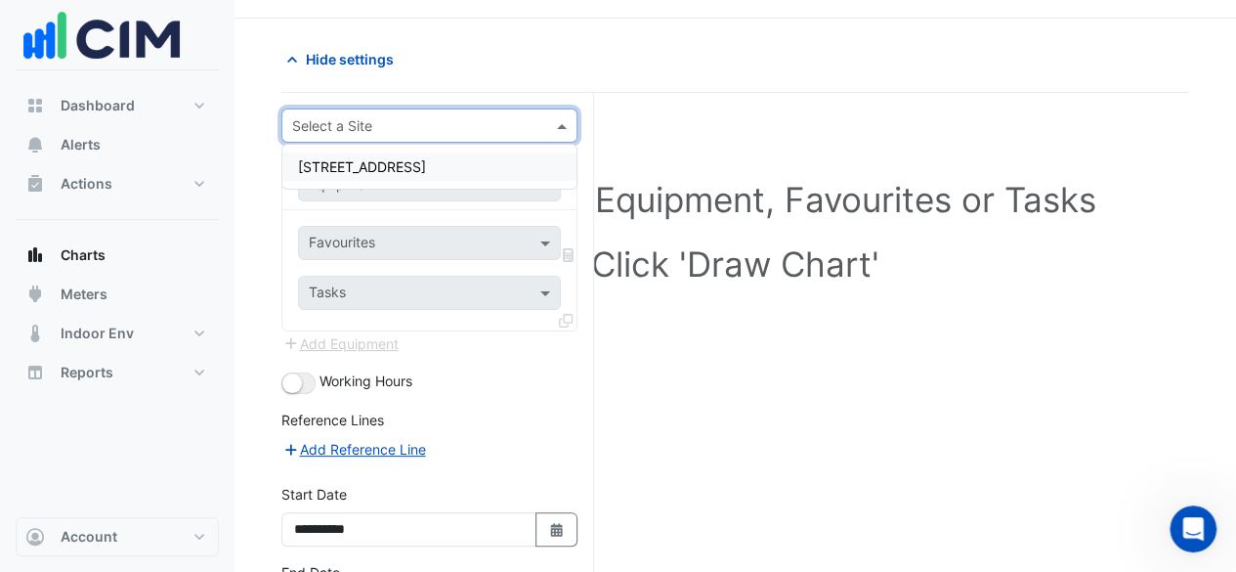
click at [496, 167] on div "[STREET_ADDRESS]" at bounding box center [429, 166] width 294 height 28
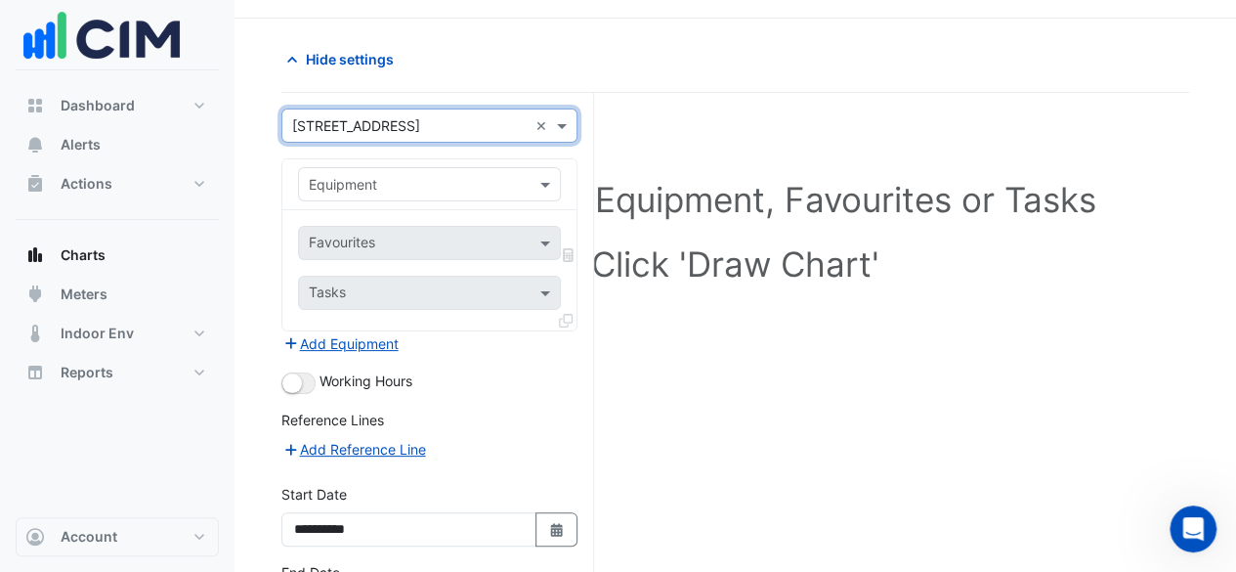
click at [499, 191] on input "text" at bounding box center [410, 185] width 202 height 21
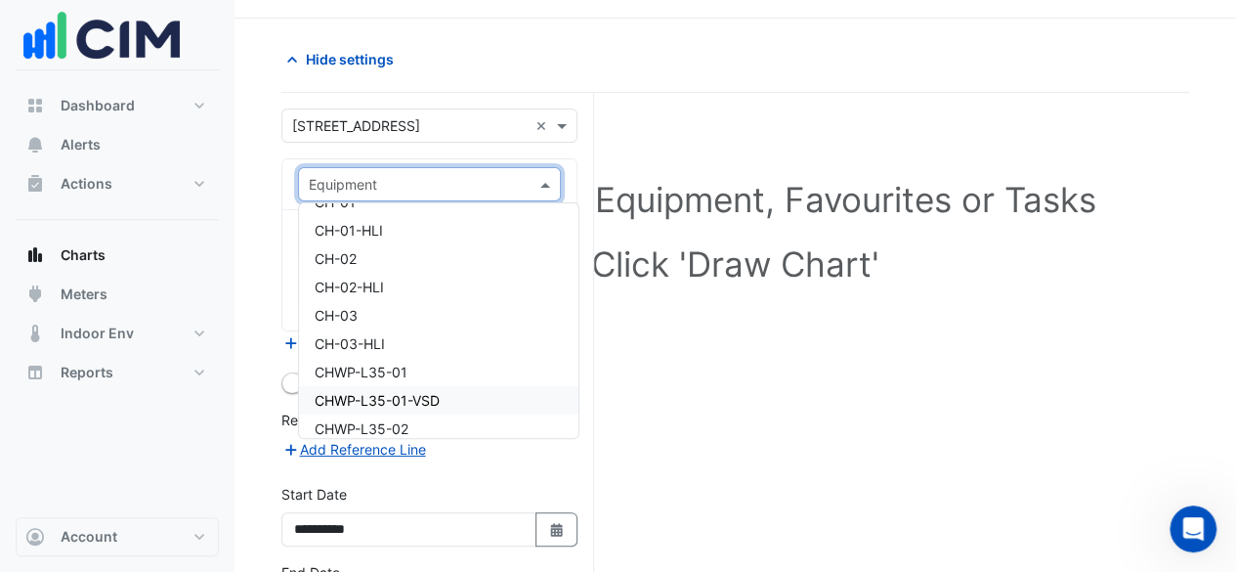
scroll to position [1075, 0]
click at [471, 275] on div "CH-02" at bounding box center [438, 284] width 279 height 28
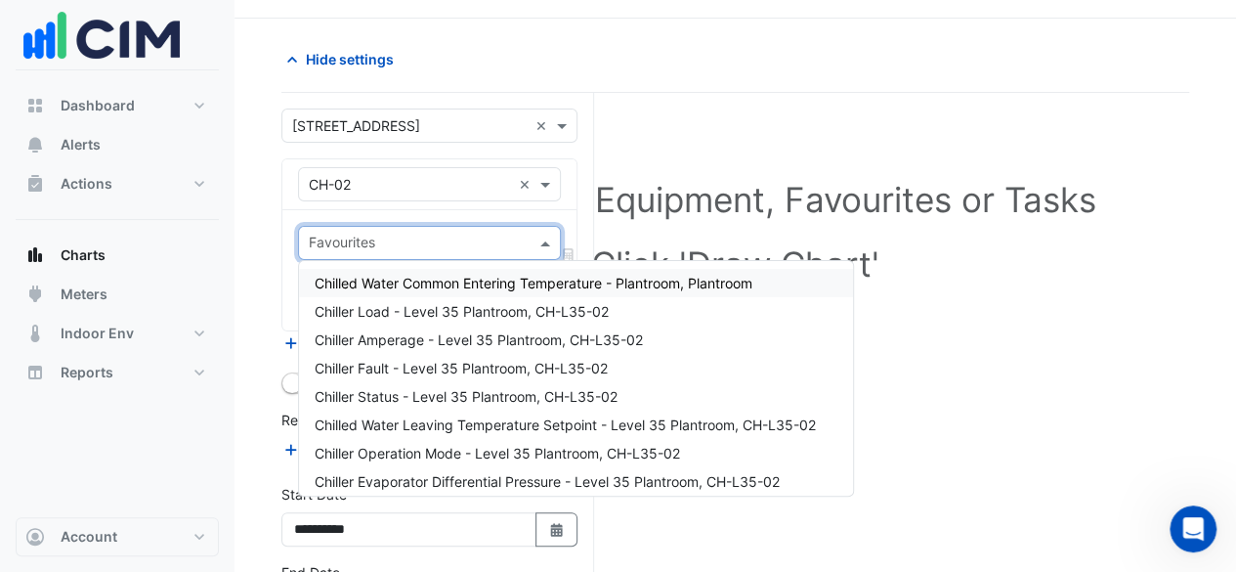
click at [477, 249] on input "text" at bounding box center [418, 244] width 219 height 21
click at [470, 285] on span "Chilled Water Common Entering Temperature - Plantroom, Plantroom" at bounding box center [534, 283] width 438 height 17
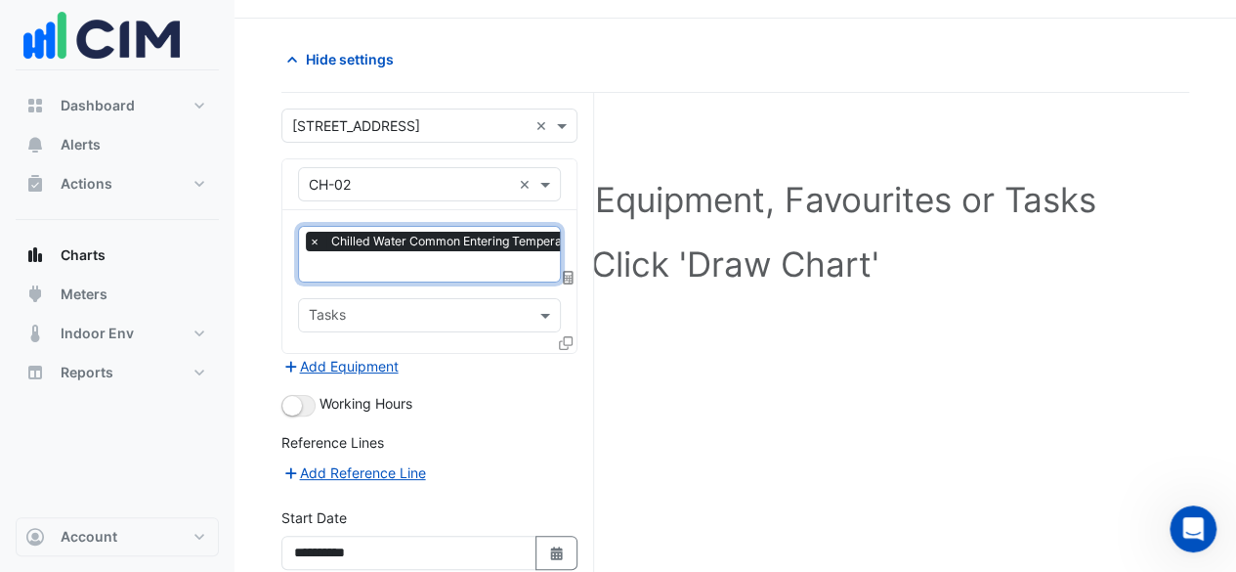
click at [488, 262] on input "text" at bounding box center [518, 268] width 418 height 21
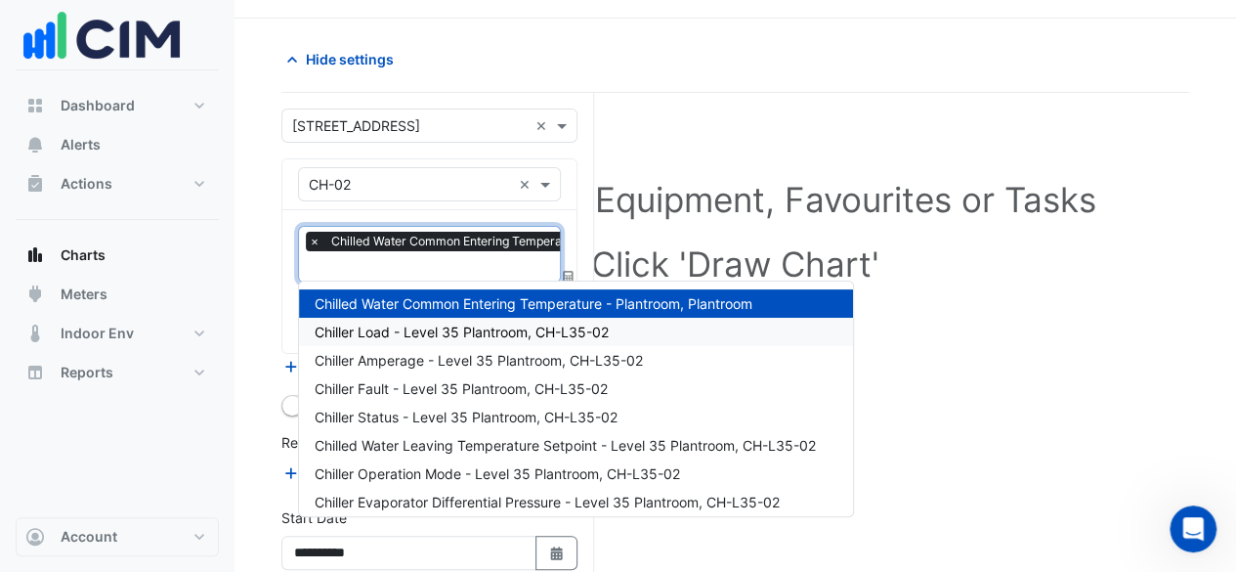
click at [466, 325] on span "Chiller Load - Level 35 Plantroom, CH-L35-02" at bounding box center [462, 331] width 294 height 17
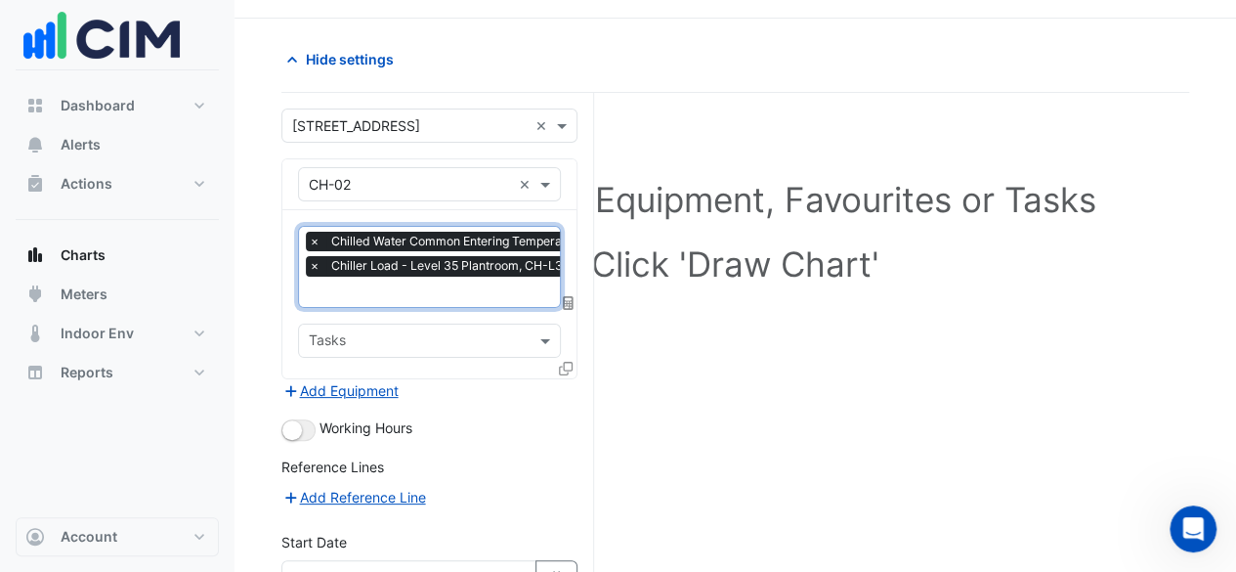
click at [469, 284] on input "text" at bounding box center [518, 293] width 418 height 21
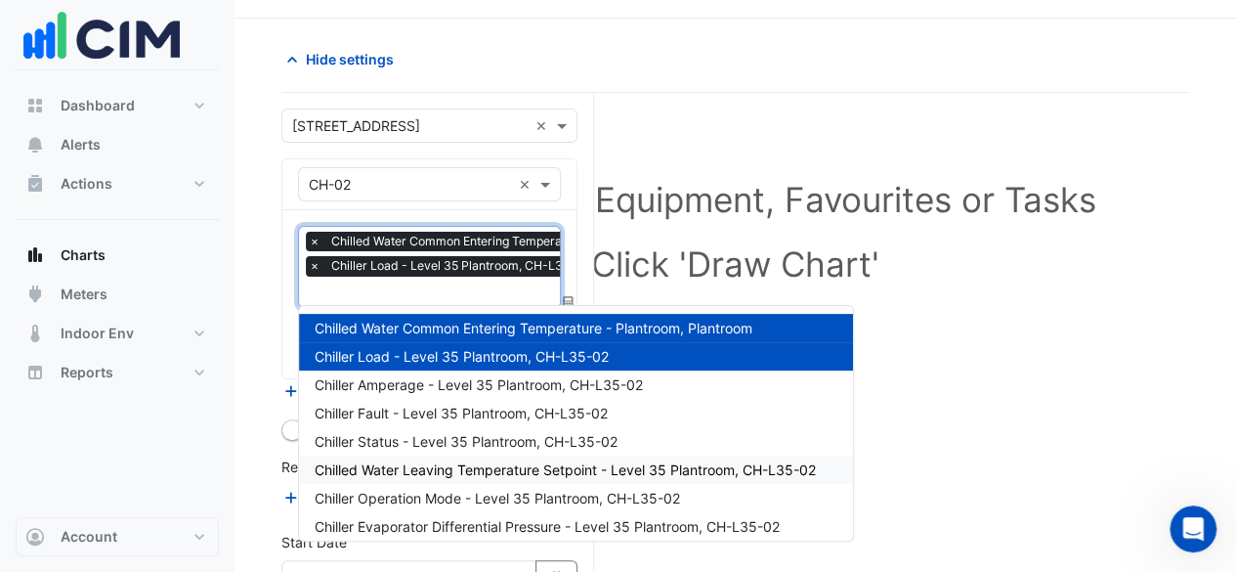
click at [479, 476] on span "Chilled Water Leaving Temperature Setpoint - Level 35 Plantroom, CH-L35-02" at bounding box center [565, 469] width 501 height 17
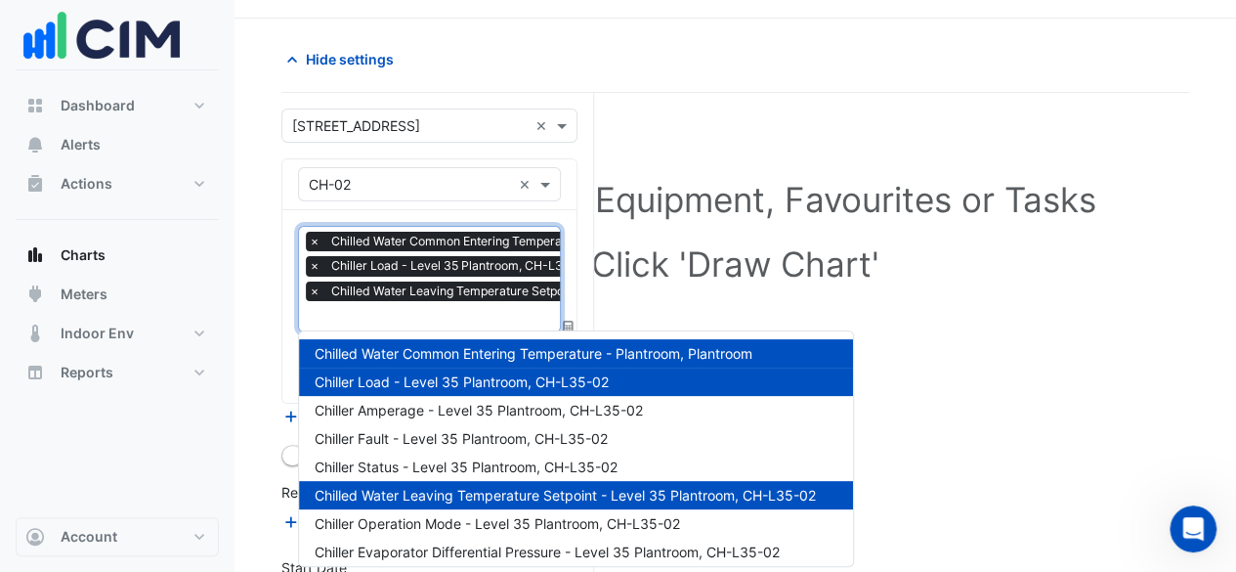
click at [462, 315] on input "text" at bounding box center [544, 318] width 470 height 21
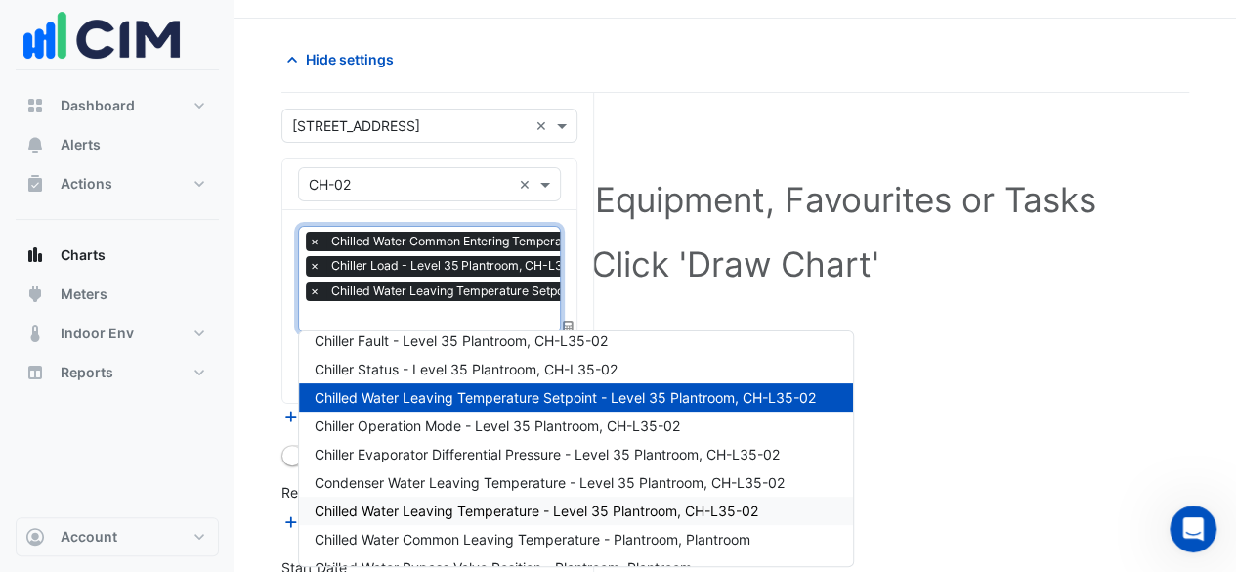
click at [473, 518] on div "Chilled Water Leaving Temperature - Level 35 Plantroom, CH-L35-02" at bounding box center [576, 510] width 554 height 28
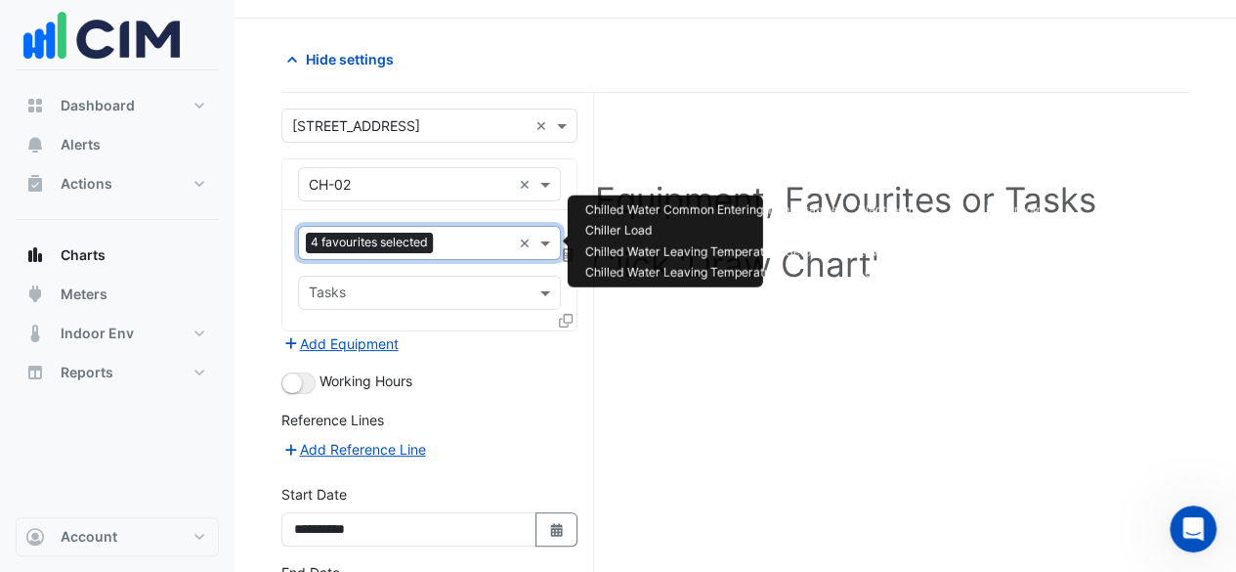
click at [469, 241] on input "text" at bounding box center [476, 244] width 70 height 21
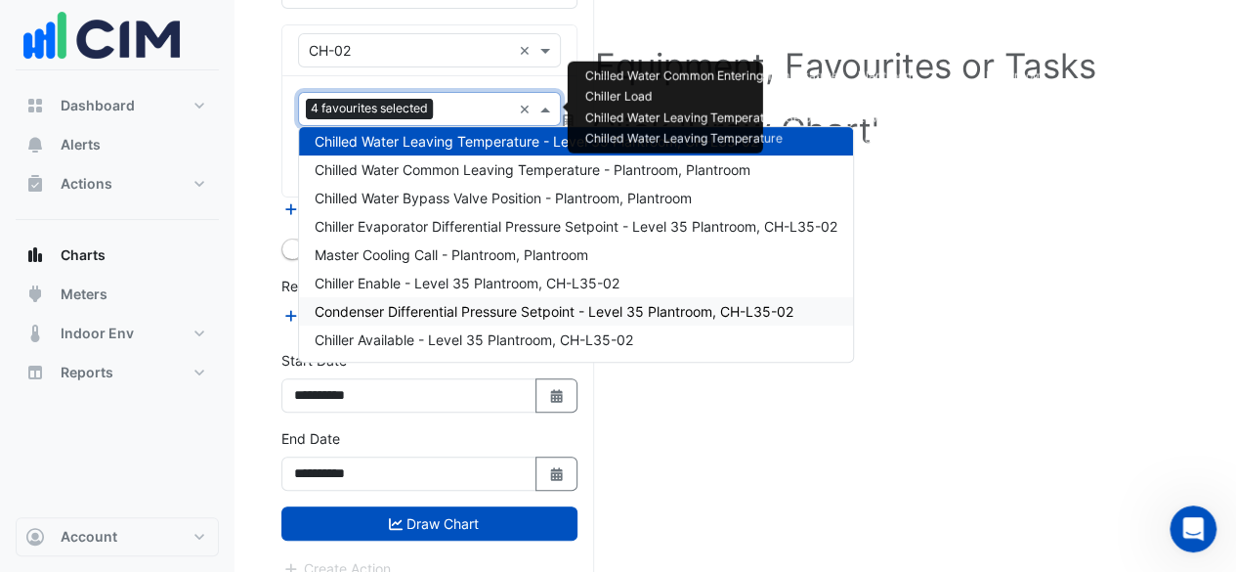
scroll to position [201, 0]
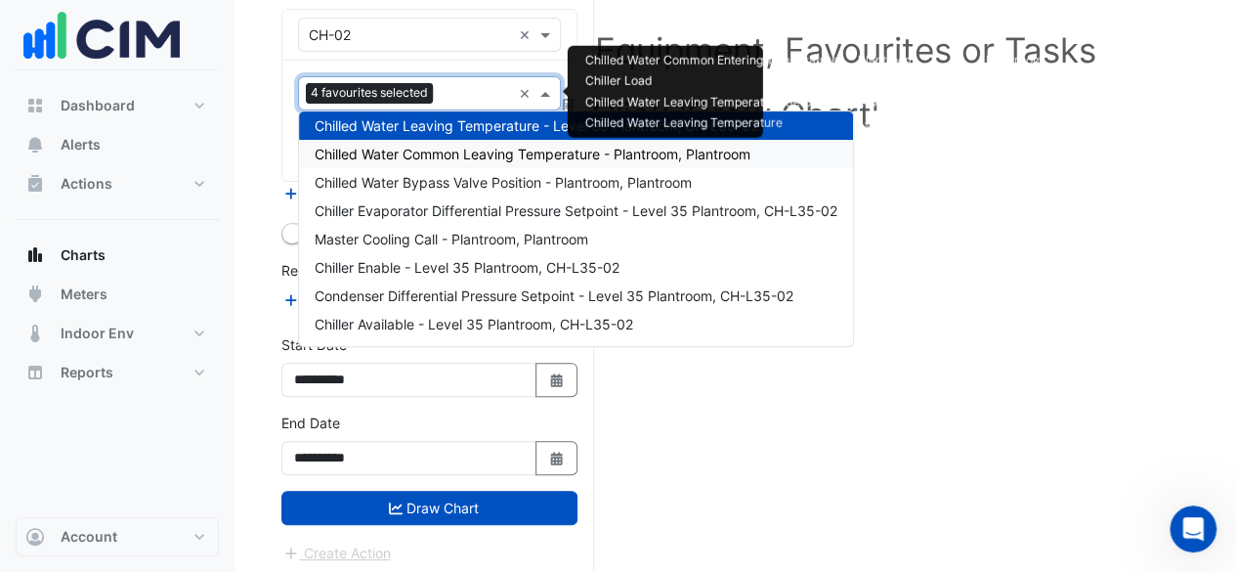
click at [487, 155] on span "Chilled Water Common Leaving Temperature - Plantroom, Plantroom" at bounding box center [533, 154] width 436 height 17
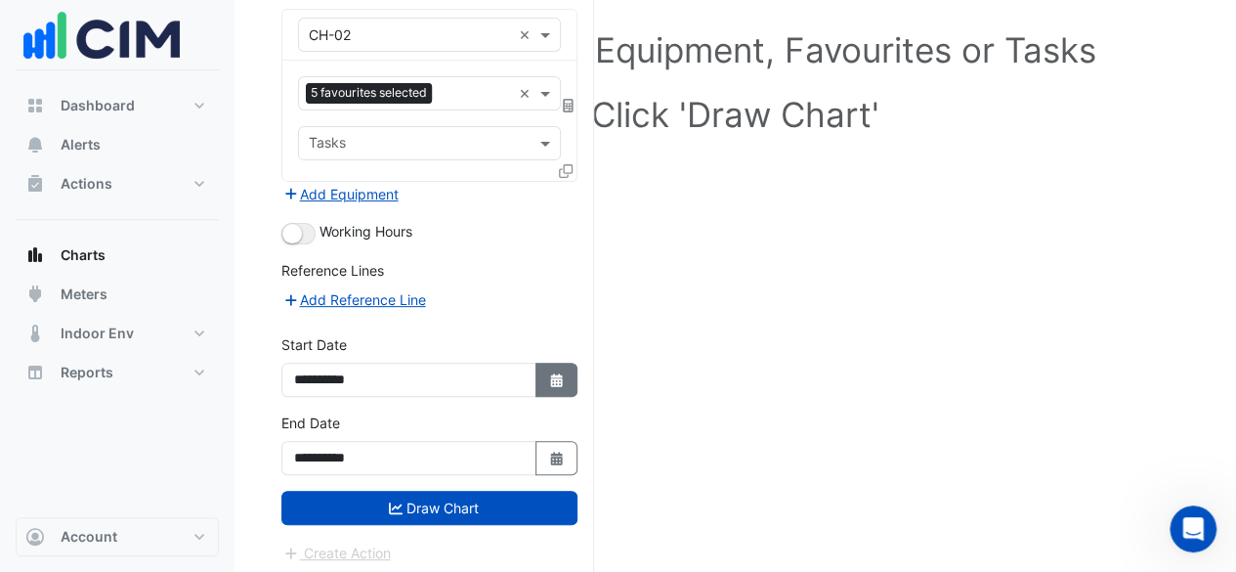
click at [557, 373] on icon "button" at bounding box center [556, 380] width 12 height 14
select select "*"
select select "****"
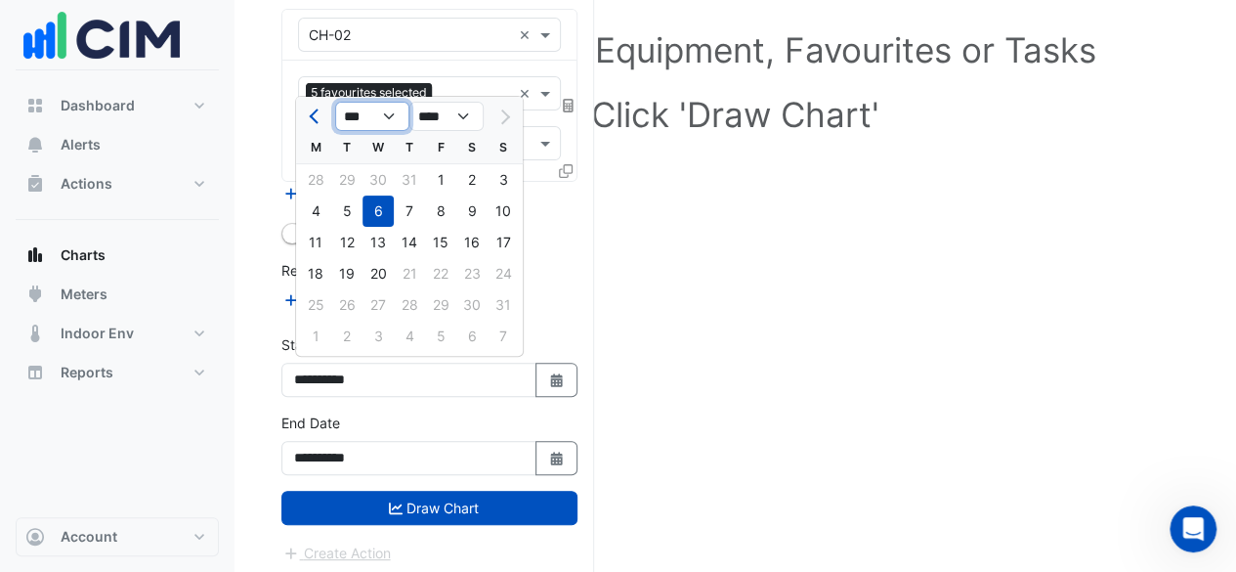
click at [400, 120] on select "*** *** *** *** *** *** *** ***" at bounding box center [372, 116] width 74 height 29
select select "*"
click at [335, 103] on select "*** *** *** *** *** *** *** ***" at bounding box center [372, 116] width 74 height 29
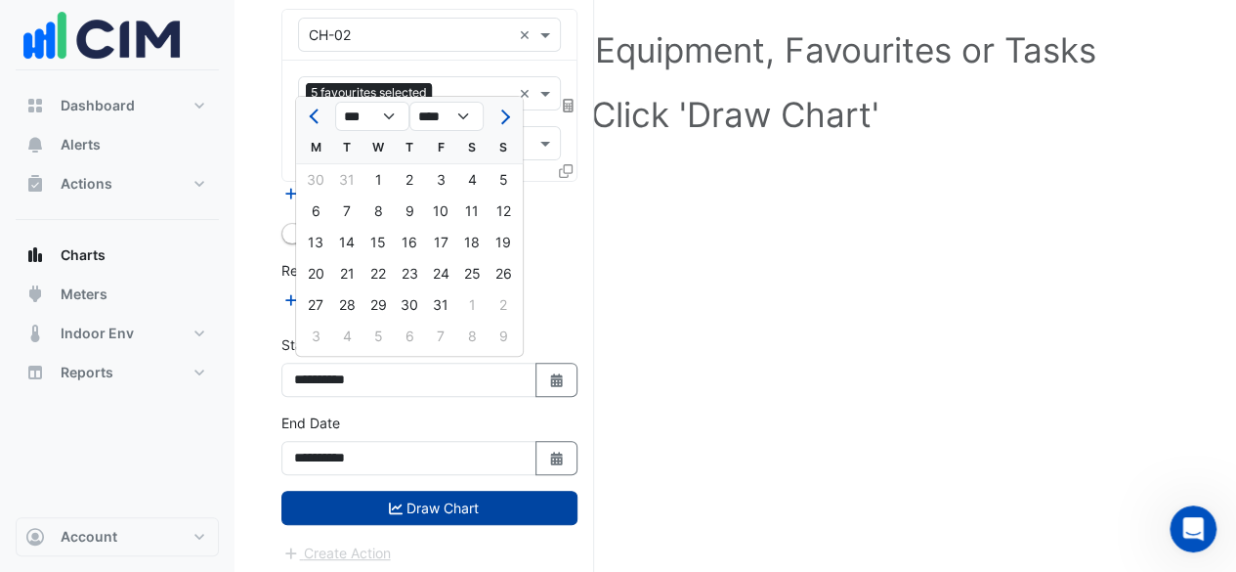
click at [452, 493] on button "Draw Chart" at bounding box center [429, 507] width 296 height 34
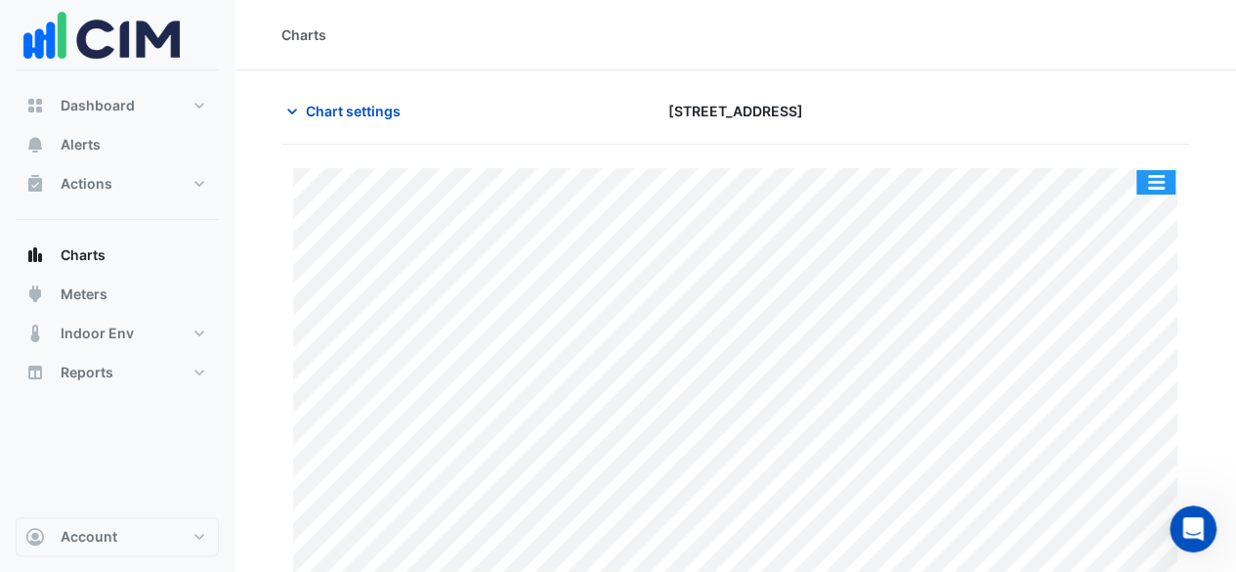
click at [1155, 181] on button "button" at bounding box center [1155, 182] width 39 height 24
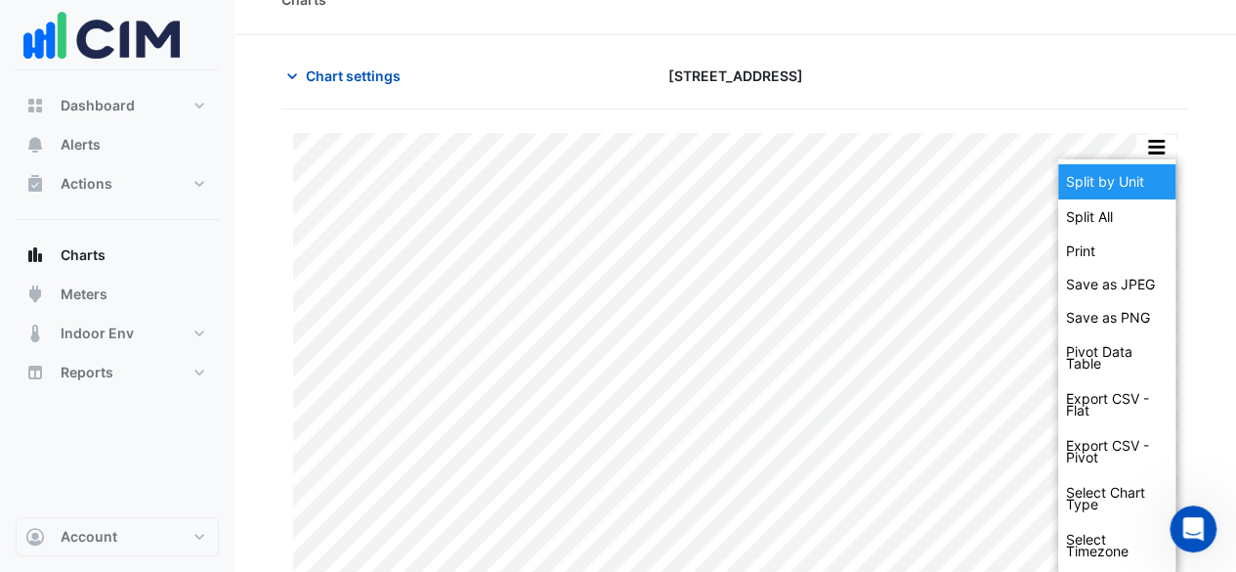
scroll to position [35, 0]
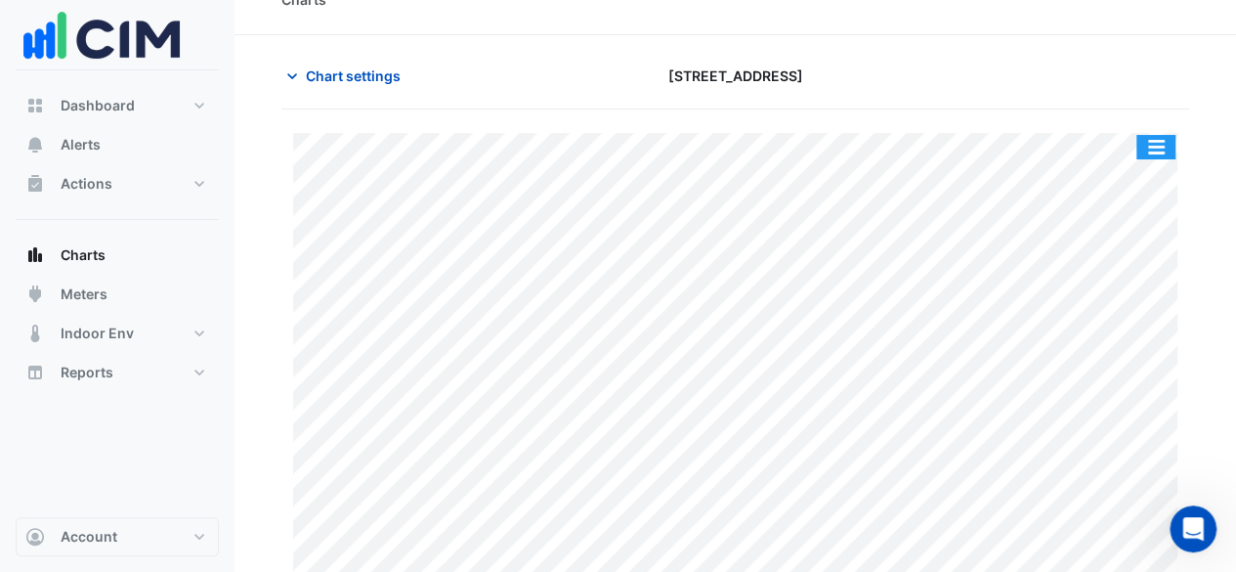
click at [1161, 144] on button "button" at bounding box center [1155, 147] width 39 height 24
click at [307, 67] on span "Chart settings" at bounding box center [353, 75] width 95 height 21
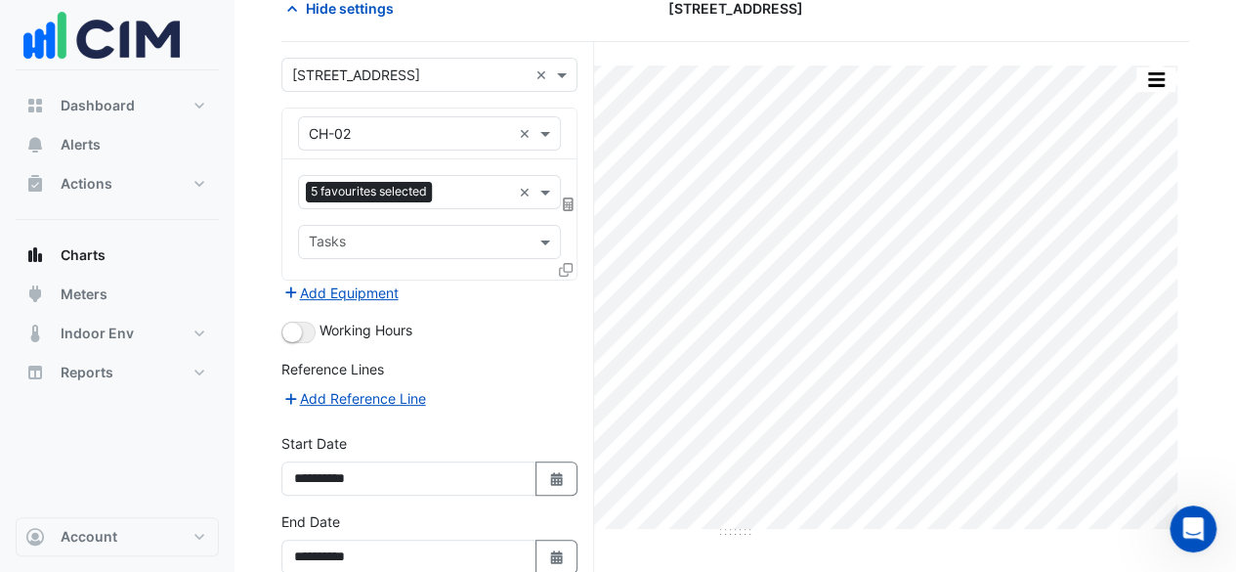
scroll to position [133, 0]
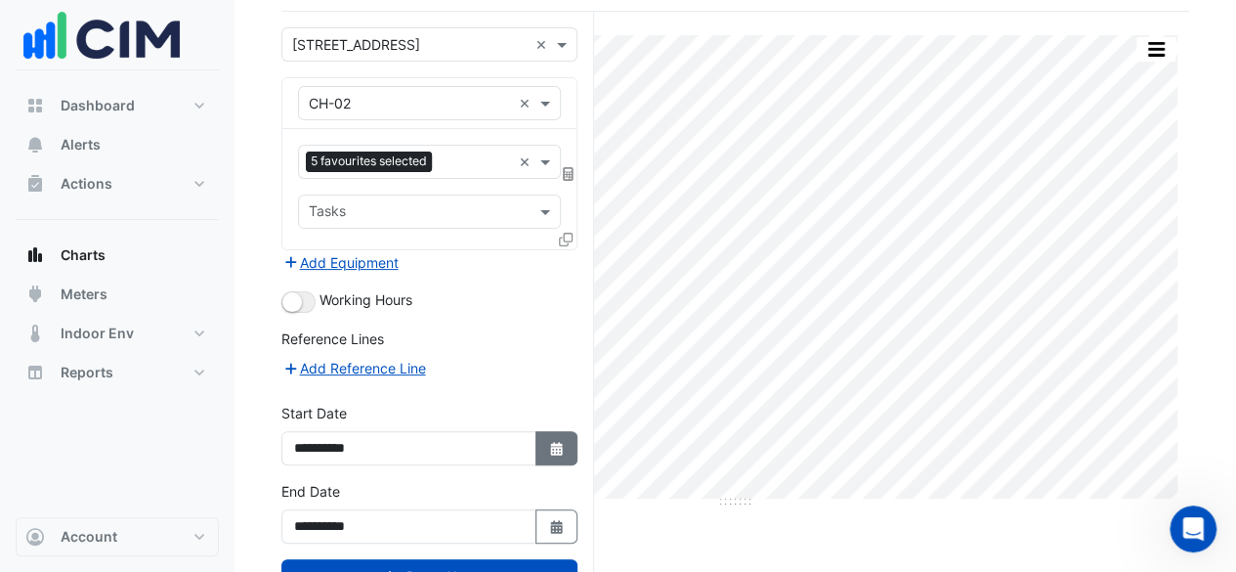
click at [555, 442] on icon "button" at bounding box center [556, 449] width 12 height 14
select select "*"
select select "****"
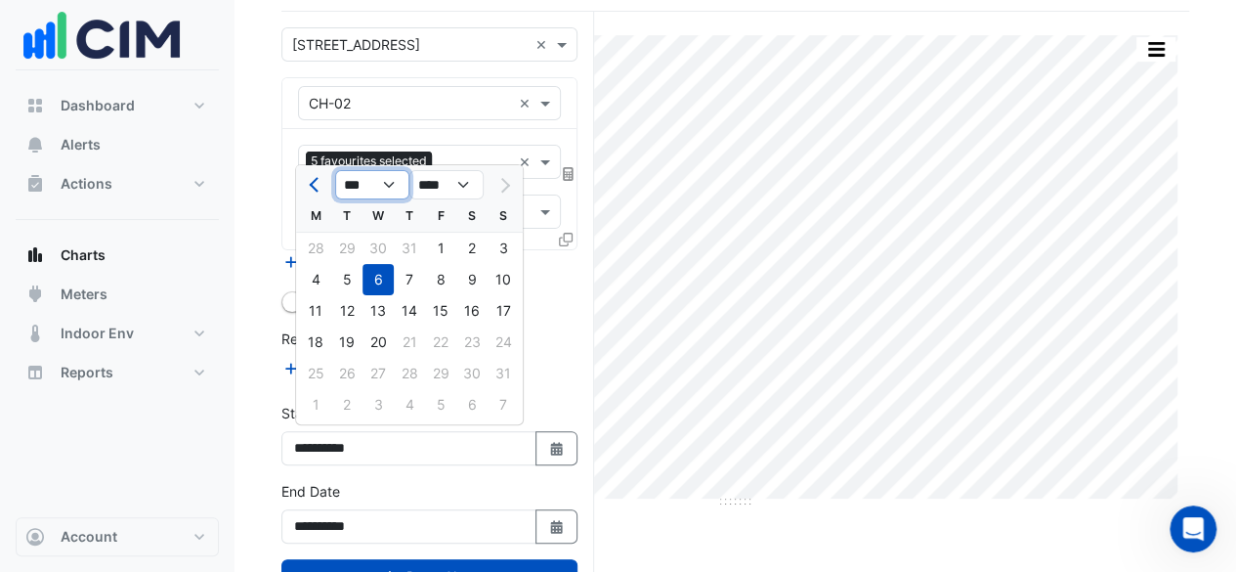
click at [391, 184] on select "*** *** *** *** *** *** *** ***" at bounding box center [372, 184] width 74 height 29
select select "*"
click at [335, 170] on select "*** *** *** *** *** *** *** ***" at bounding box center [372, 184] width 74 height 29
click at [373, 280] on div "8" at bounding box center [377, 279] width 31 height 31
type input "**********"
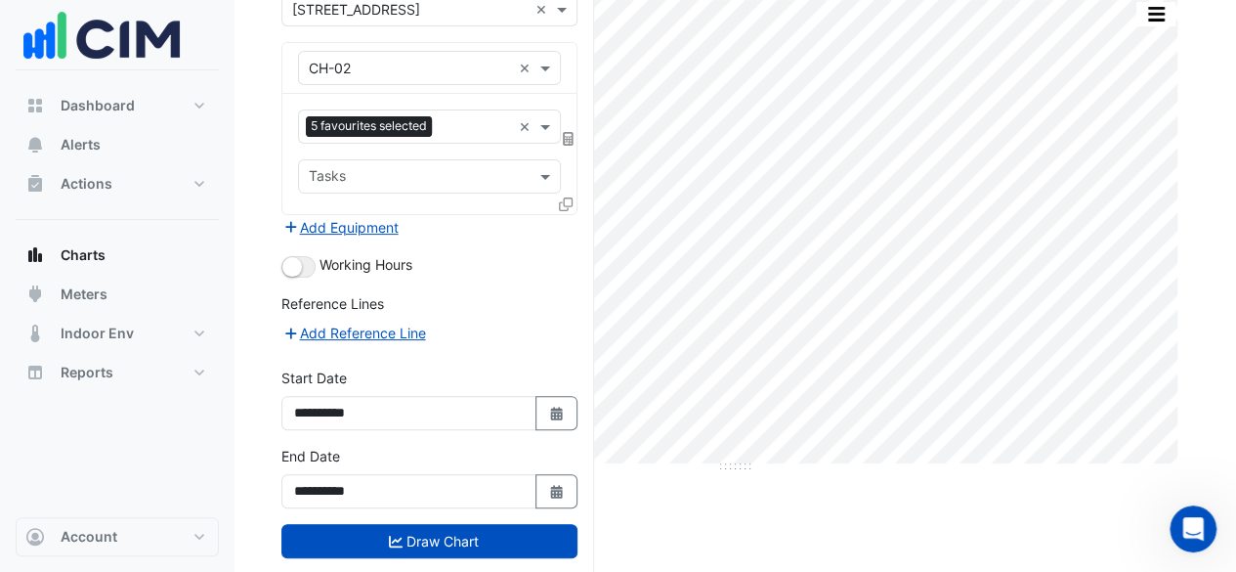
scroll to position [201, 0]
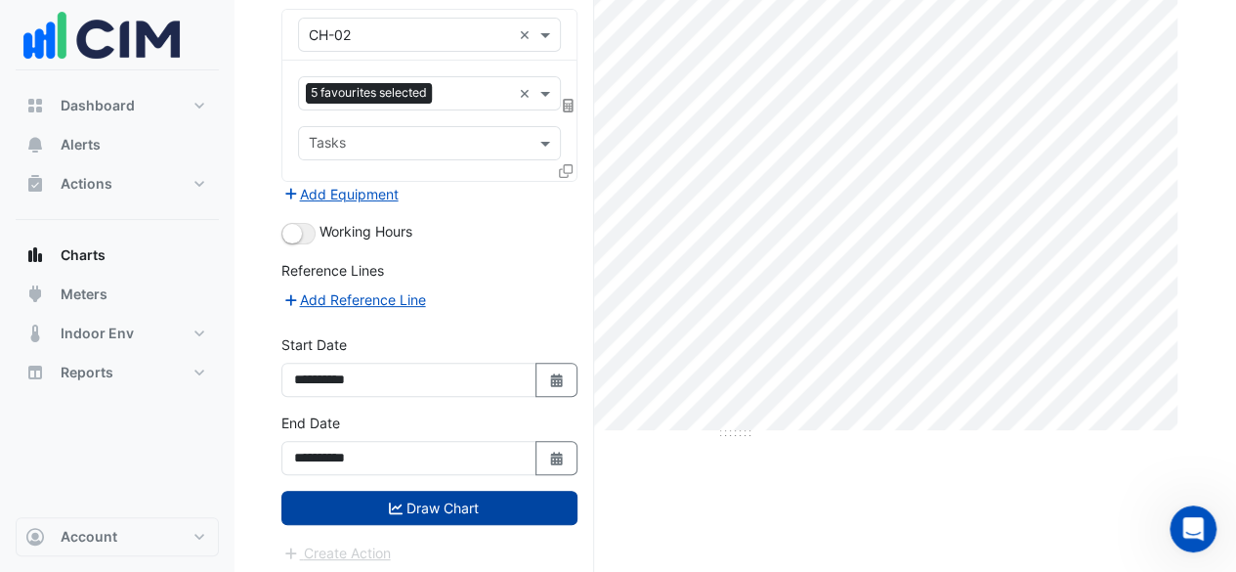
click at [465, 501] on button "Draw Chart" at bounding box center [429, 507] width 296 height 34
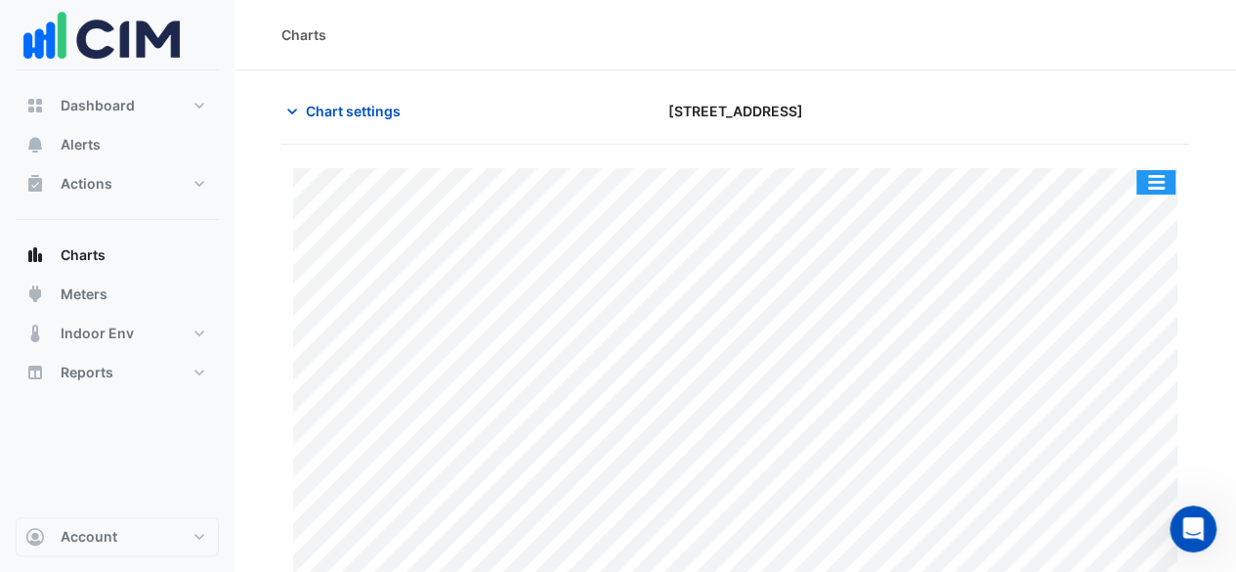
click at [1152, 170] on button "button" at bounding box center [1155, 182] width 39 height 24
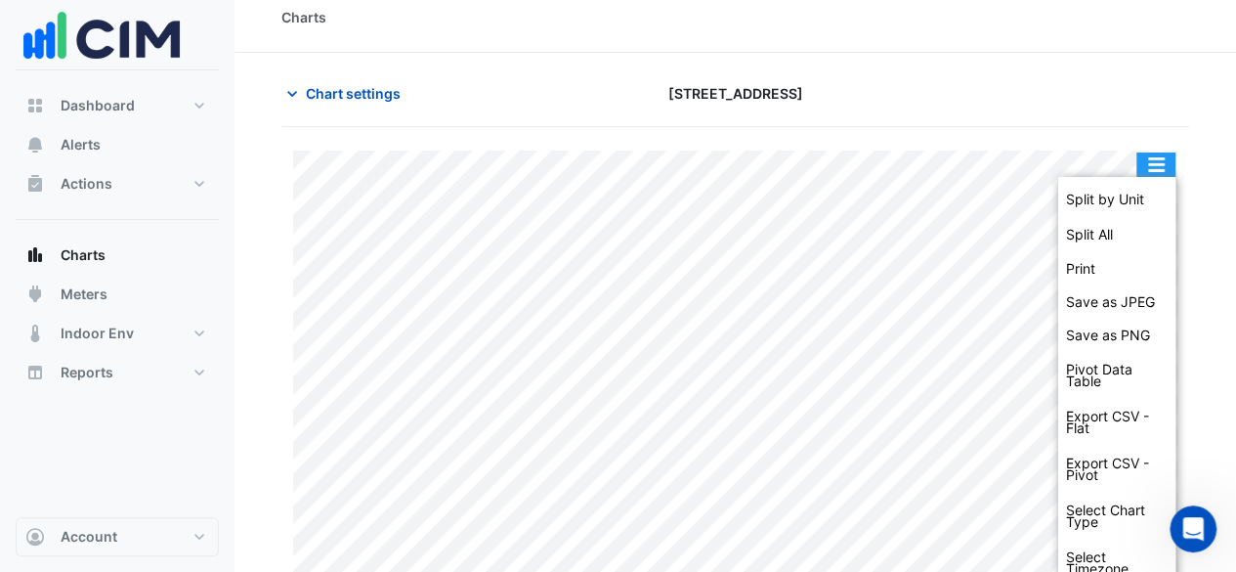
scroll to position [35, 0]
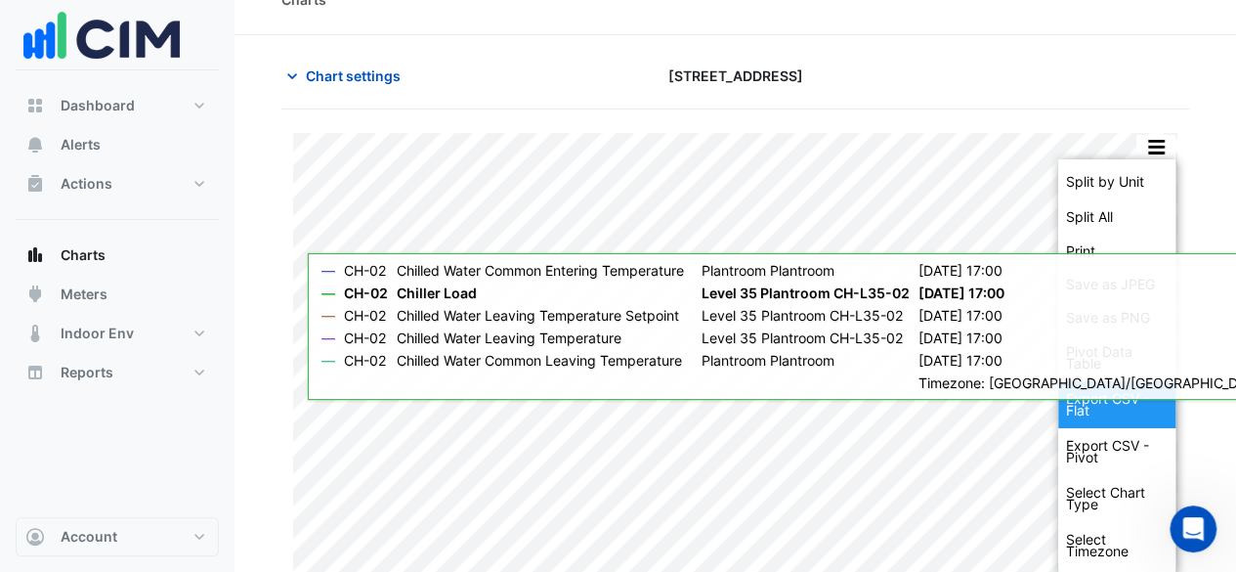
click at [1133, 415] on div "Export CSV - Flat" at bounding box center [1116, 404] width 117 height 47
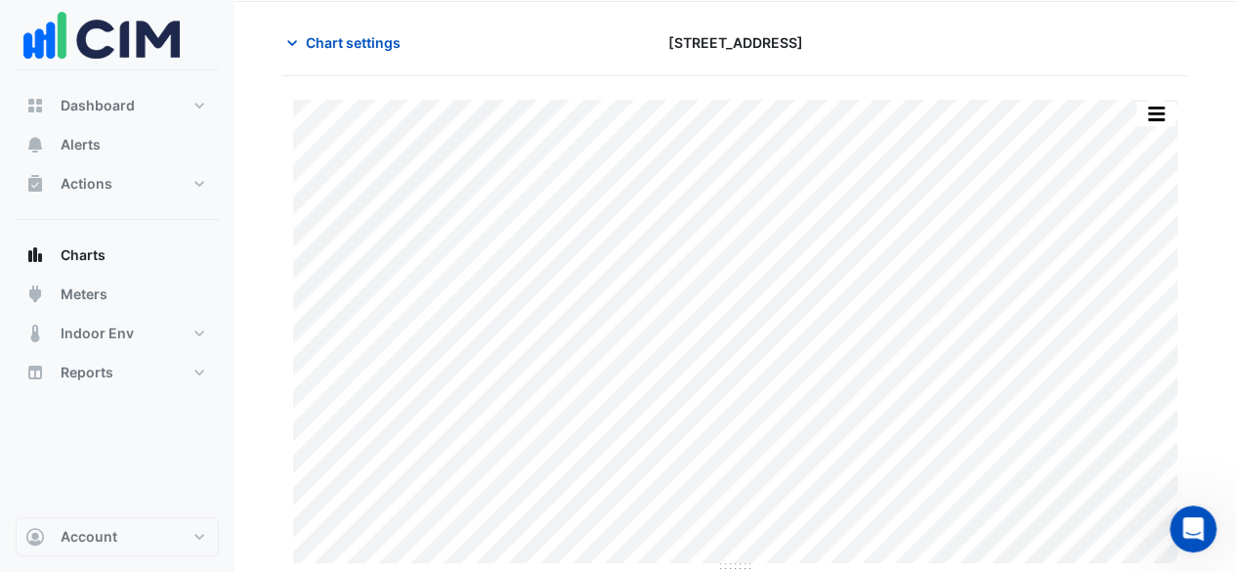
scroll to position [0, 0]
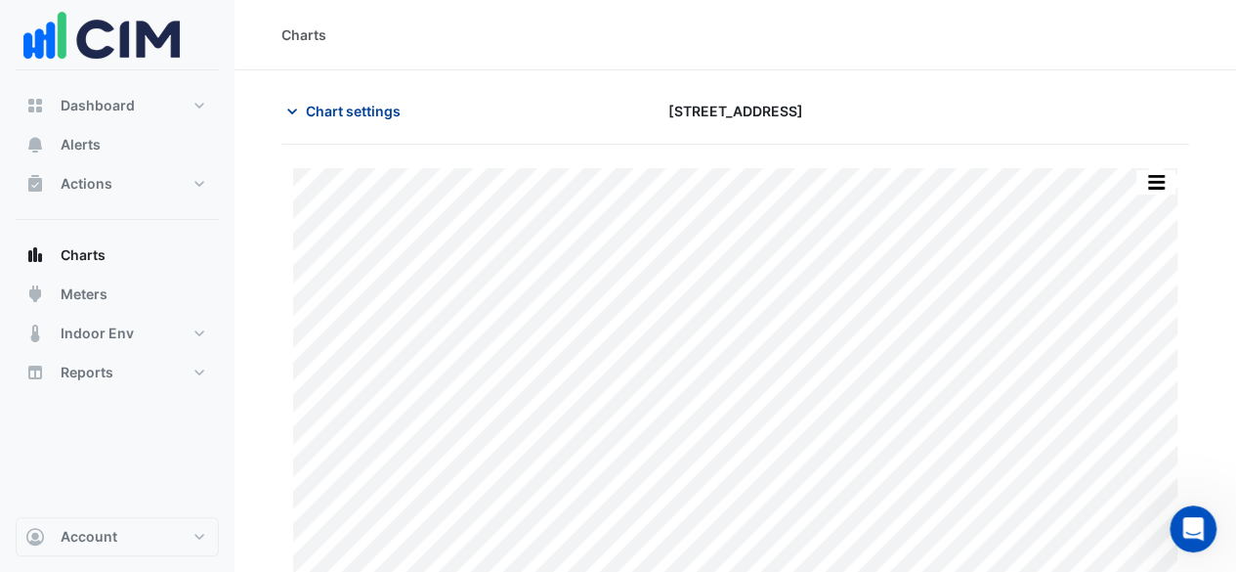
click at [295, 111] on icon "button" at bounding box center [292, 112] width 20 height 20
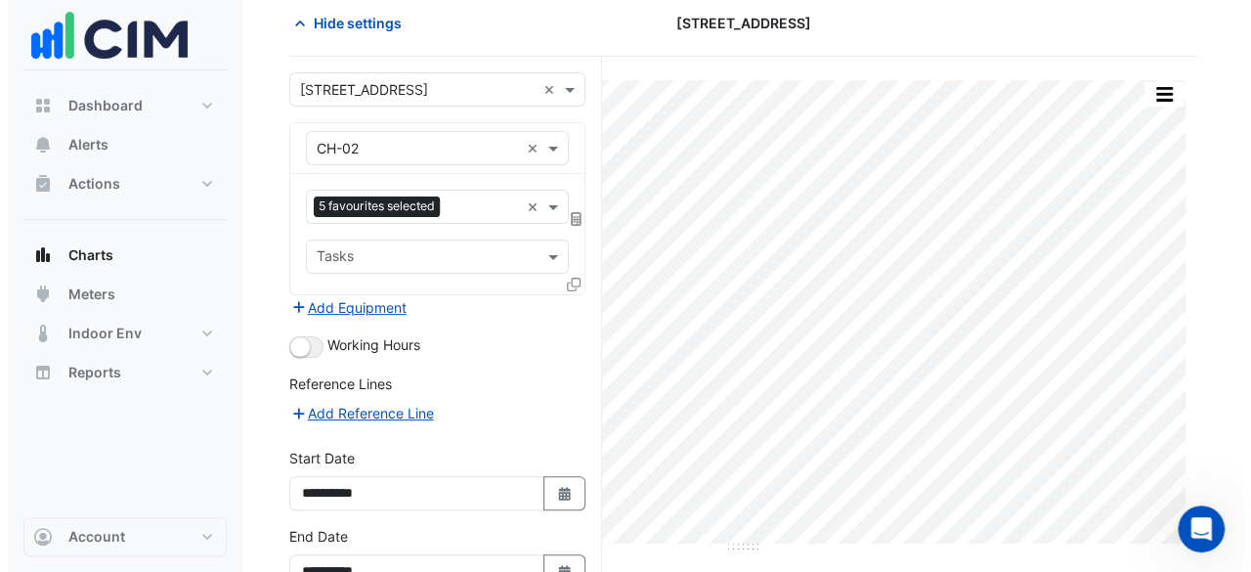
scroll to position [201, 0]
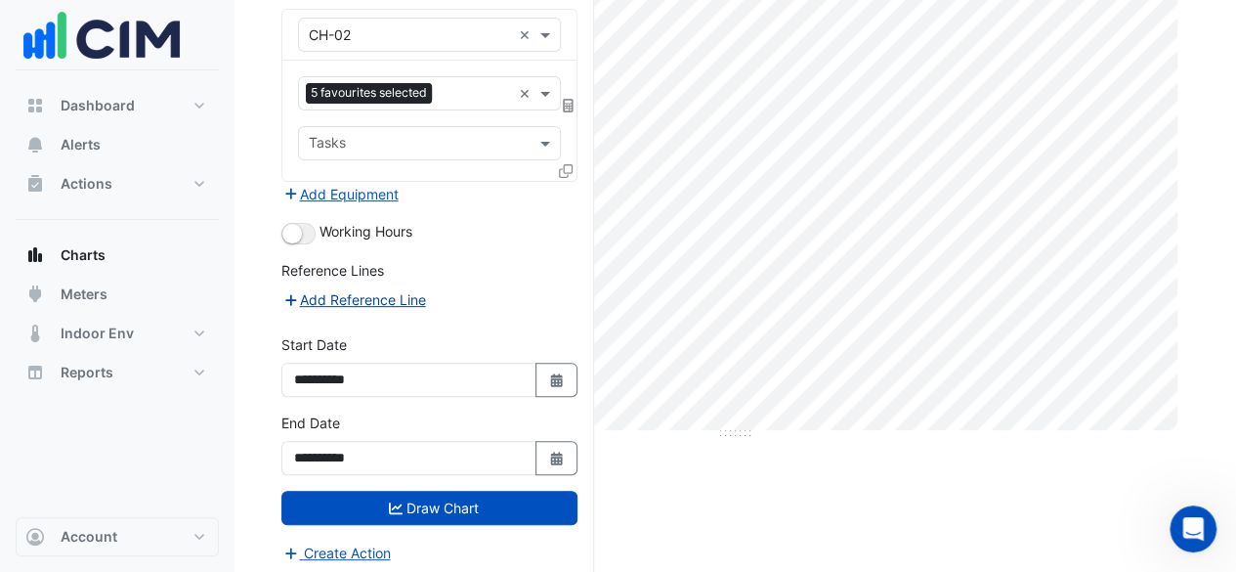
click at [377, 288] on button "Add Reference Line" at bounding box center [354, 299] width 146 height 22
select select "*"
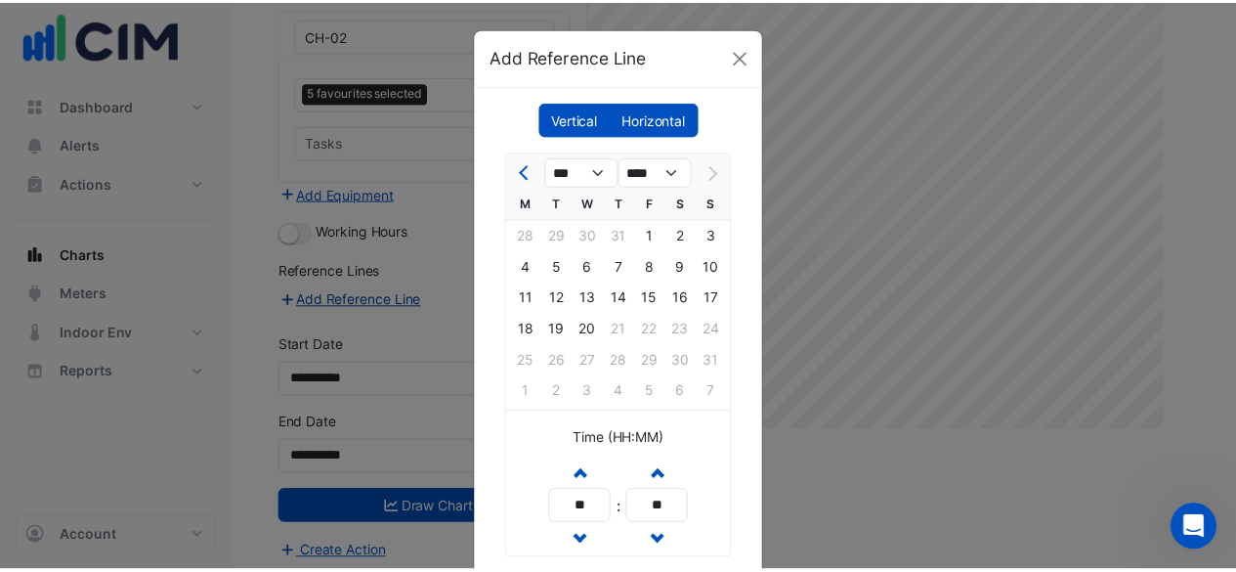
scroll to position [142, 0]
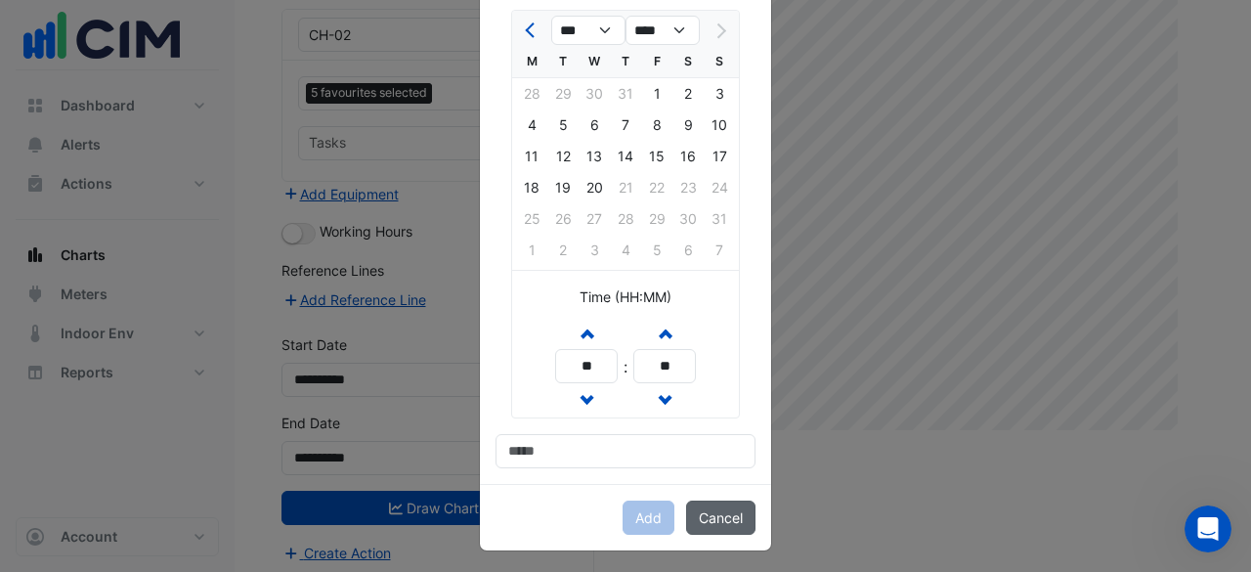
click at [713, 519] on button "Cancel" at bounding box center [720, 517] width 69 height 34
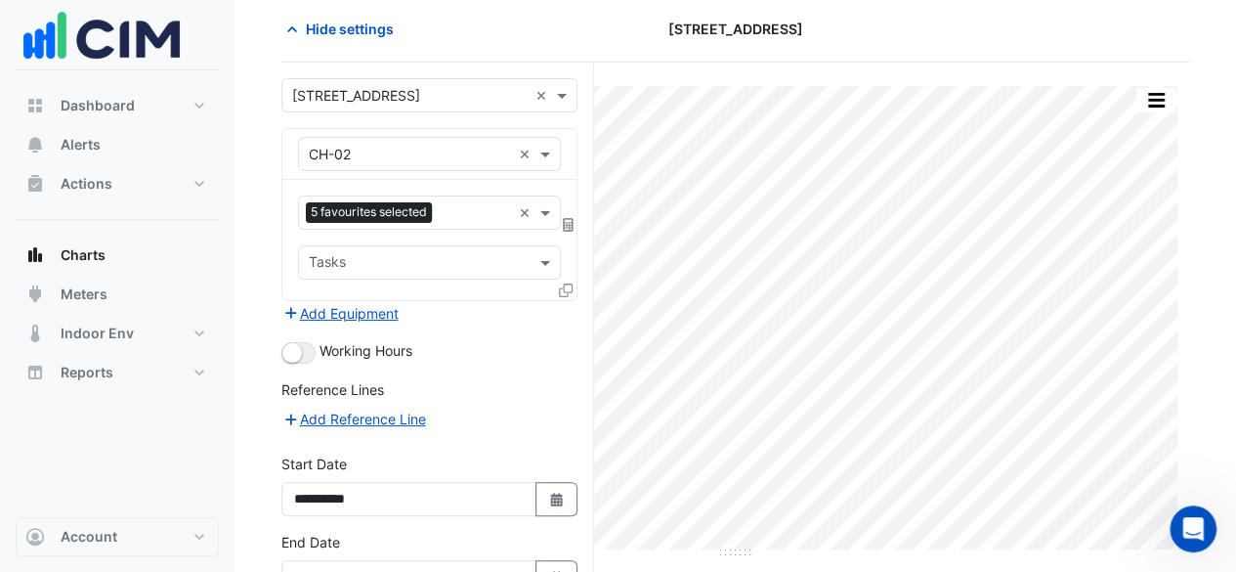
scroll to position [0, 0]
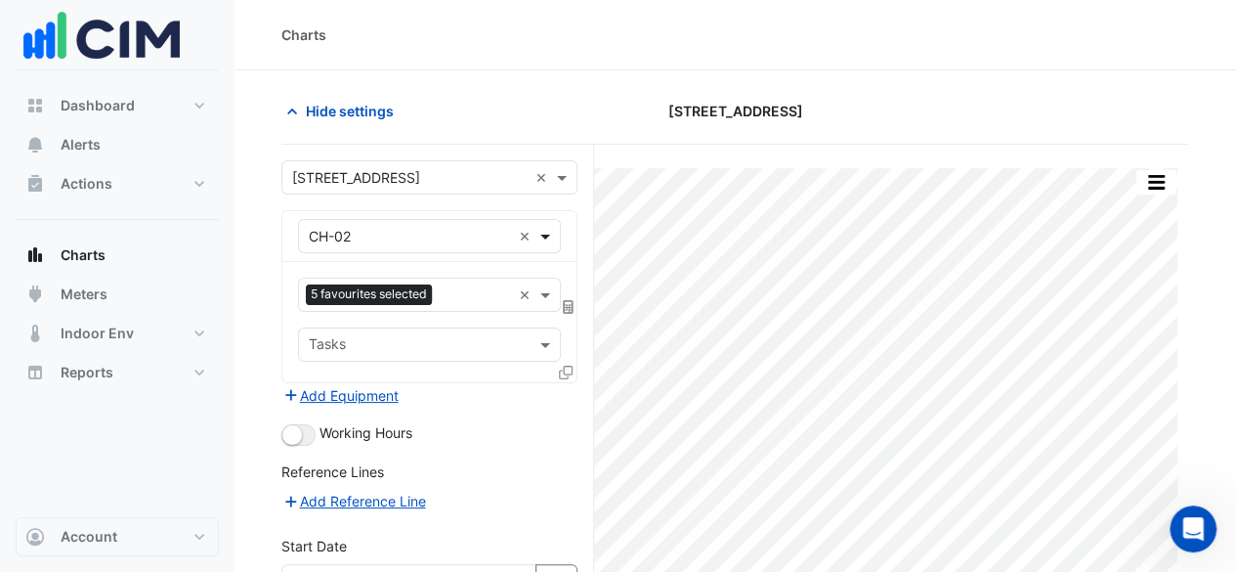
click at [553, 239] on span at bounding box center [547, 236] width 24 height 21
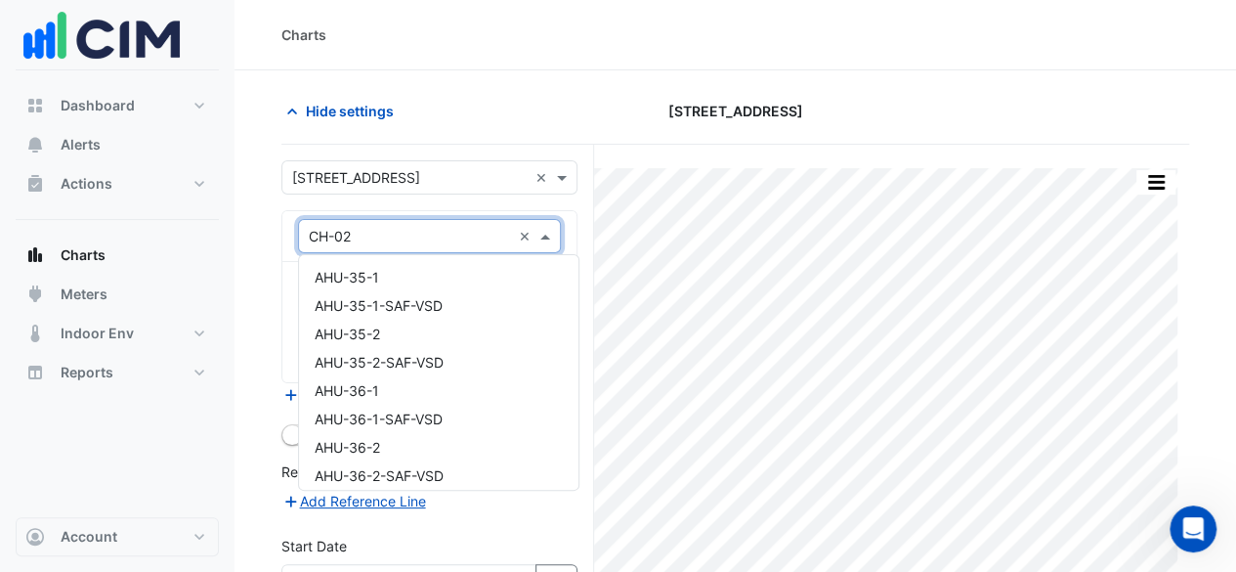
scroll to position [1141, 0]
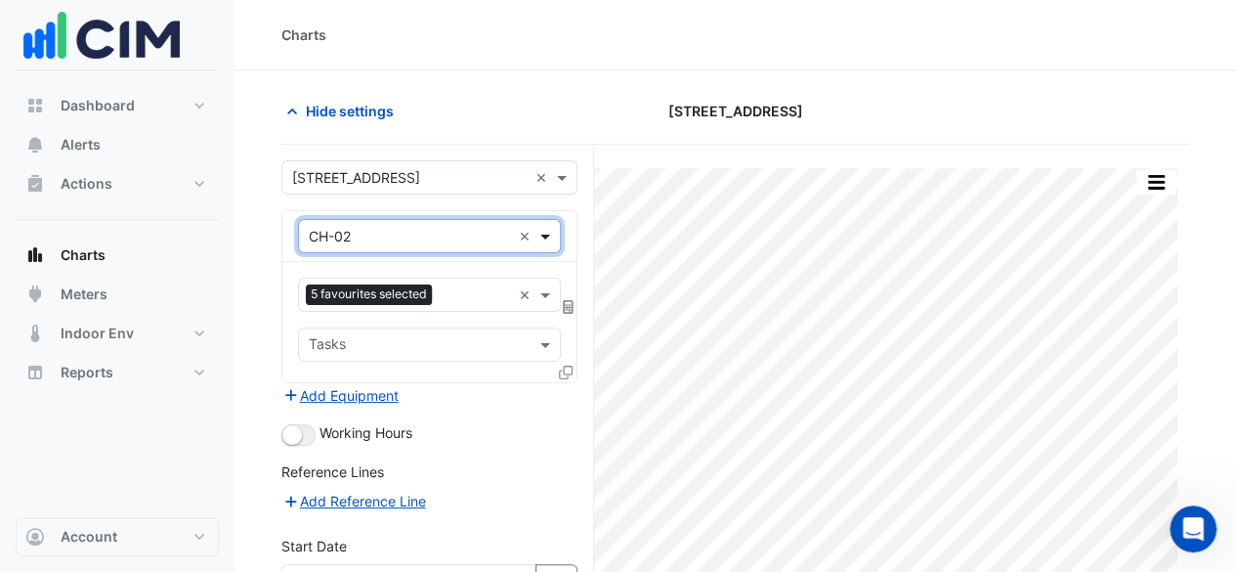
click at [553, 239] on span at bounding box center [547, 236] width 24 height 21
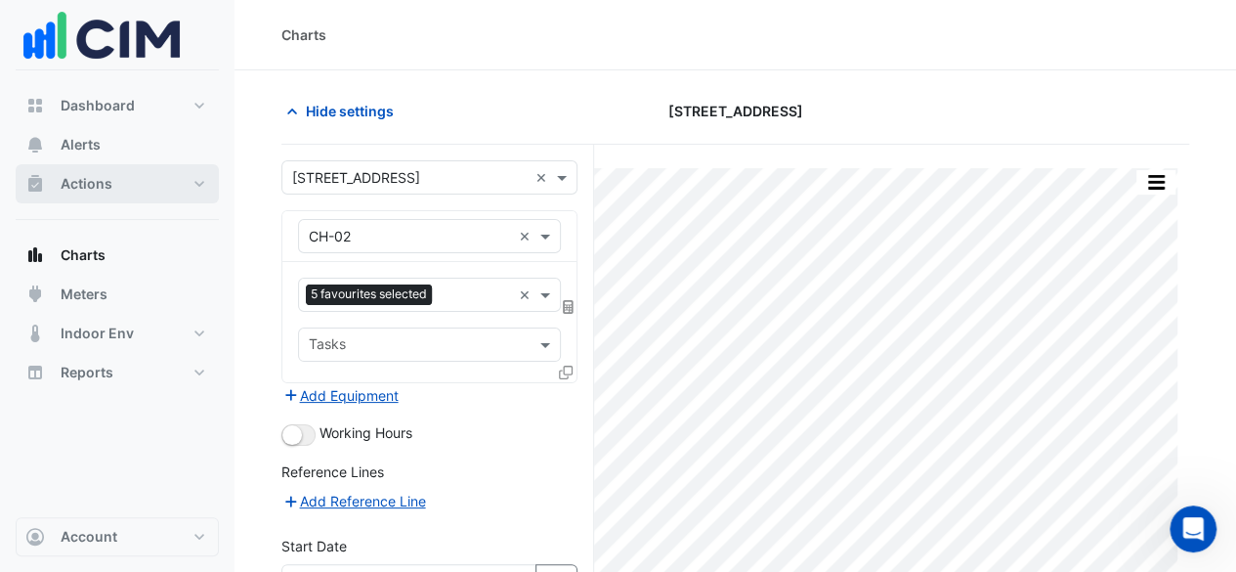
click at [132, 177] on button "Actions" at bounding box center [117, 183] width 203 height 39
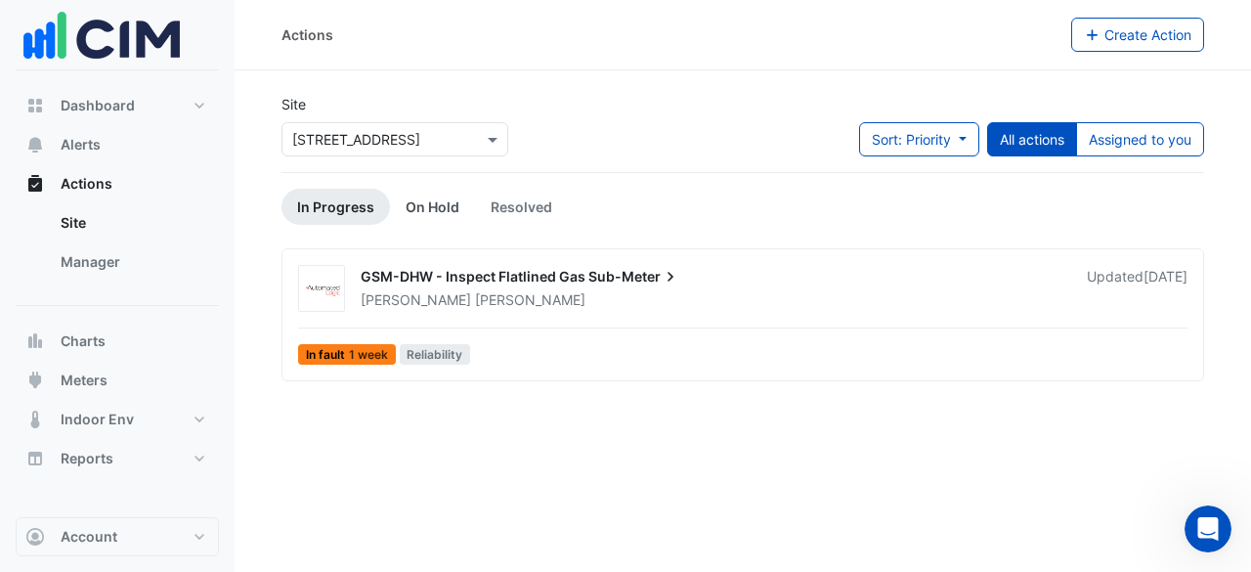
click at [418, 206] on link "On Hold" at bounding box center [432, 207] width 85 height 36
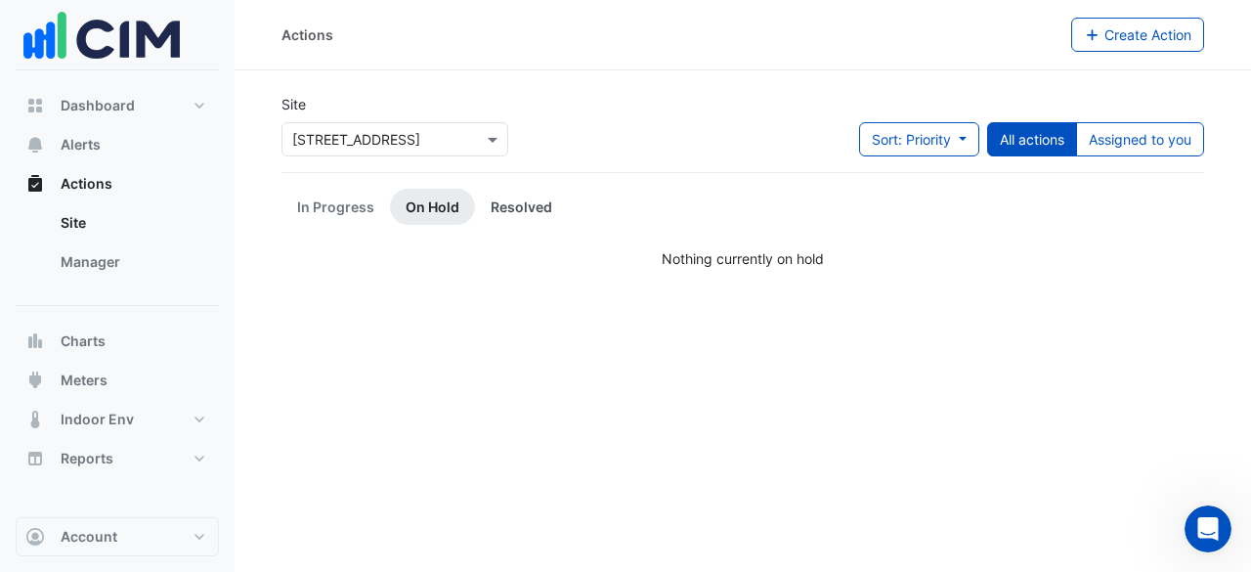
click at [526, 209] on link "Resolved" at bounding box center [521, 207] width 93 height 36
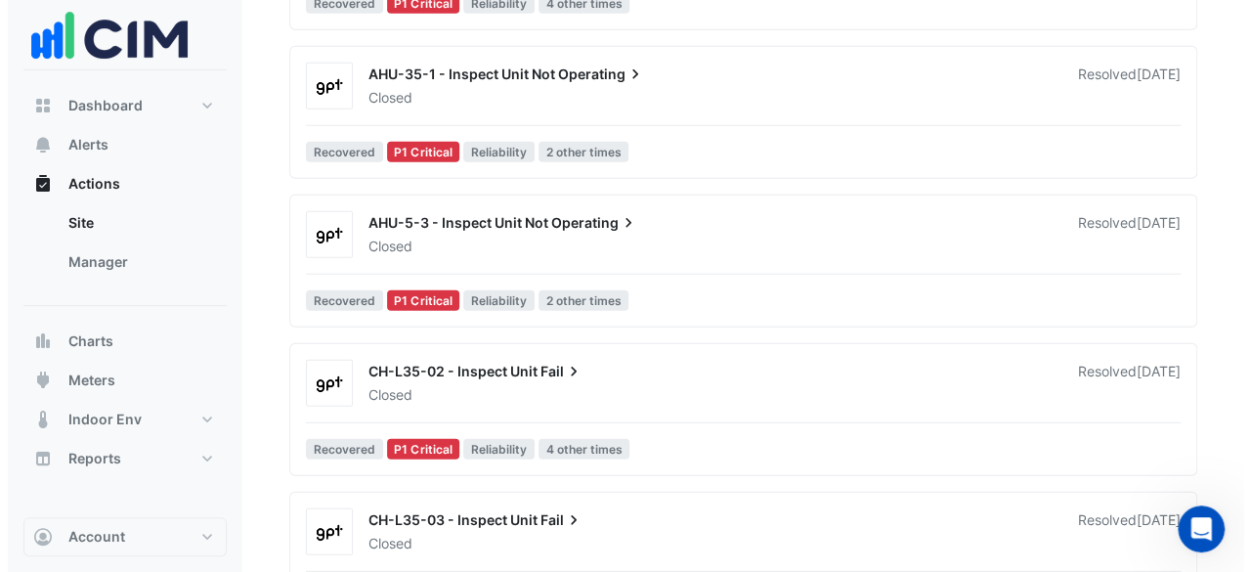
scroll to position [2638, 0]
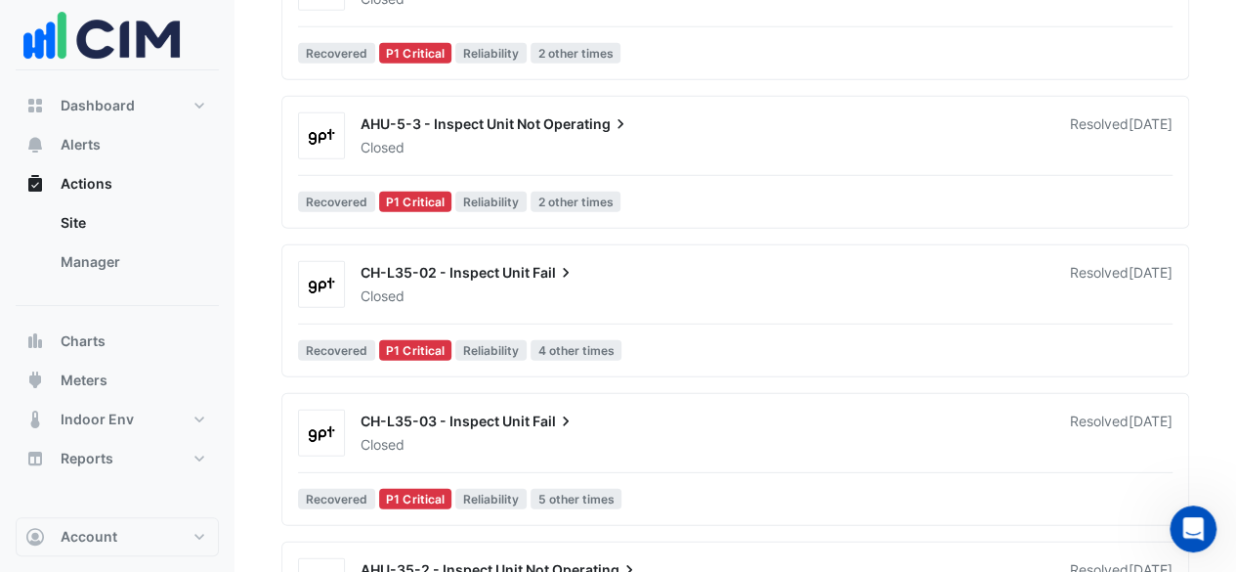
click at [676, 131] on div "AHU-5-3 - Inspect Unit Not Operating" at bounding box center [703, 125] width 686 height 23
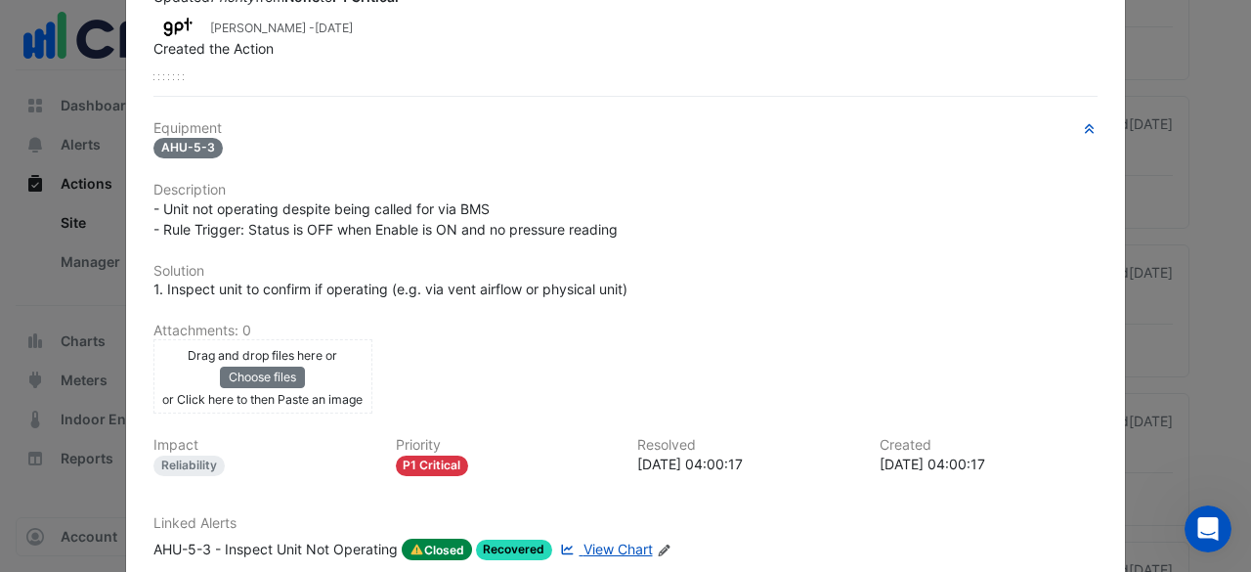
scroll to position [381, 0]
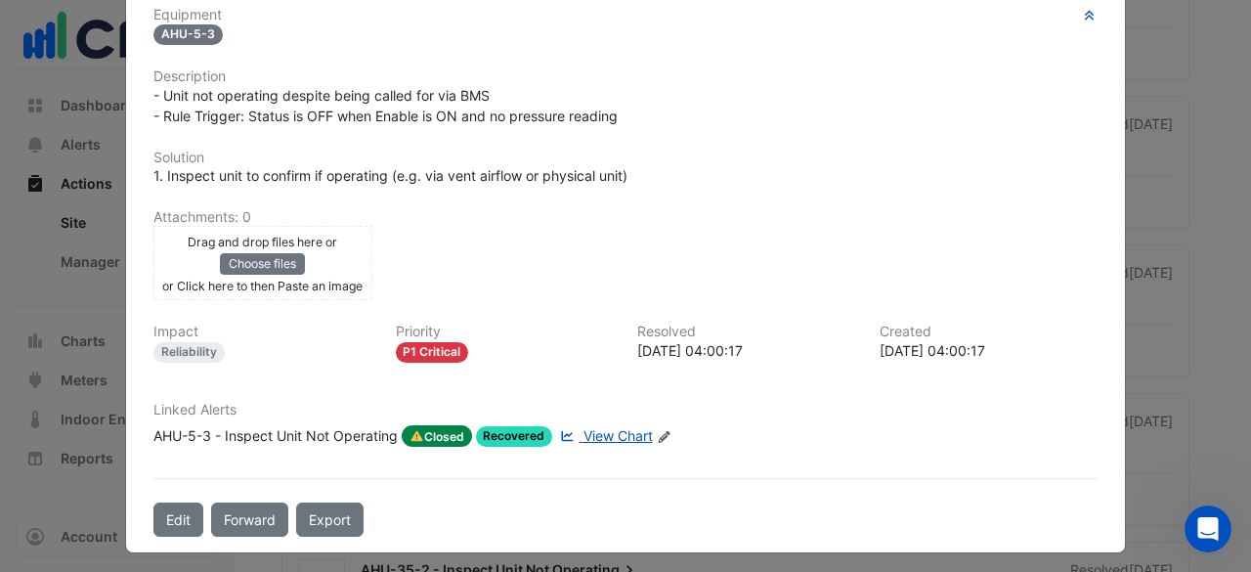
click at [611, 428] on span "View Chart" at bounding box center [617, 435] width 69 height 17
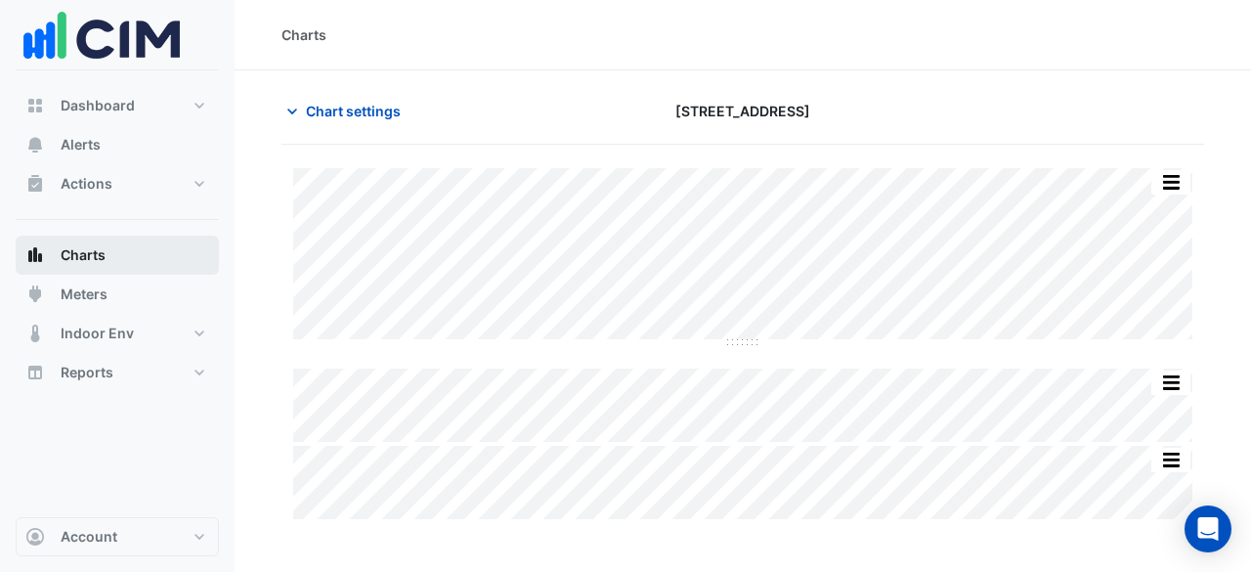
click at [113, 265] on button "Charts" at bounding box center [117, 254] width 203 height 39
